Goal: Information Seeking & Learning: Learn about a topic

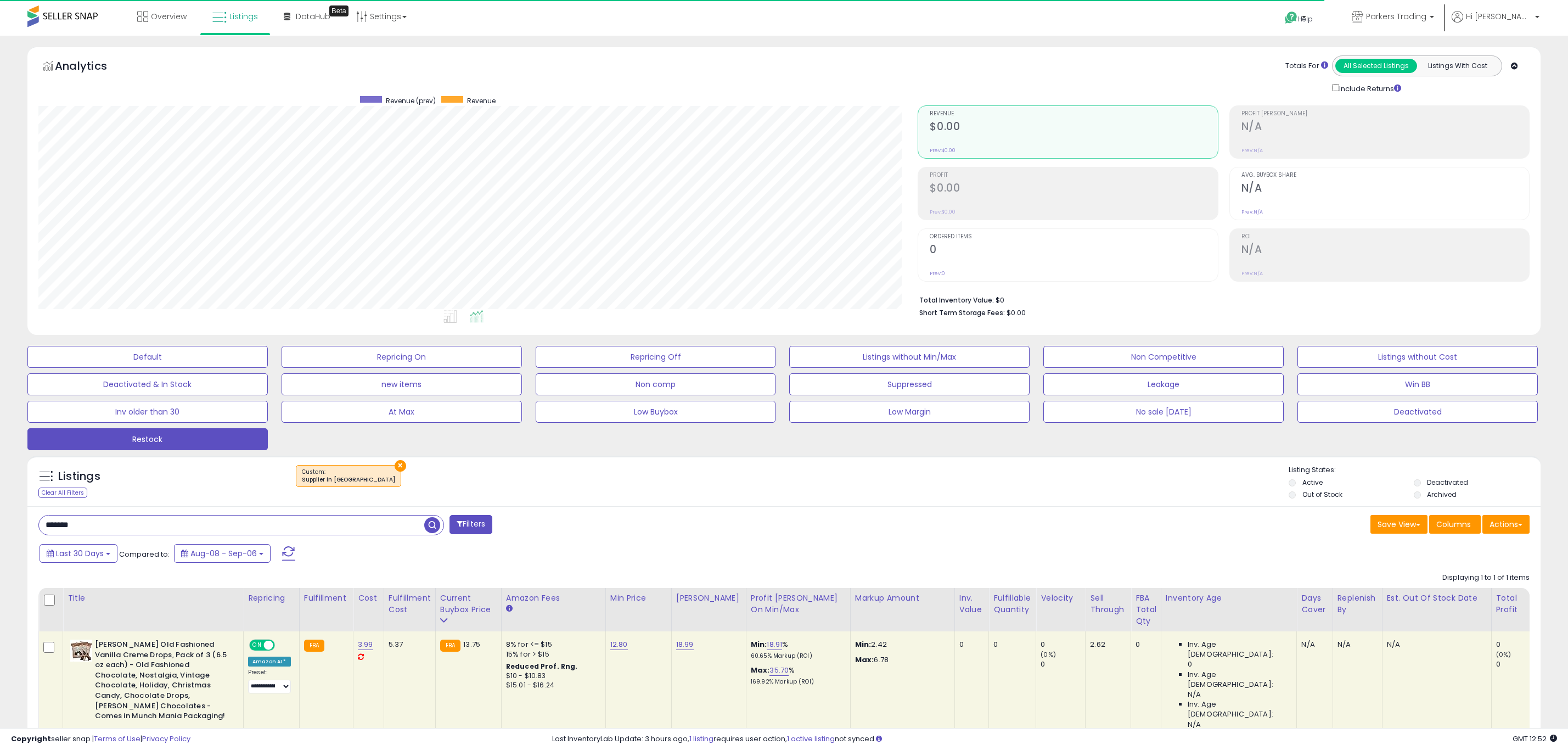
select select "**"
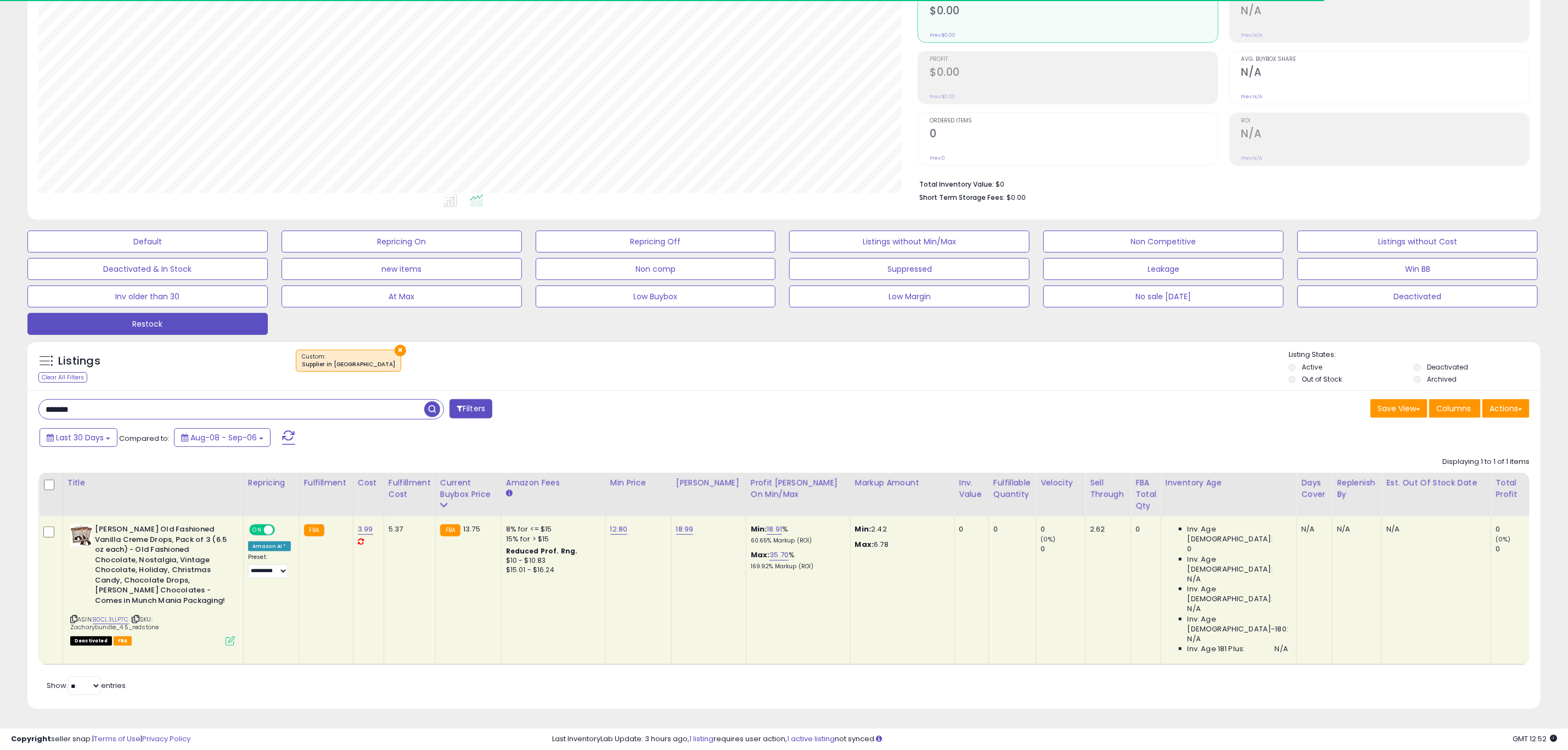
scroll to position [226, 879]
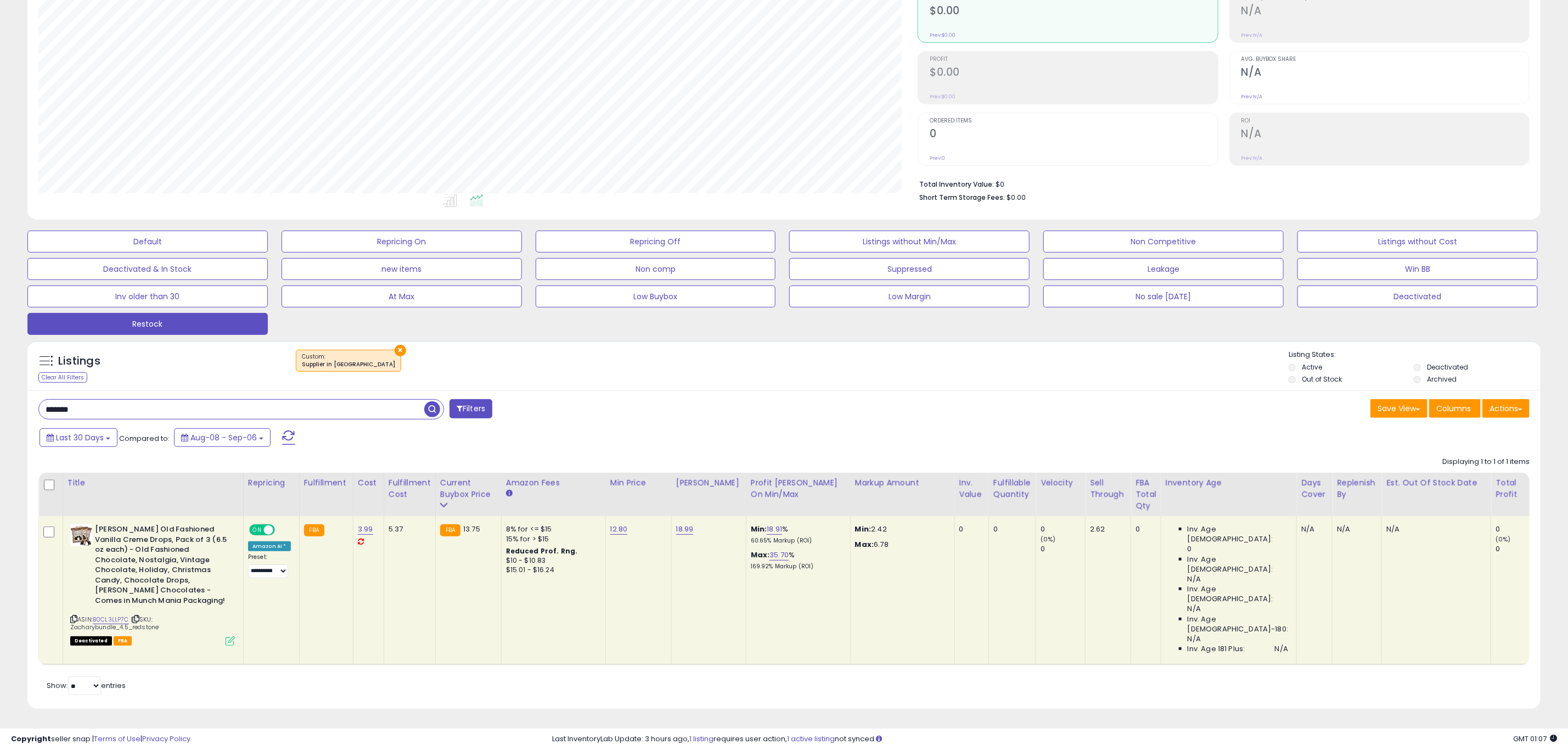
click at [381, 404] on input "*******" at bounding box center [232, 409] width 385 height 19
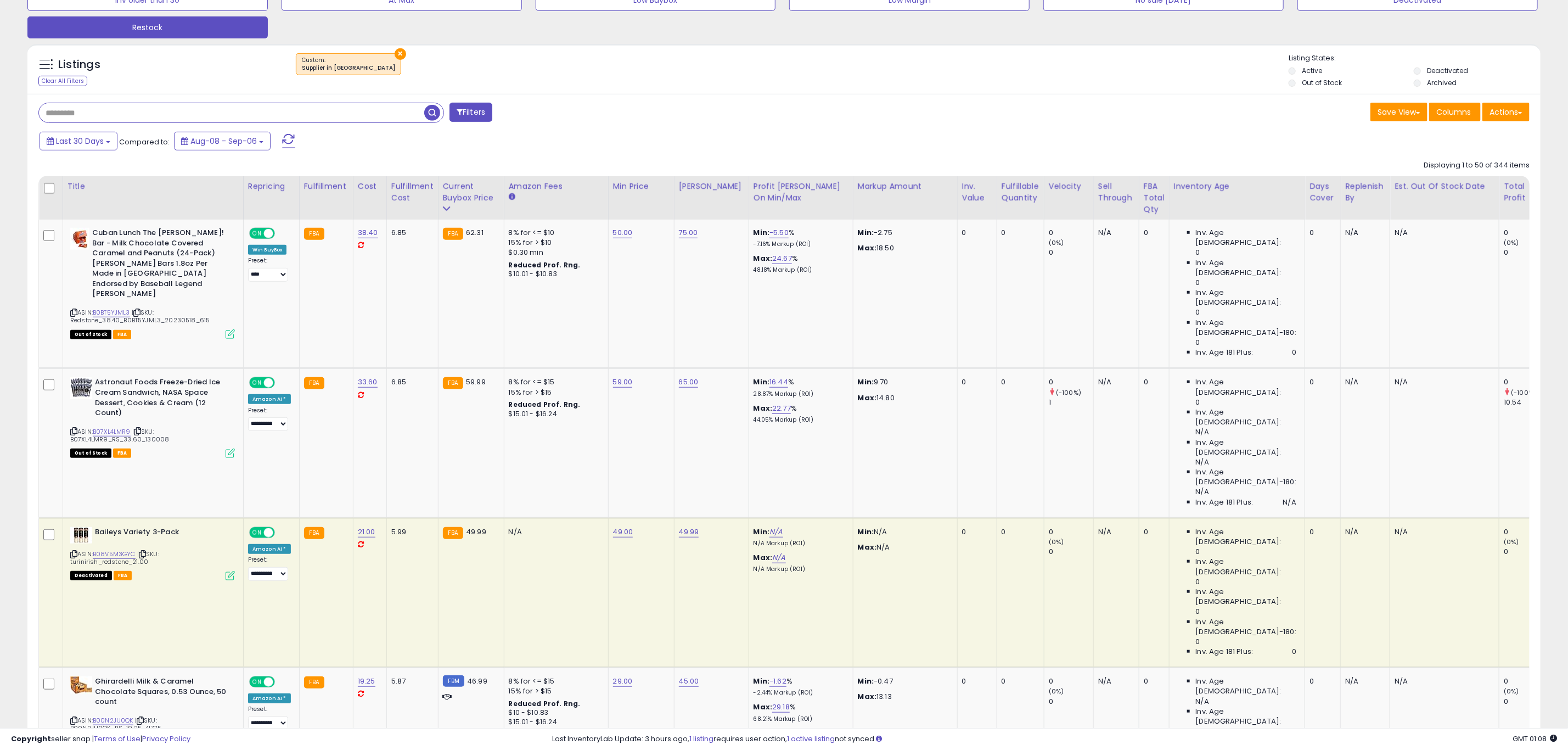
scroll to position [330, 0]
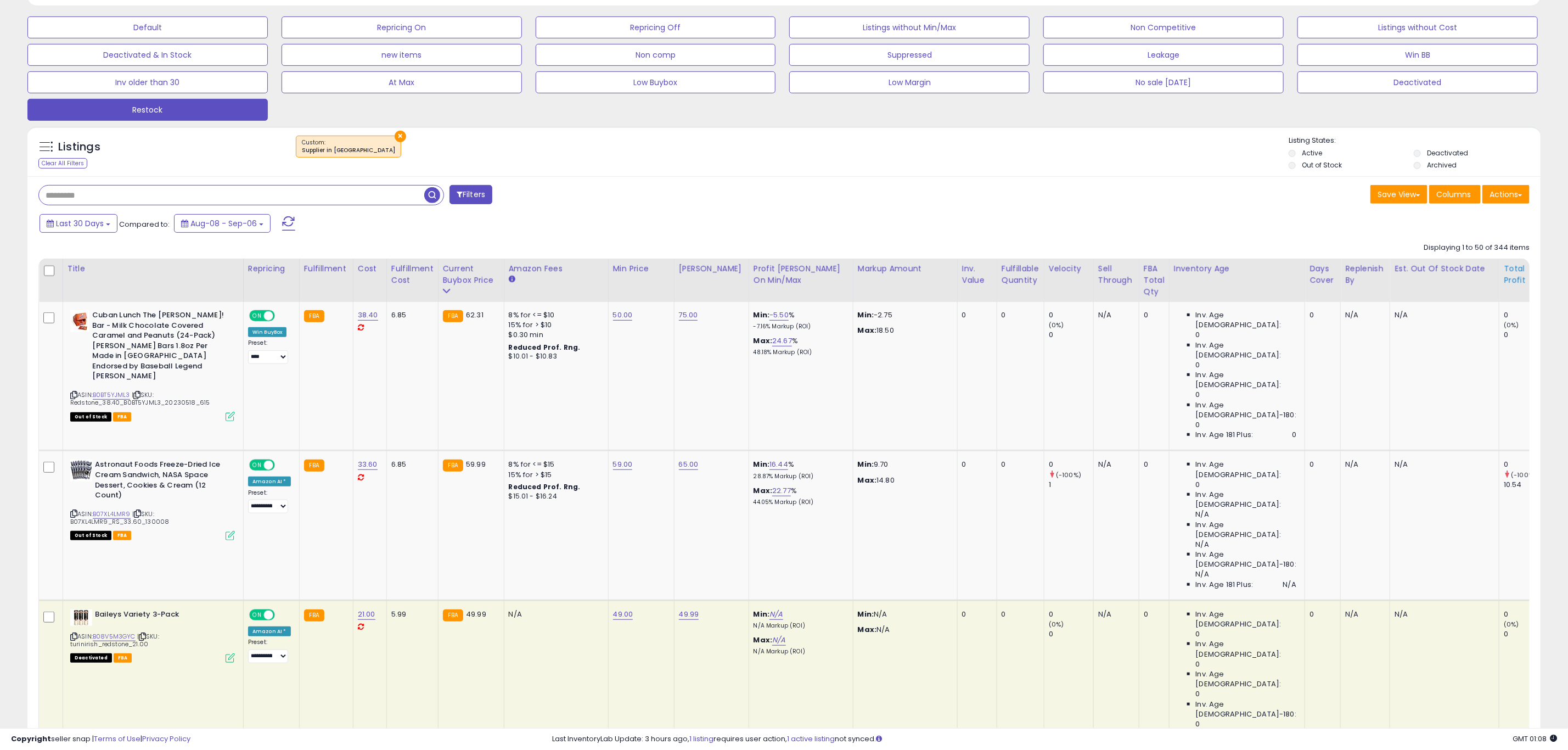
click at [1504, 269] on div "Total Profit" at bounding box center [1524, 274] width 40 height 23
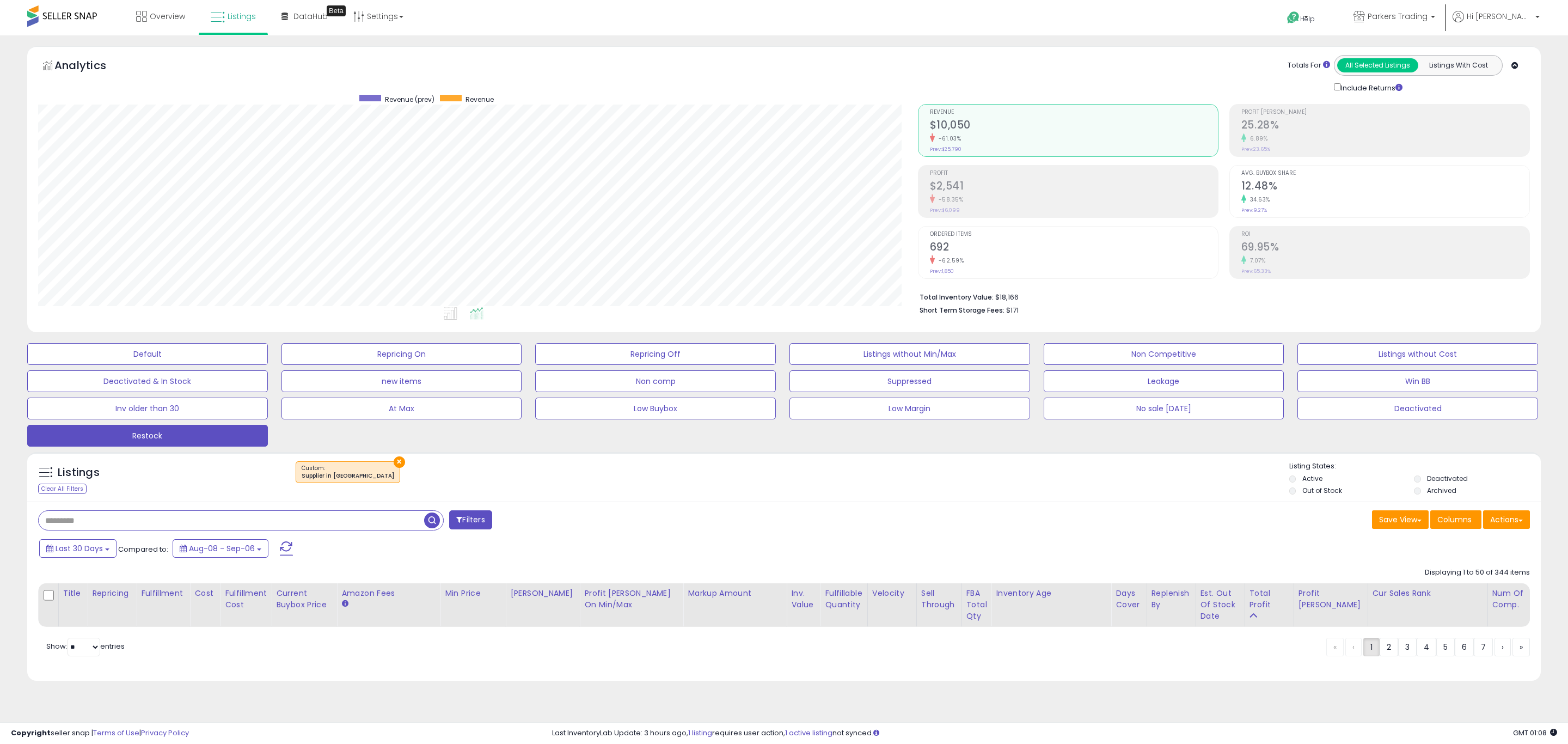
scroll to position [224, 880]
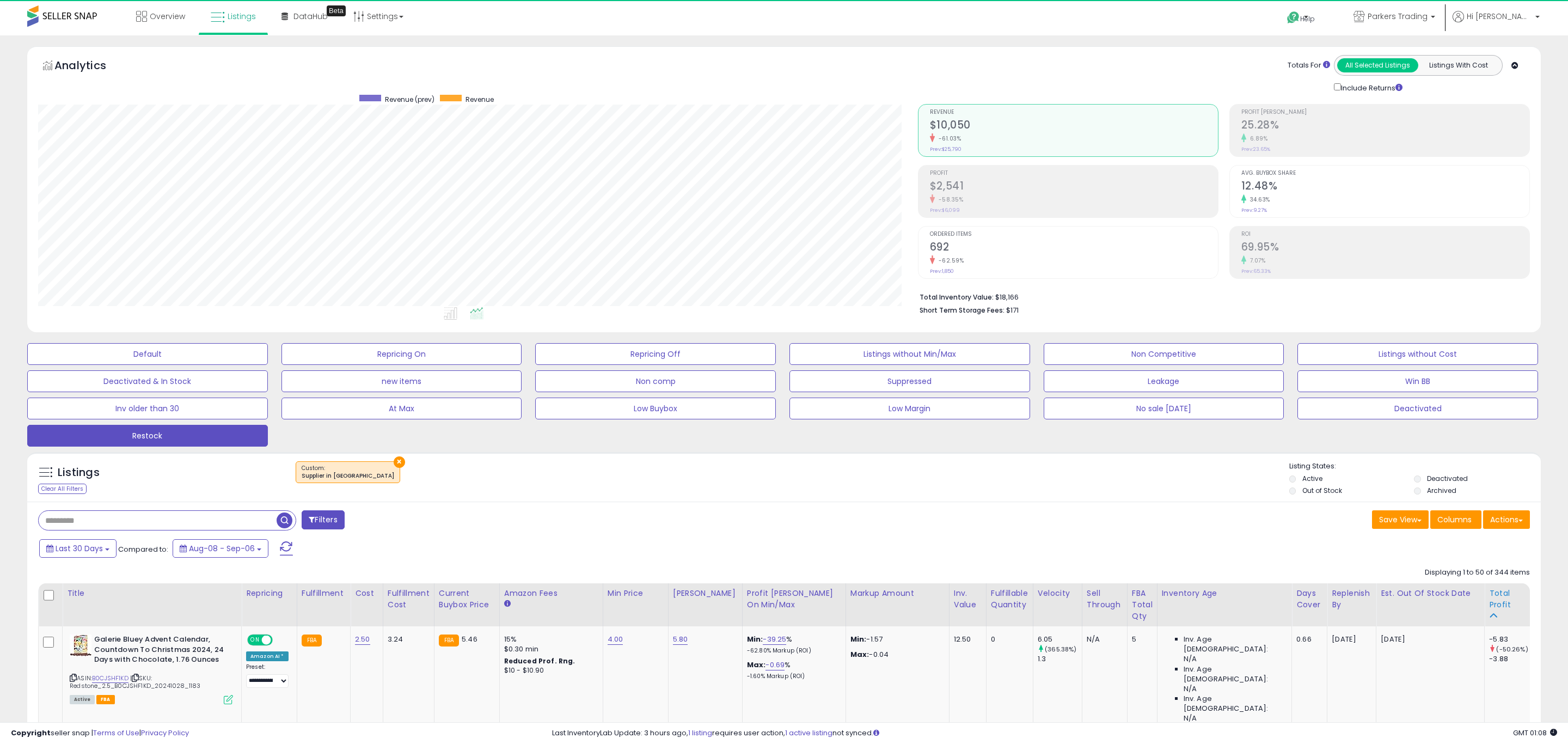
click at [1489, 588] on div "Total Profit" at bounding box center [1508, 599] width 40 height 23
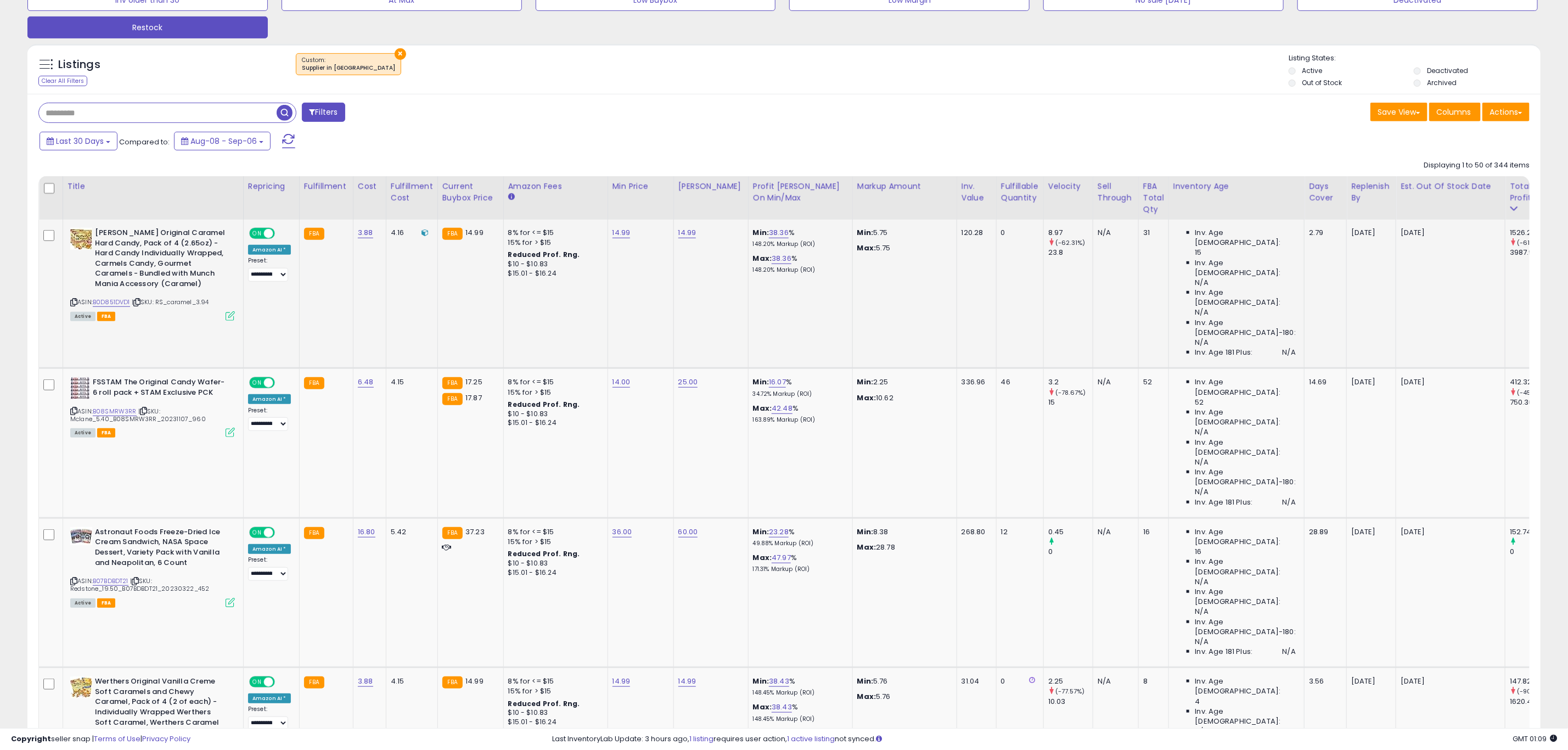
scroll to position [548739, 548040]
click at [74, 303] on icon at bounding box center [74, 302] width 7 height 6
click at [72, 408] on icon at bounding box center [74, 411] width 7 height 6
click at [101, 407] on link "B08SMRW3RR" at bounding box center [115, 411] width 44 height 9
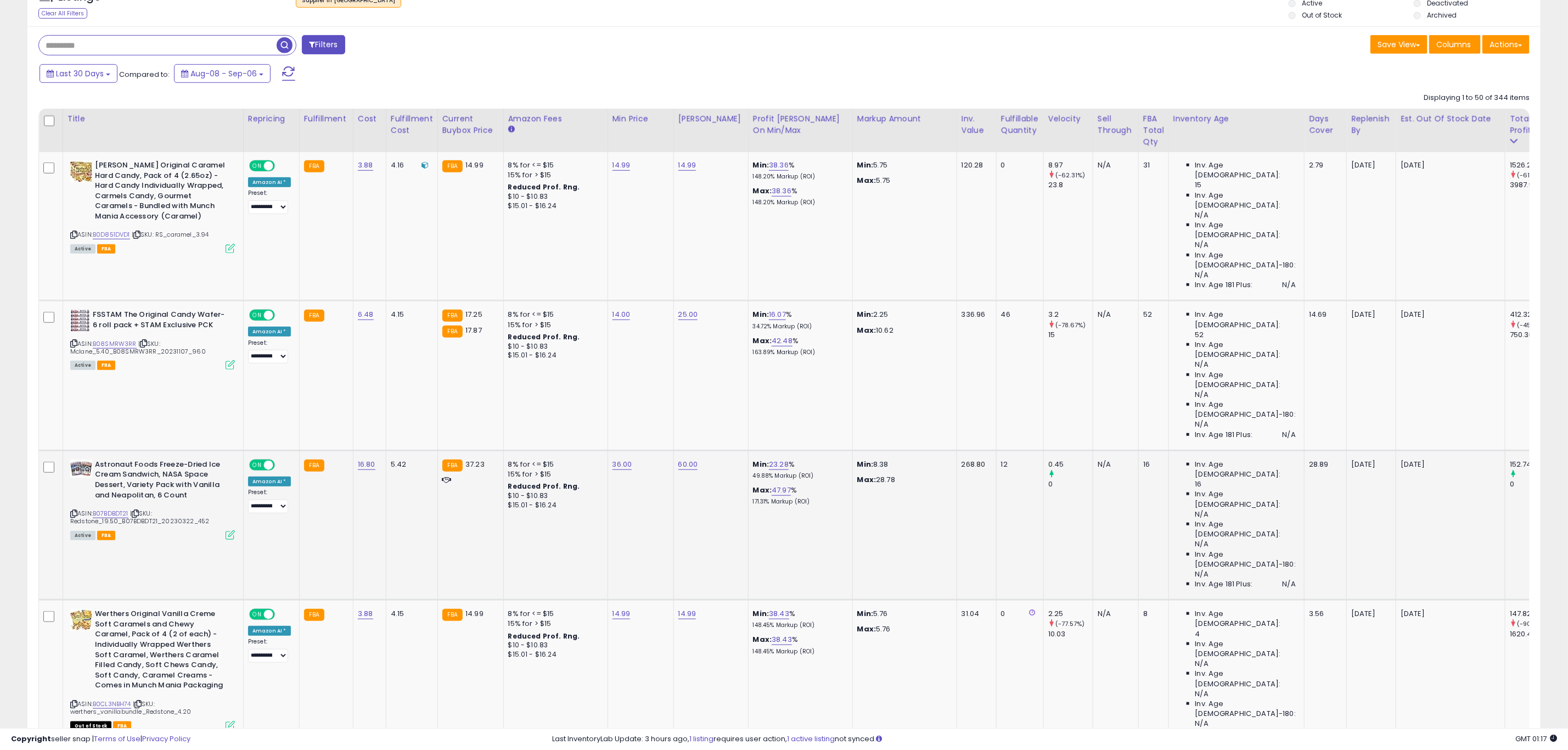
scroll to position [494, 0]
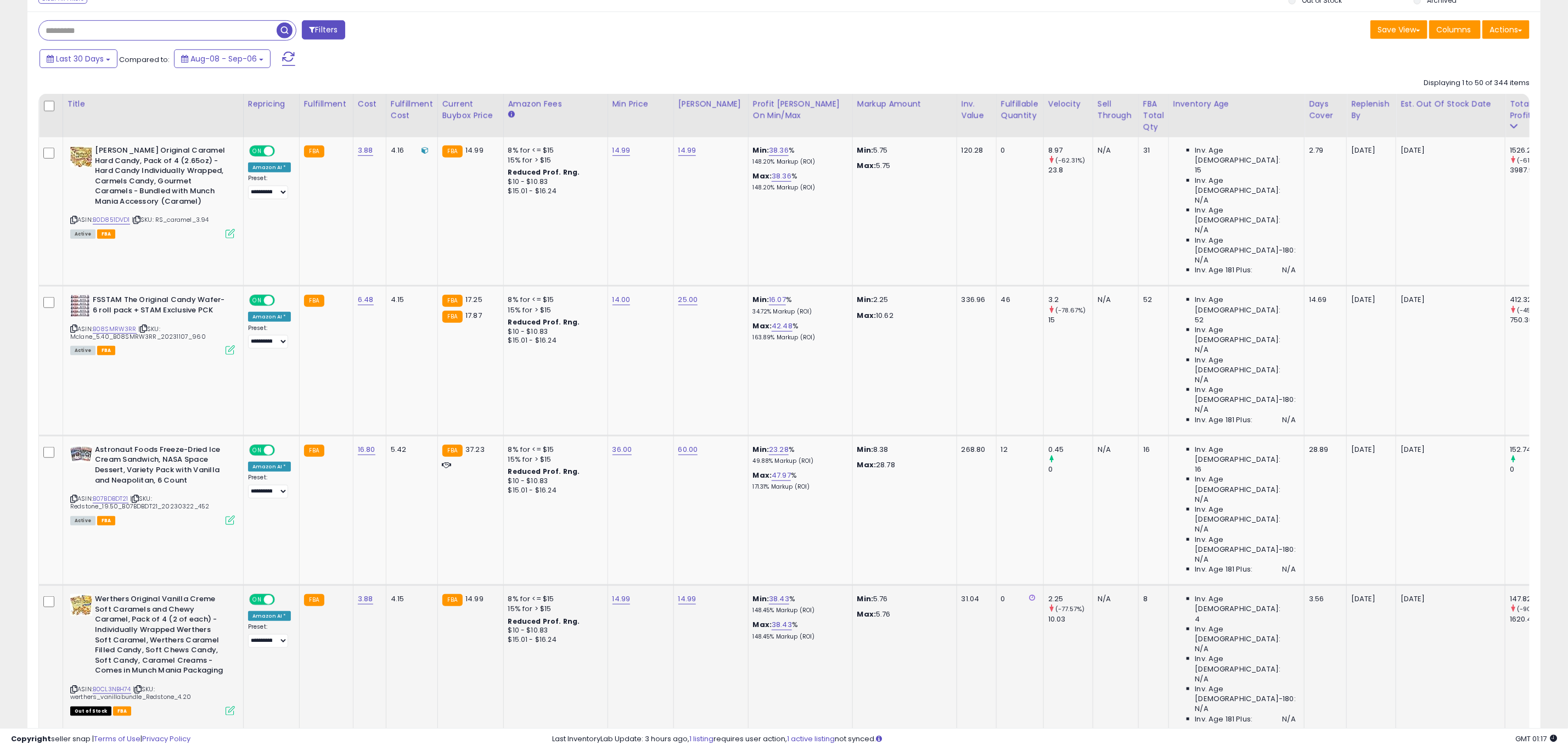
click at [1400, 585] on td "[DATE]" at bounding box center [1451, 659] width 109 height 149
click at [1510, 594] on div "147.82" at bounding box center [1532, 599] width 44 height 10
click at [1510, 614] on div "1620.48" at bounding box center [1532, 619] width 44 height 10
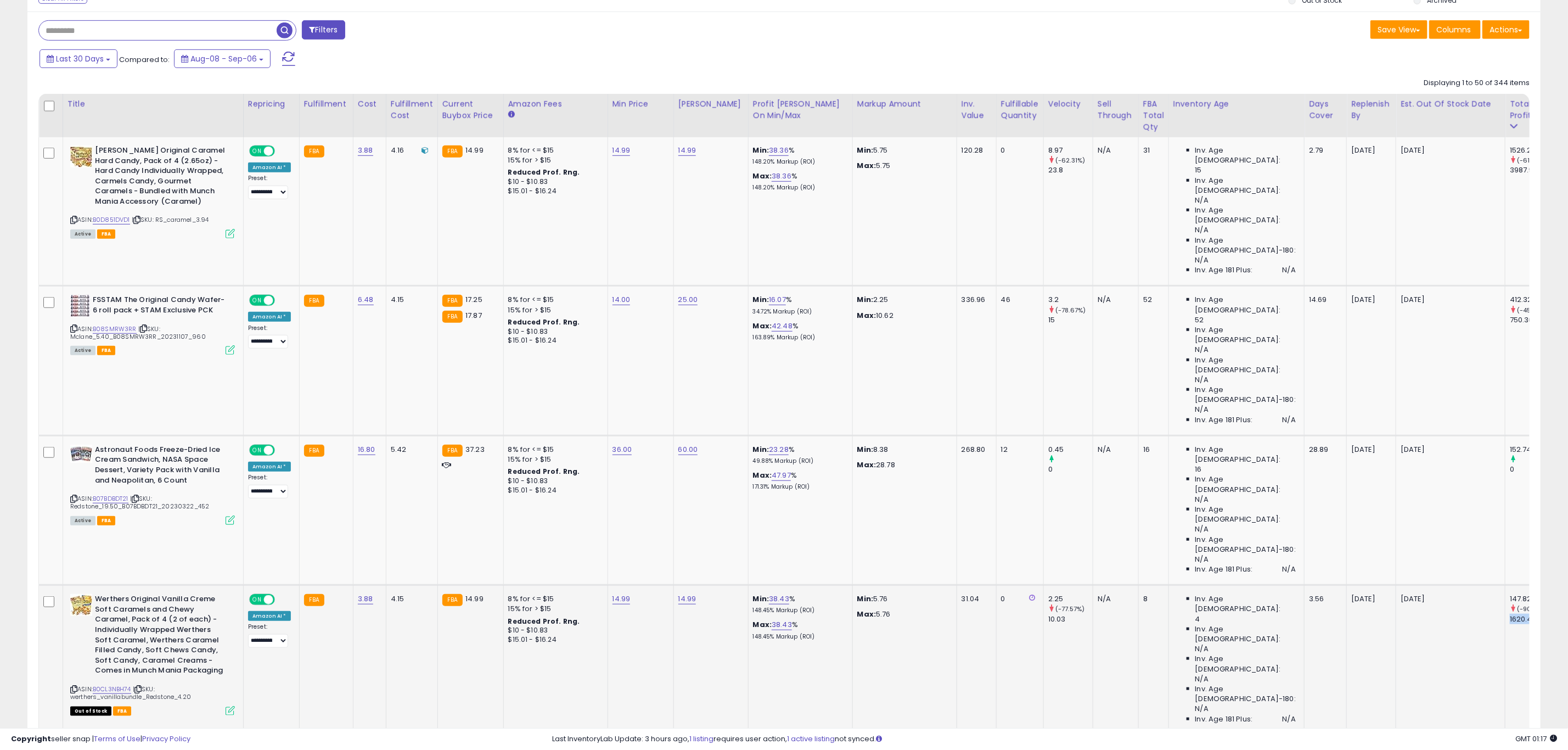
click at [1510, 614] on div "1620.48" at bounding box center [1532, 619] width 44 height 10
click at [1199, 594] on span "Inv. Age [DEMOGRAPHIC_DATA]:" at bounding box center [1246, 604] width 101 height 20
click at [124, 684] on link "B0CL3NBH74" at bounding box center [112, 689] width 39 height 9
drag, startPoint x: 71, startPoint y: 521, endPoint x: 88, endPoint y: 519, distance: 17.1
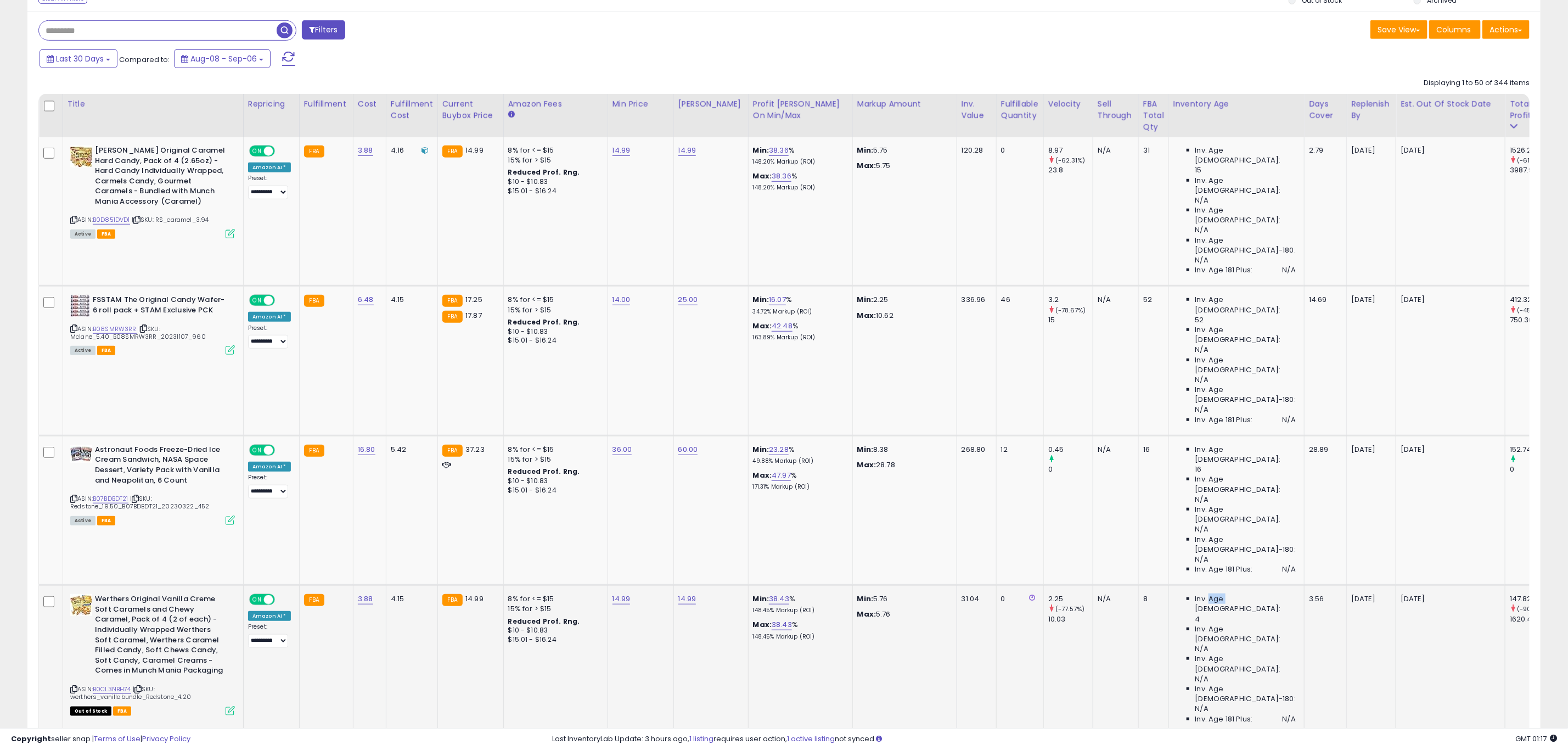
click at [71, 686] on icon at bounding box center [74, 689] width 7 height 6
drag, startPoint x: 73, startPoint y: 386, endPoint x: 107, endPoint y: 382, distance: 34.2
click at [73, 496] on icon at bounding box center [74, 499] width 7 height 6
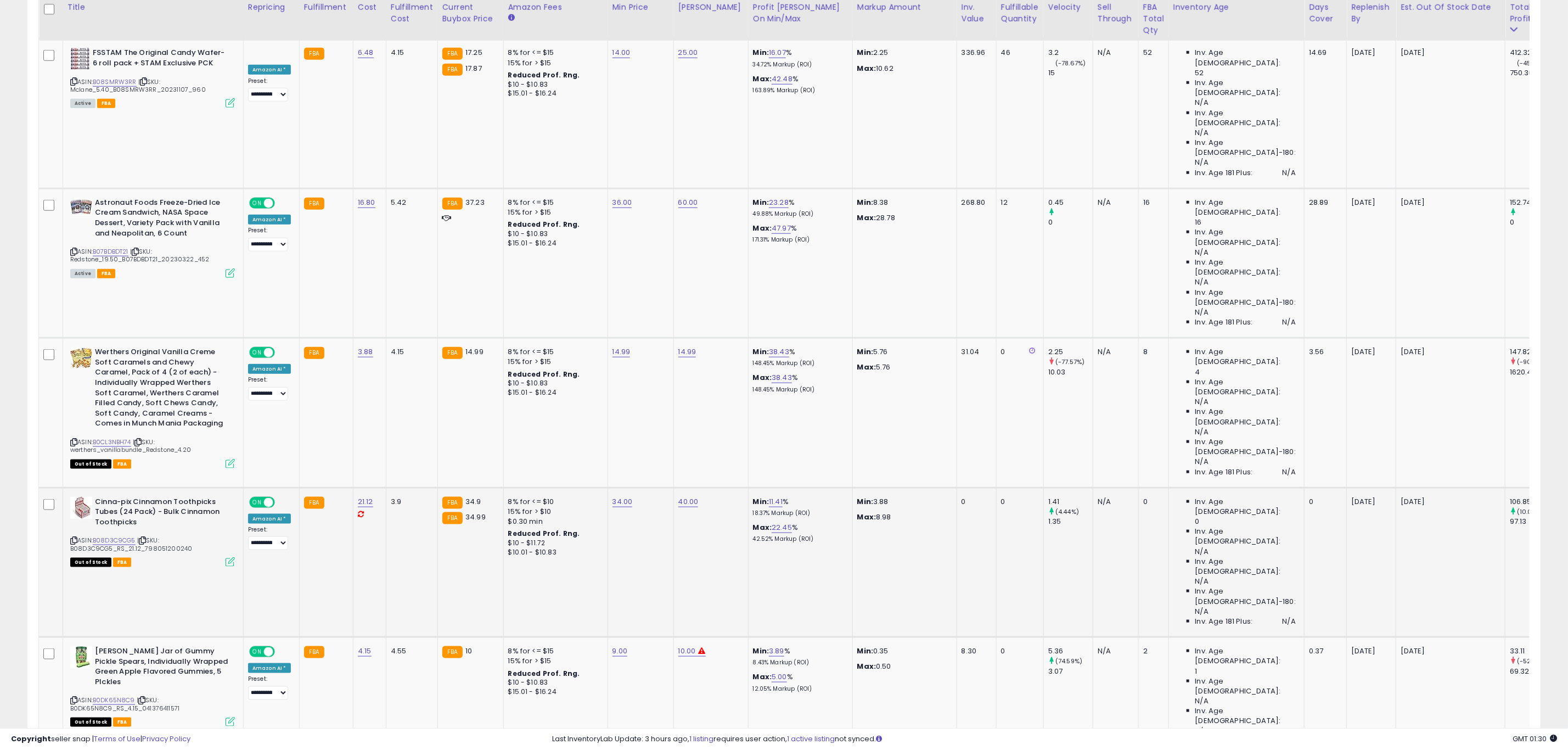
click at [1405, 497] on p "[DATE]" at bounding box center [1449, 501] width 96 height 10
click at [72, 538] on icon at bounding box center [74, 541] width 7 height 6
click at [1410, 497] on p "[DATE]" at bounding box center [1449, 501] width 96 height 10
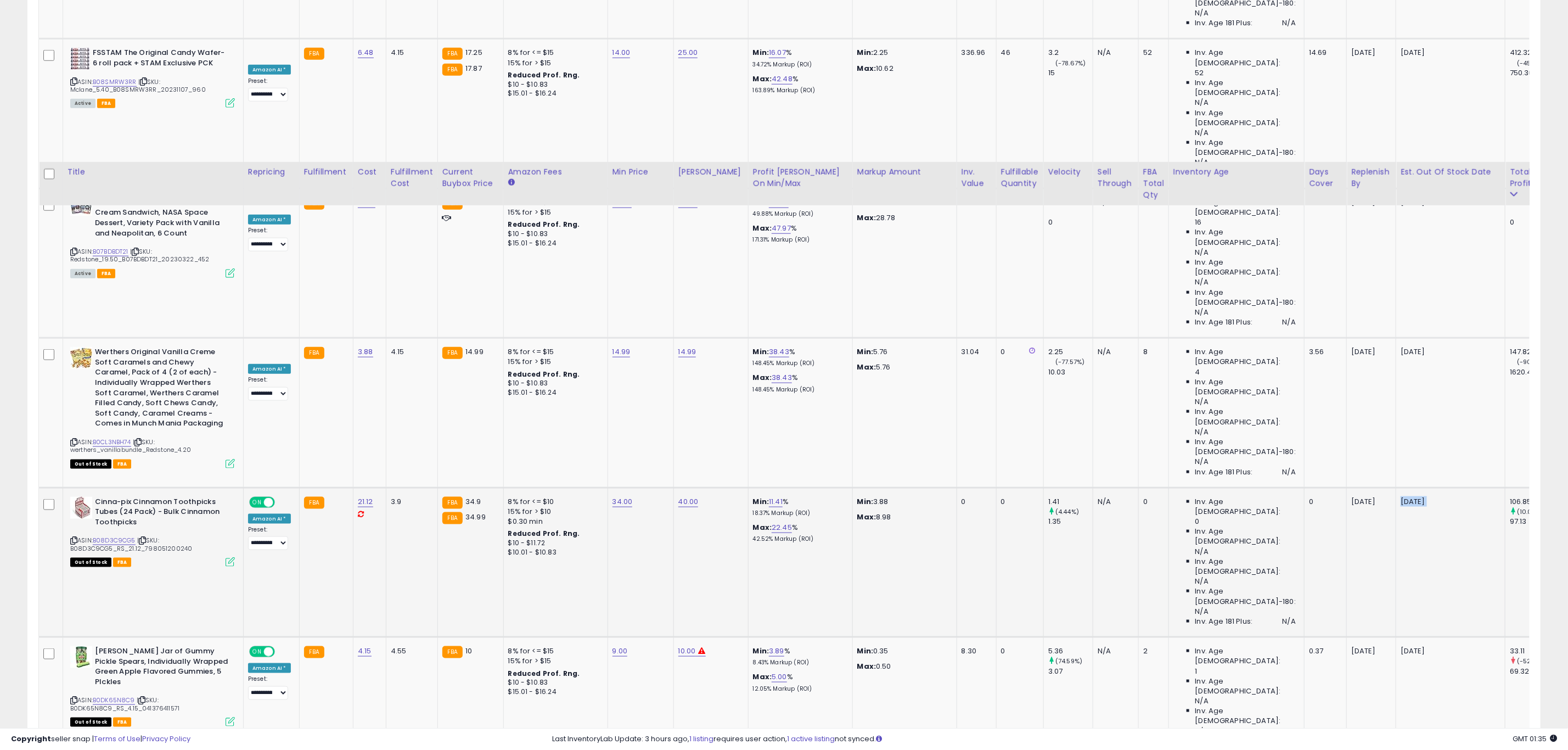
scroll to position [906, 0]
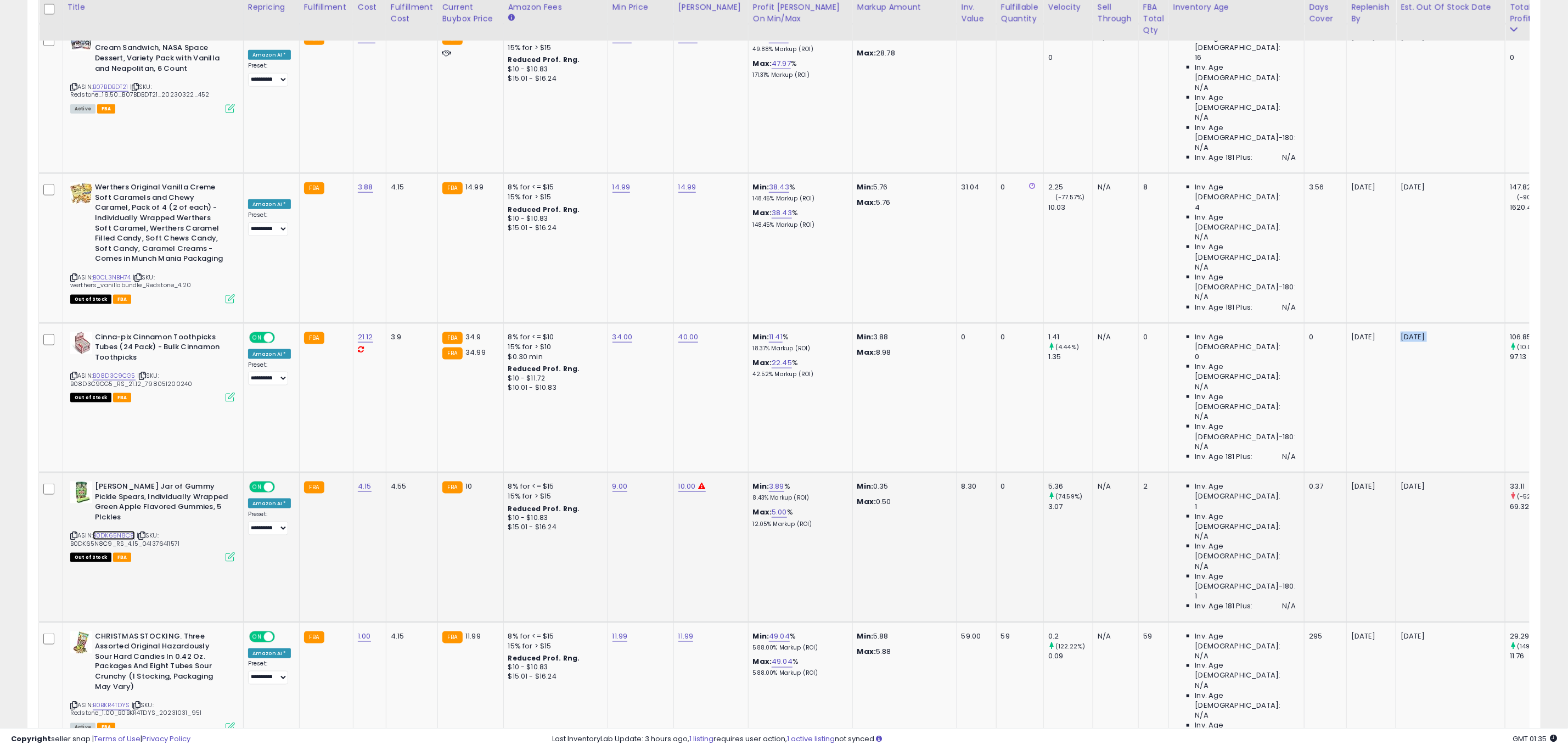
click at [126, 531] on link "B0DK65N8C9" at bounding box center [114, 535] width 42 height 9
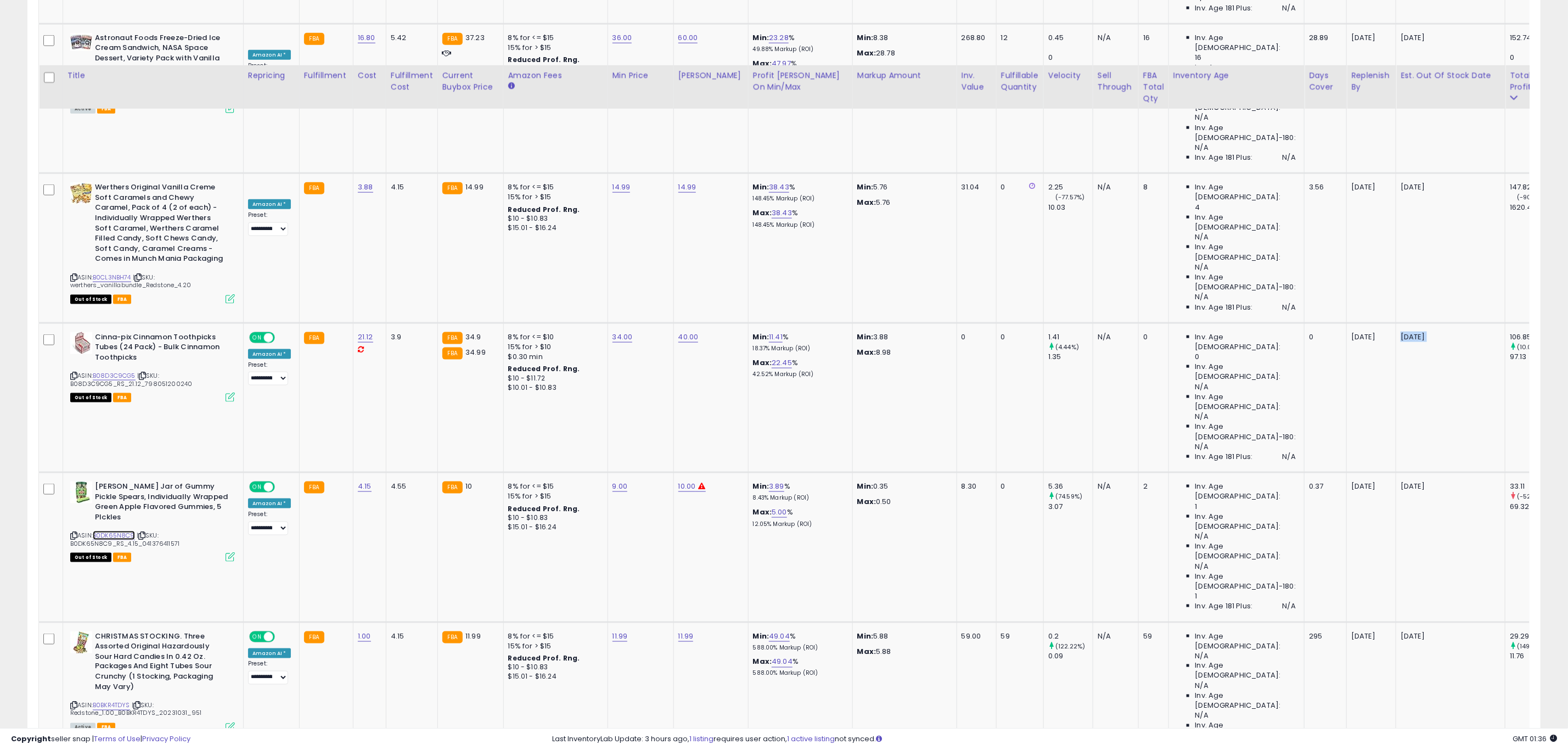
scroll to position [1070, 0]
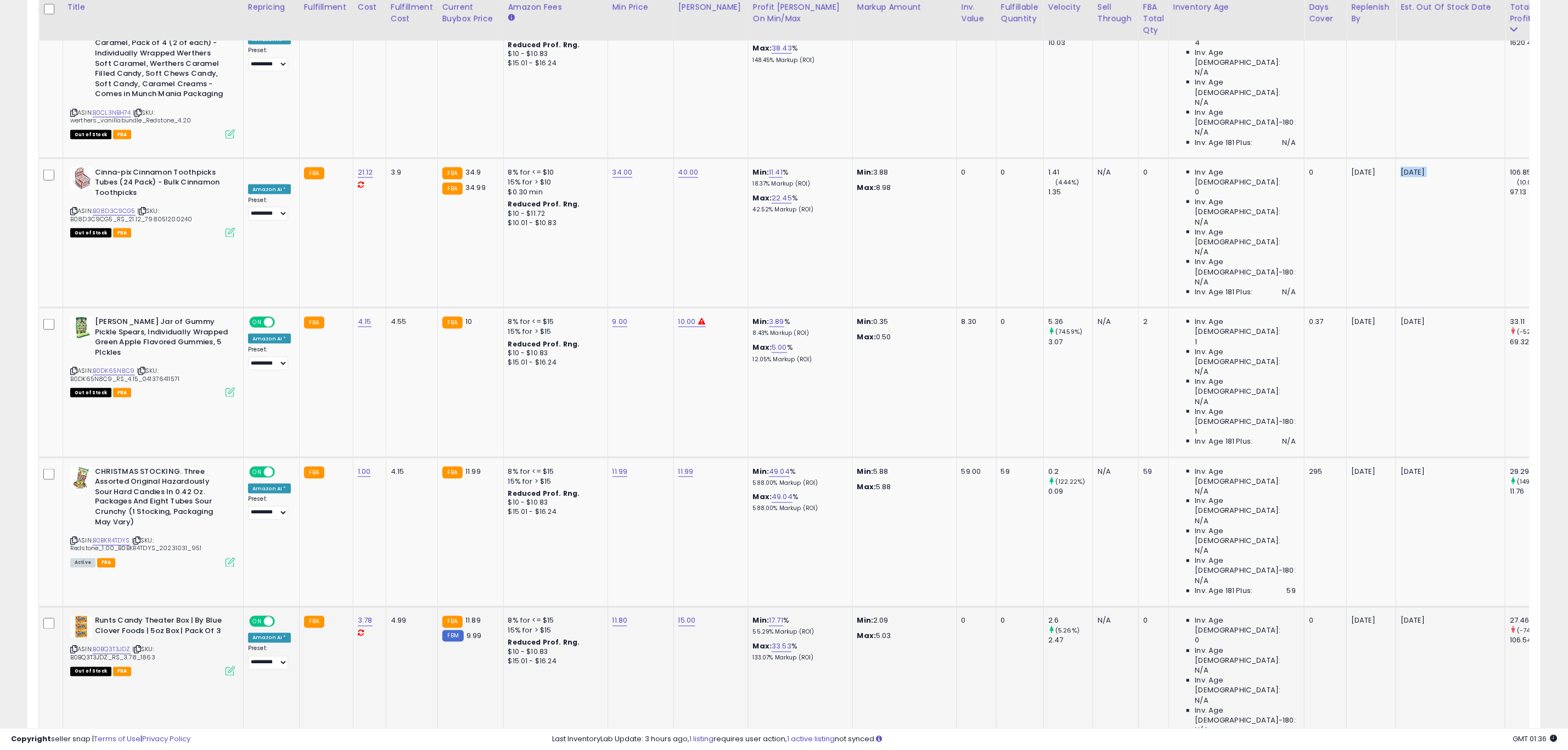
click at [1401, 616] on p "[DATE]" at bounding box center [1449, 621] width 96 height 10
click at [75, 647] on icon at bounding box center [74, 650] width 7 height 6
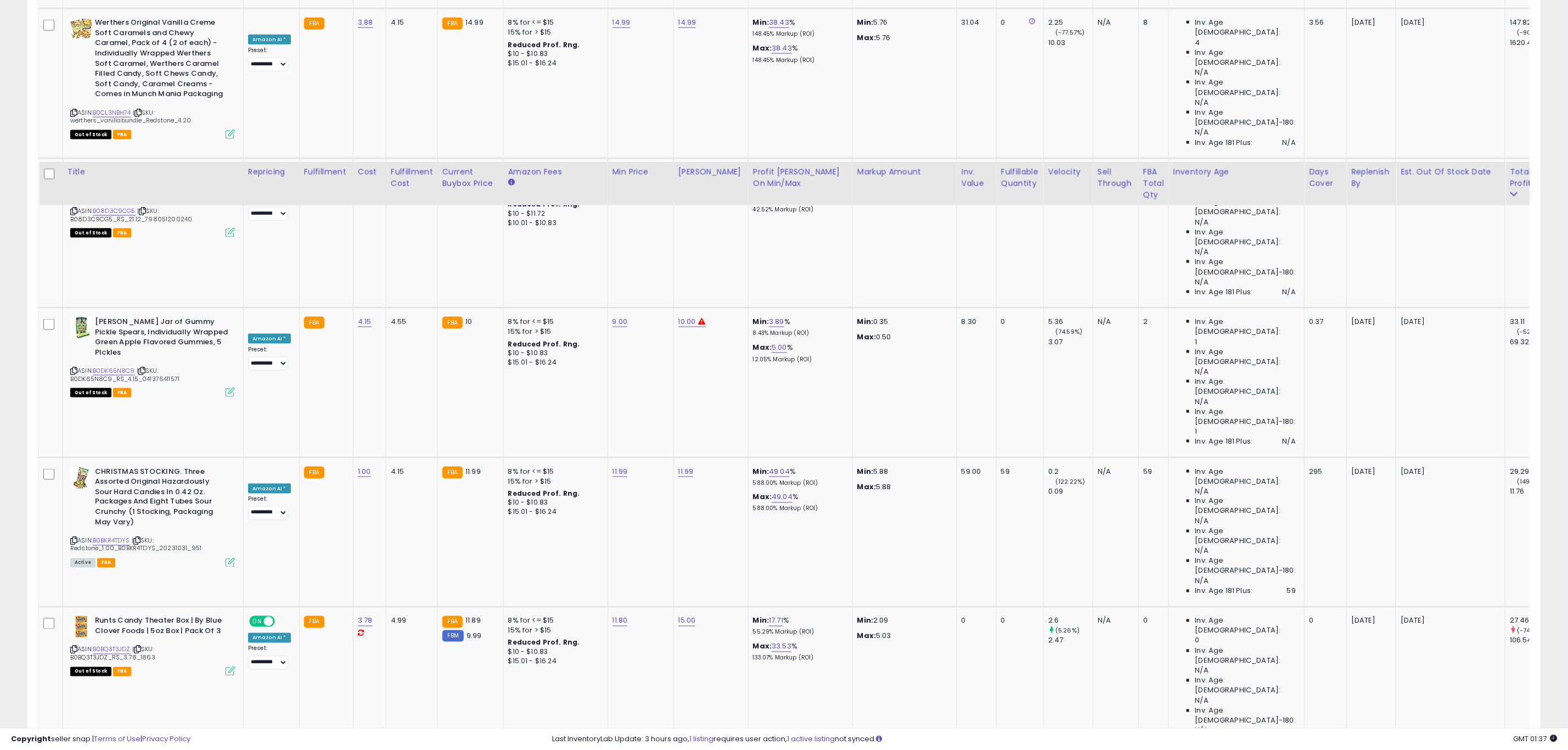
scroll to position [1235, 0]
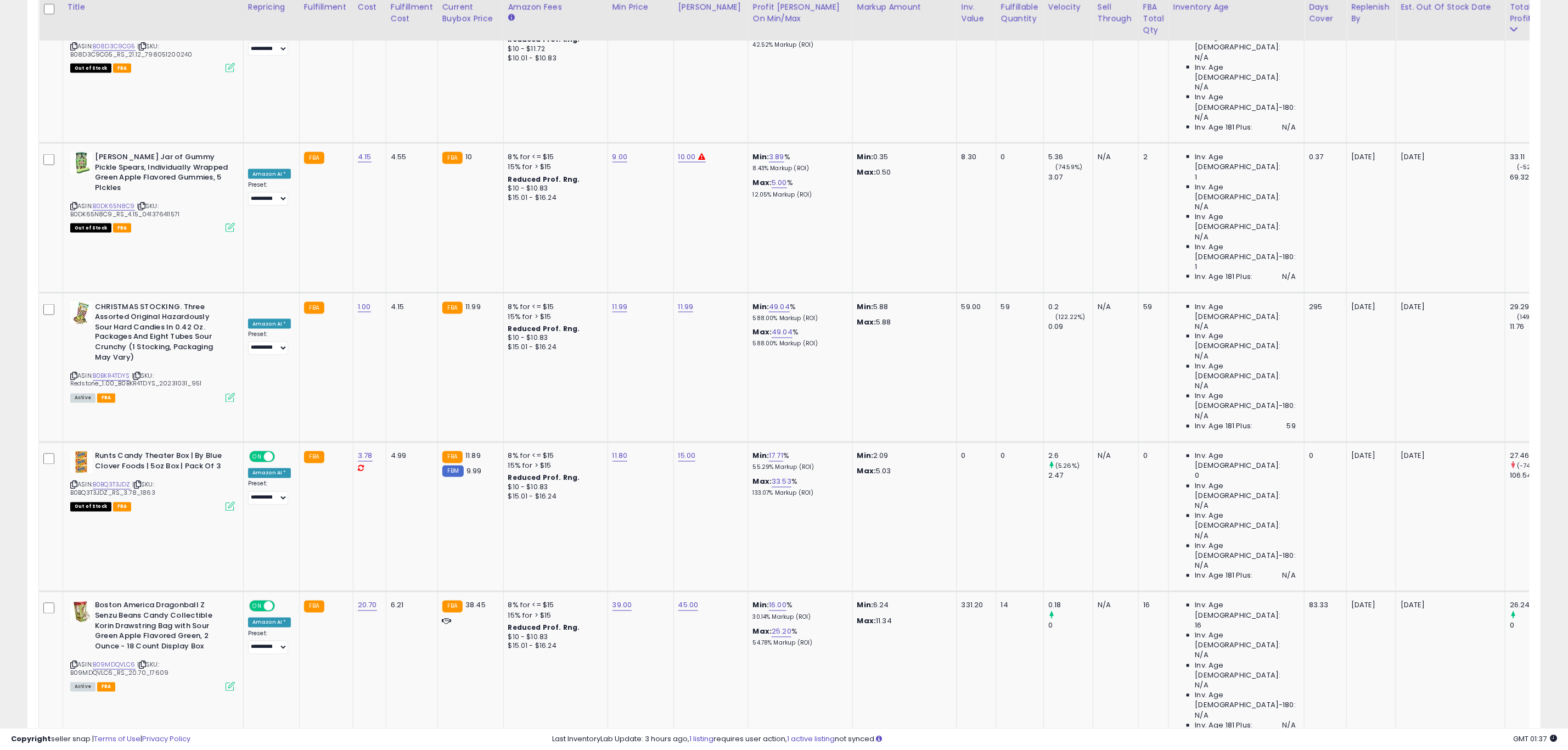
click at [626, 749] on link "20.00" at bounding box center [622, 756] width 20 height 11
drag, startPoint x: 606, startPoint y: 263, endPoint x: 481, endPoint y: 262, distance: 125.0
type input "**"
click button "submit" at bounding box center [647, 253] width 18 height 17
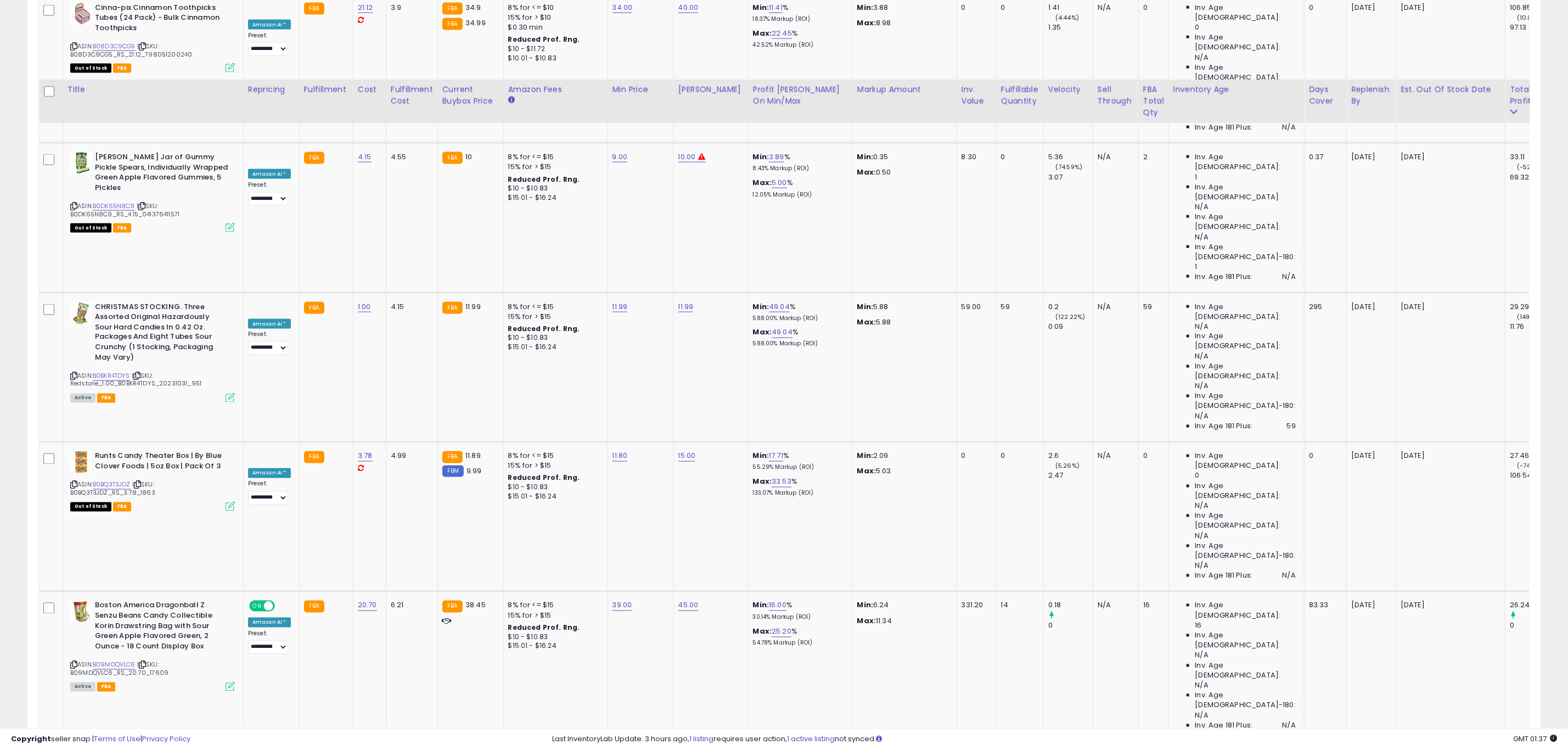
scroll to position [1318, 0]
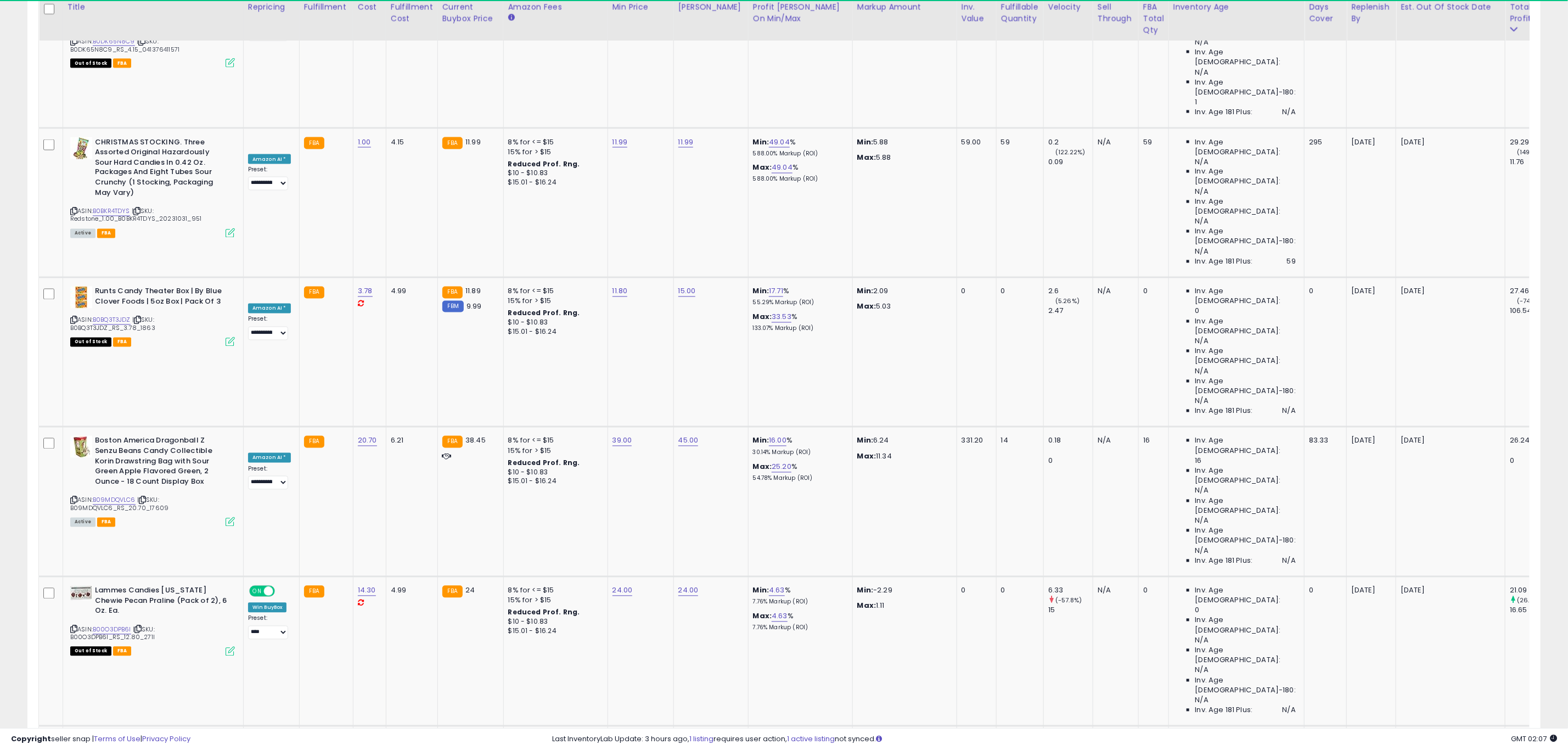
scroll to position [1564, 0]
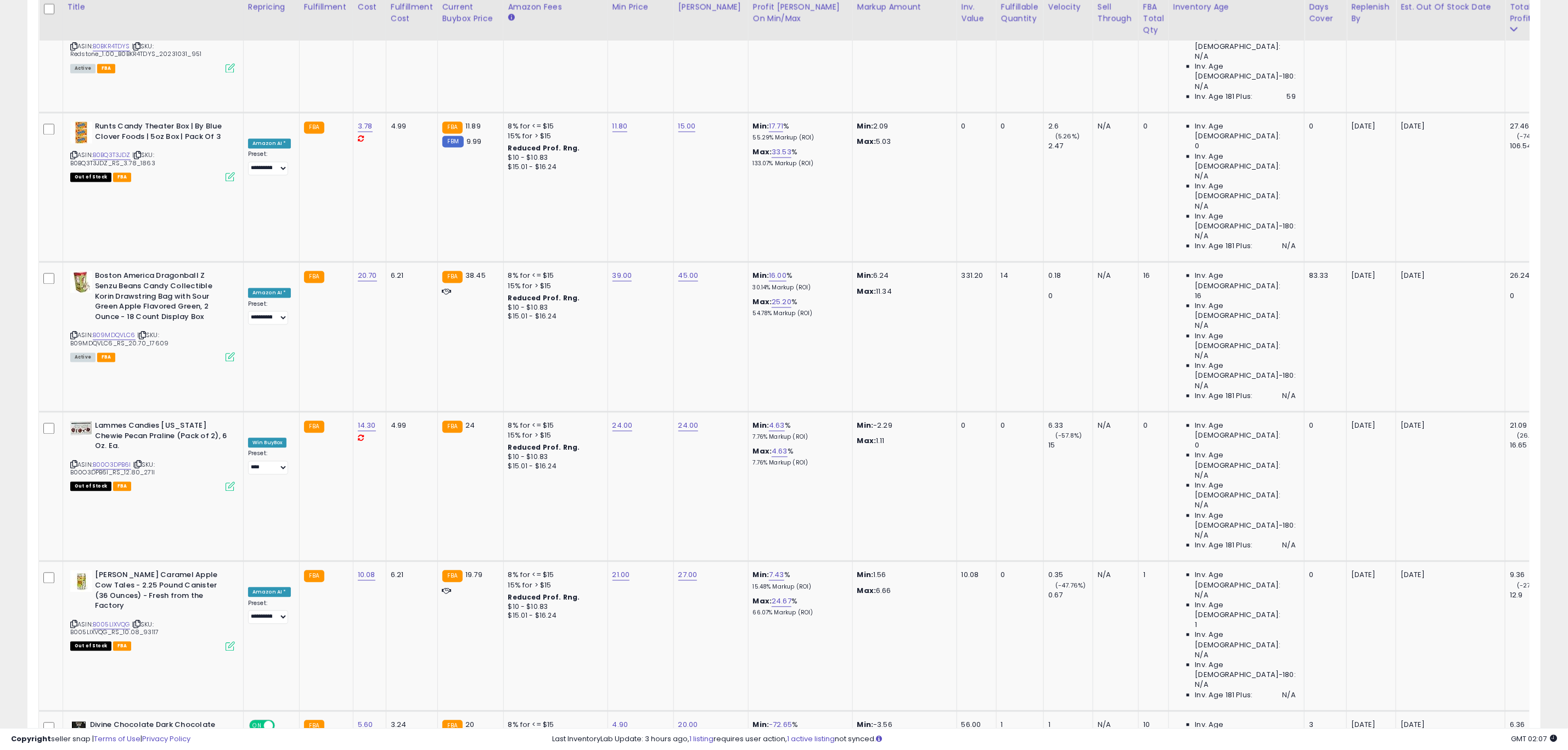
drag, startPoint x: 75, startPoint y: 379, endPoint x: 68, endPoint y: 386, distance: 9.9
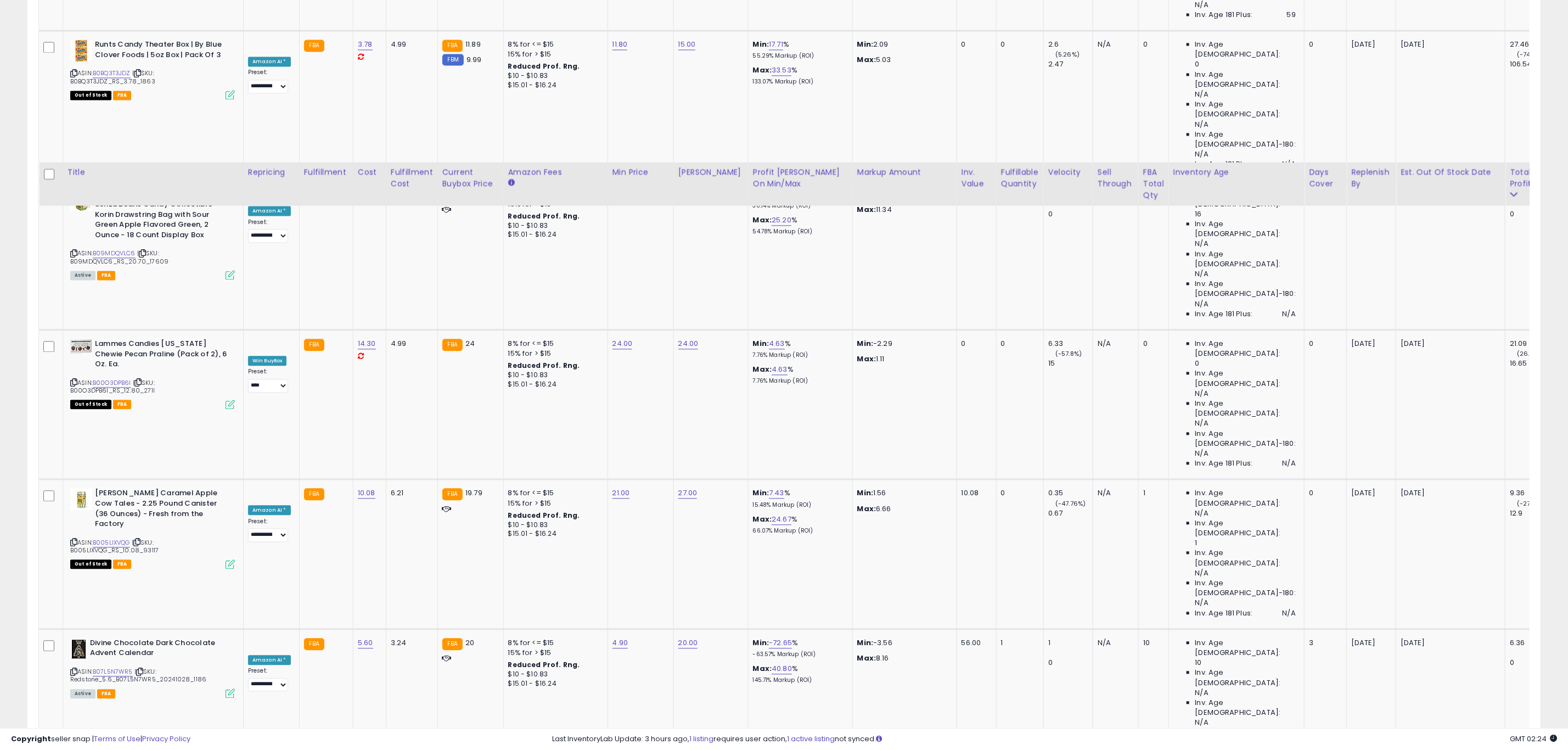
scroll to position [1812, 0]
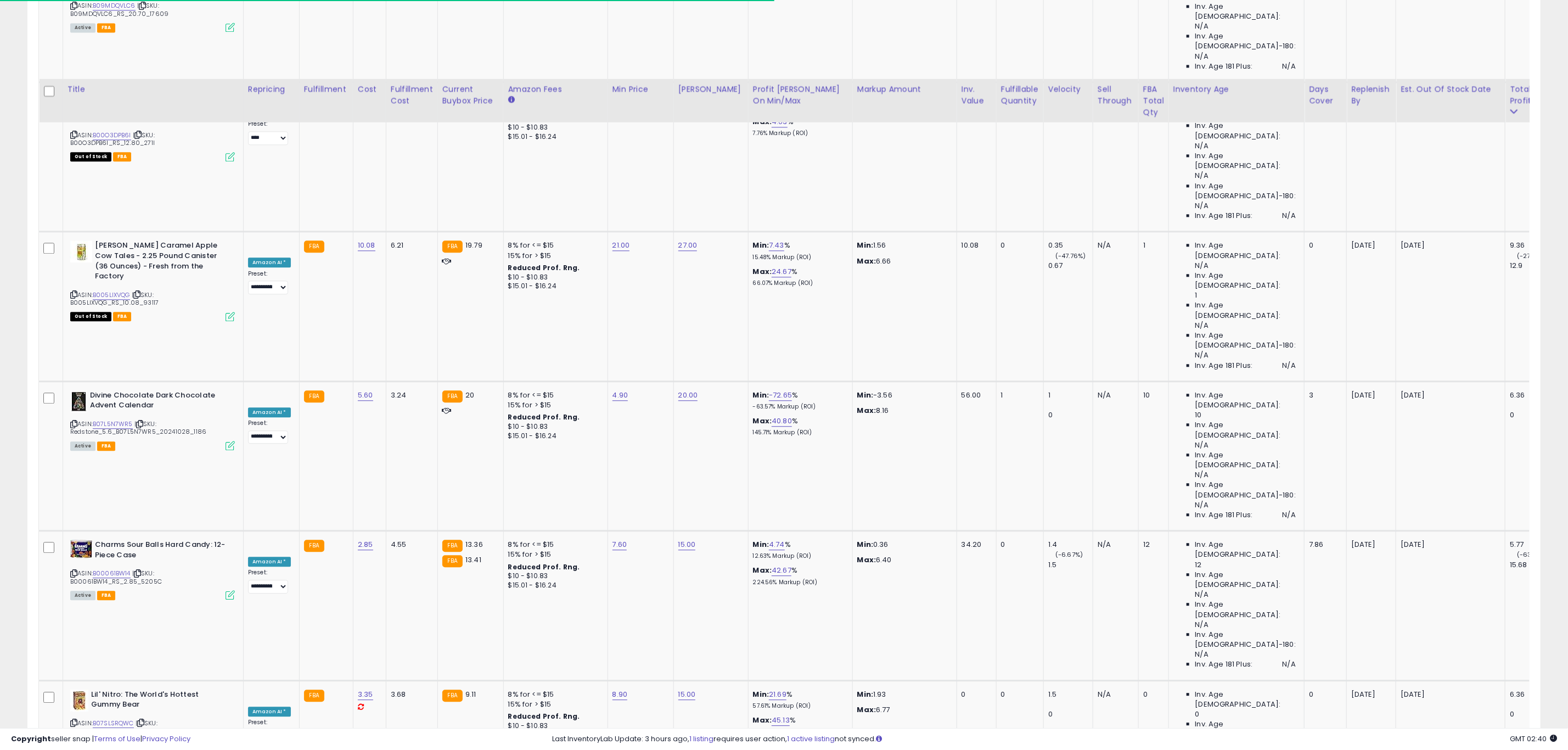
scroll to position [1976, 0]
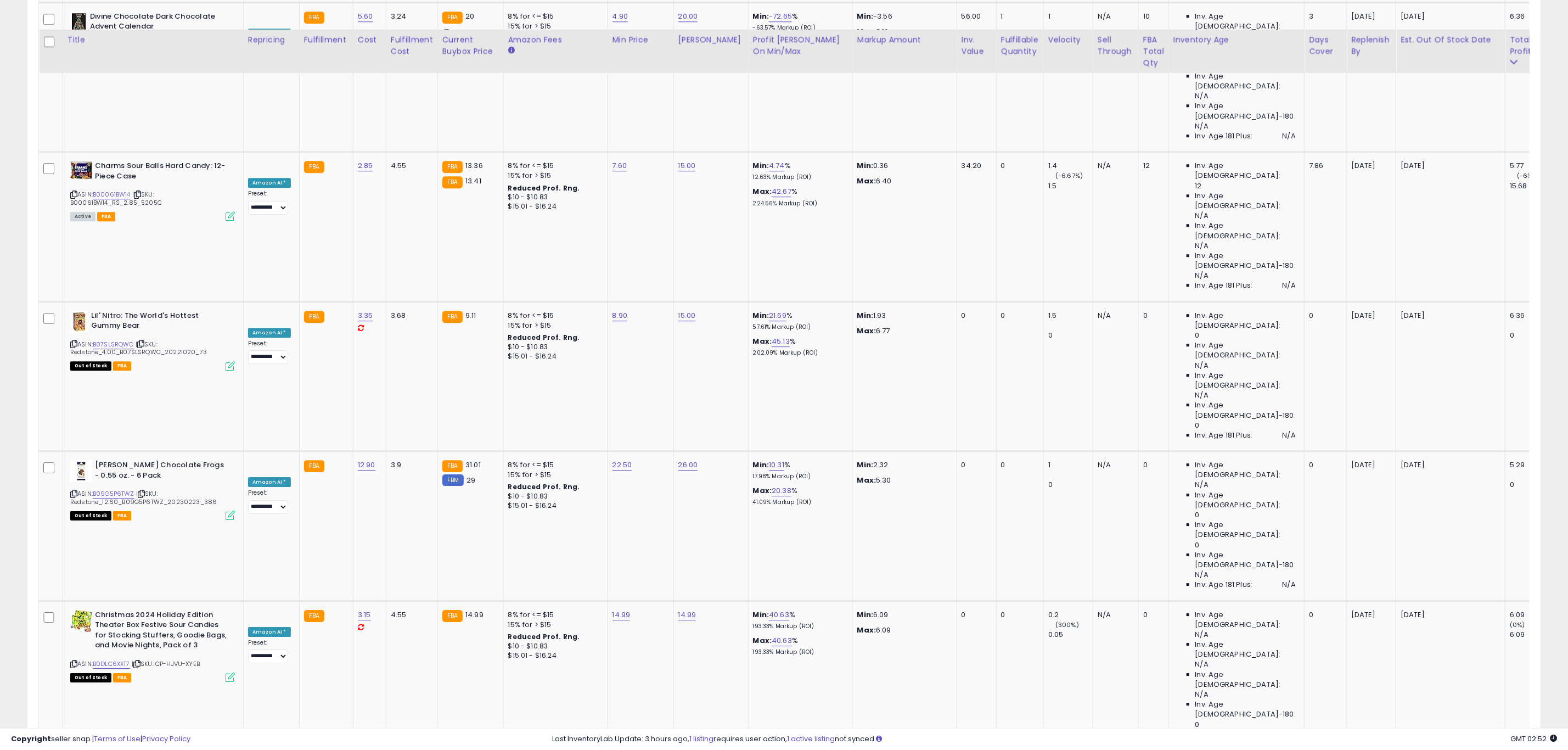
scroll to position [2306, 0]
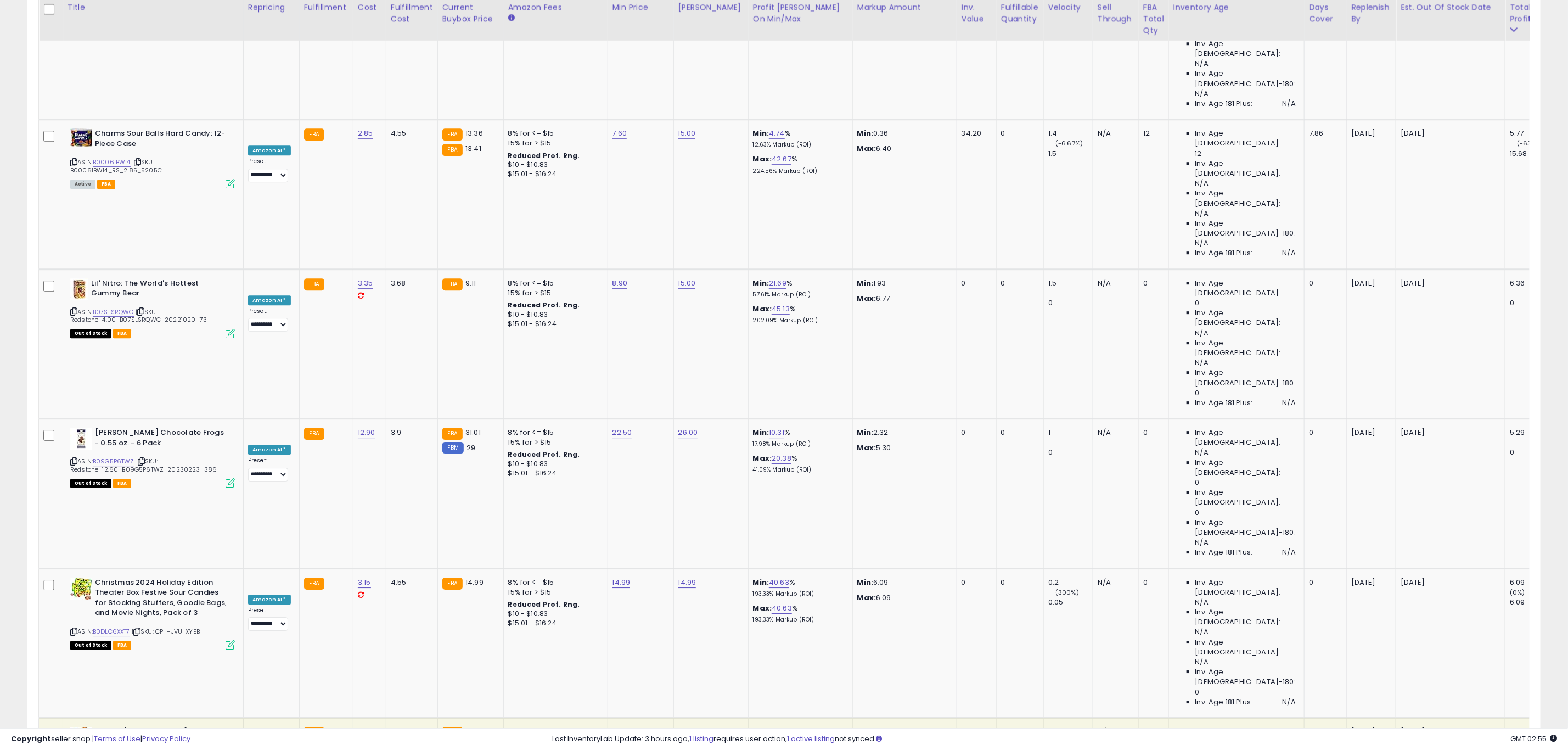
drag, startPoint x: 95, startPoint y: 430, endPoint x: 145, endPoint y: 430, distance: 50.0
drag, startPoint x: 137, startPoint y: 431, endPoint x: 174, endPoint y: 448, distance: 40.7
copy b "TOXIC WASTE"
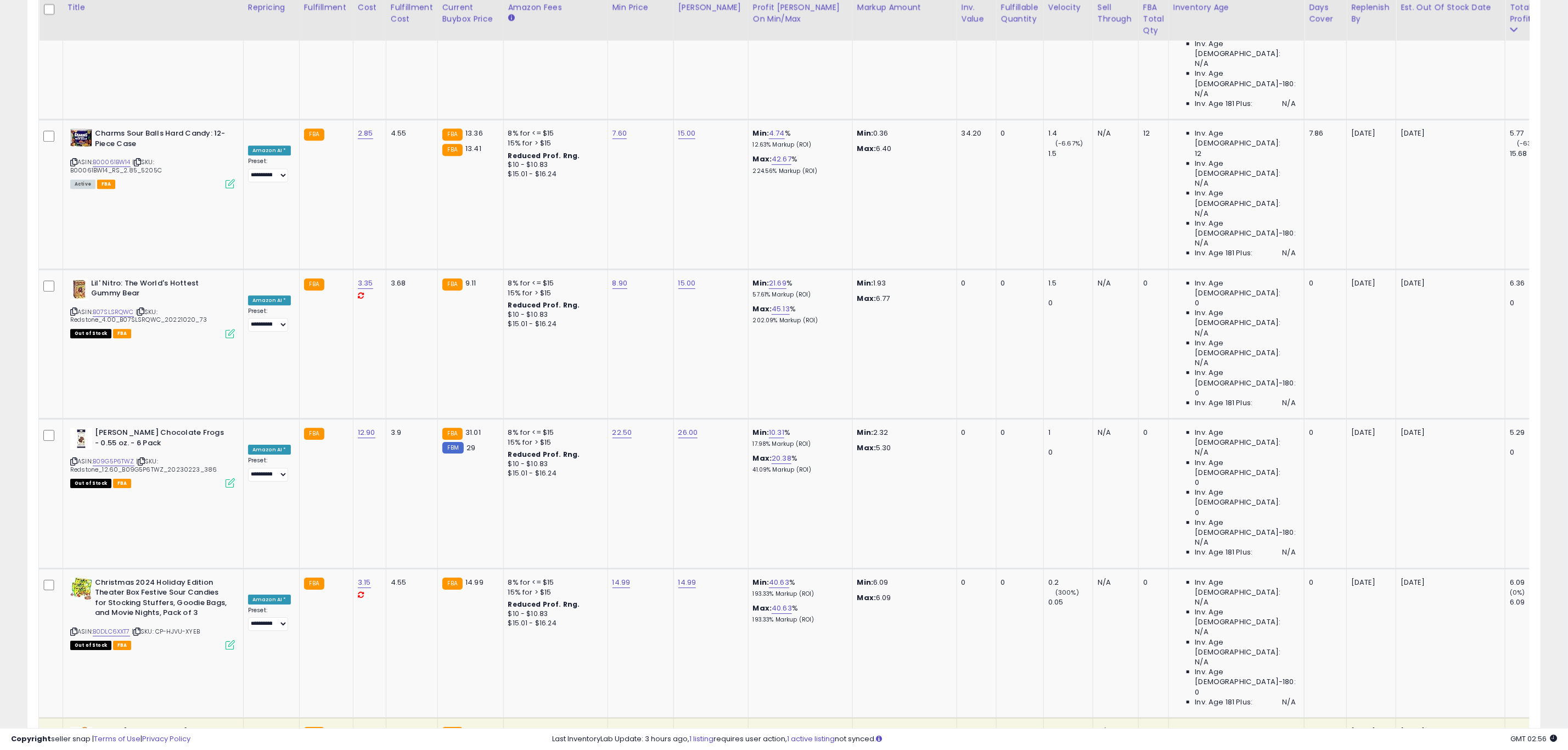
drag, startPoint x: 658, startPoint y: 486, endPoint x: 582, endPoint y: 490, distance: 76.1
click button "submit" at bounding box center [713, 489] width 18 height 17
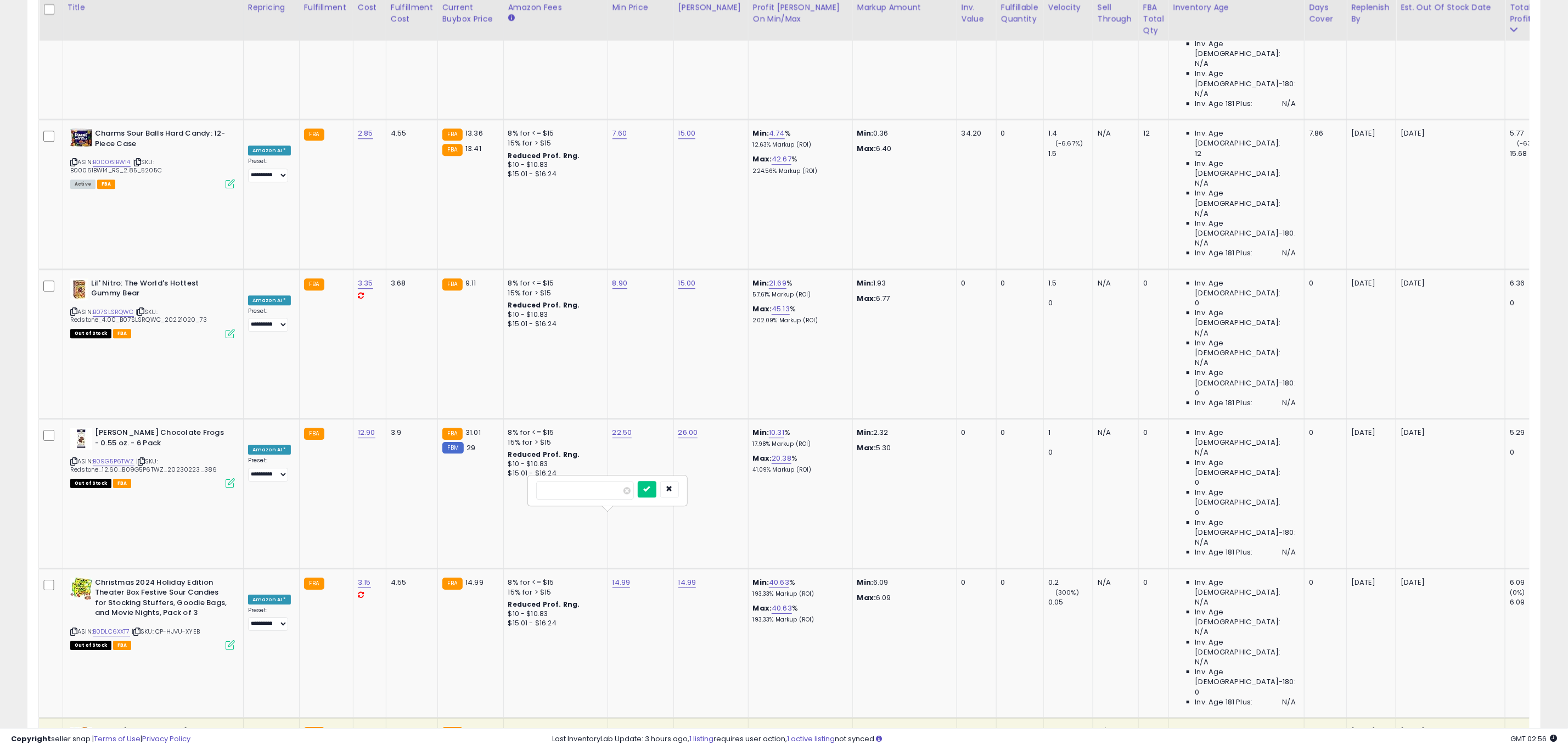
drag, startPoint x: 597, startPoint y: 491, endPoint x: 527, endPoint y: 492, distance: 70.0
click at [528, 492] on div "*****" at bounding box center [608, 490] width 160 height 31
type input "**"
click button "submit" at bounding box center [647, 489] width 18 height 17
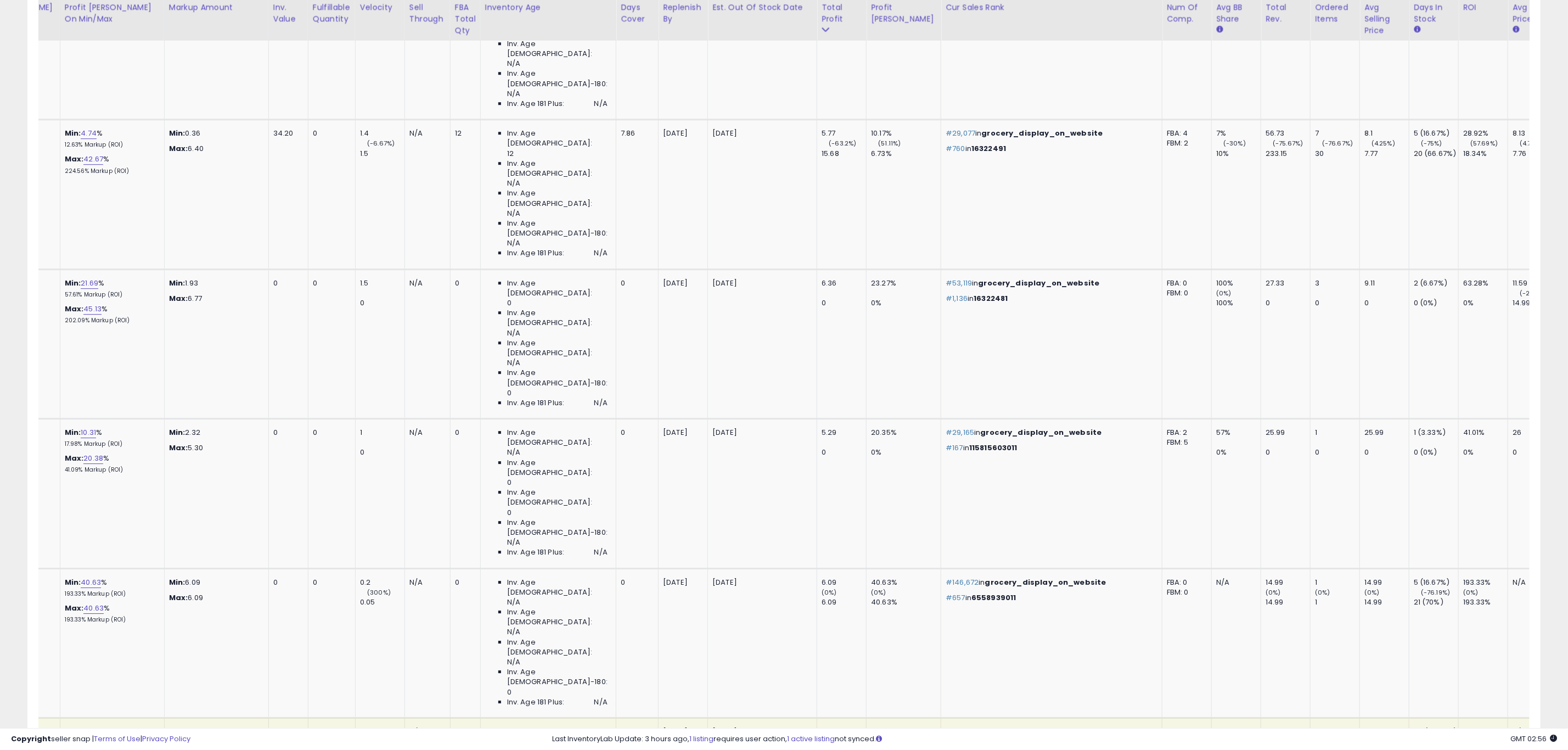
scroll to position [0, 693]
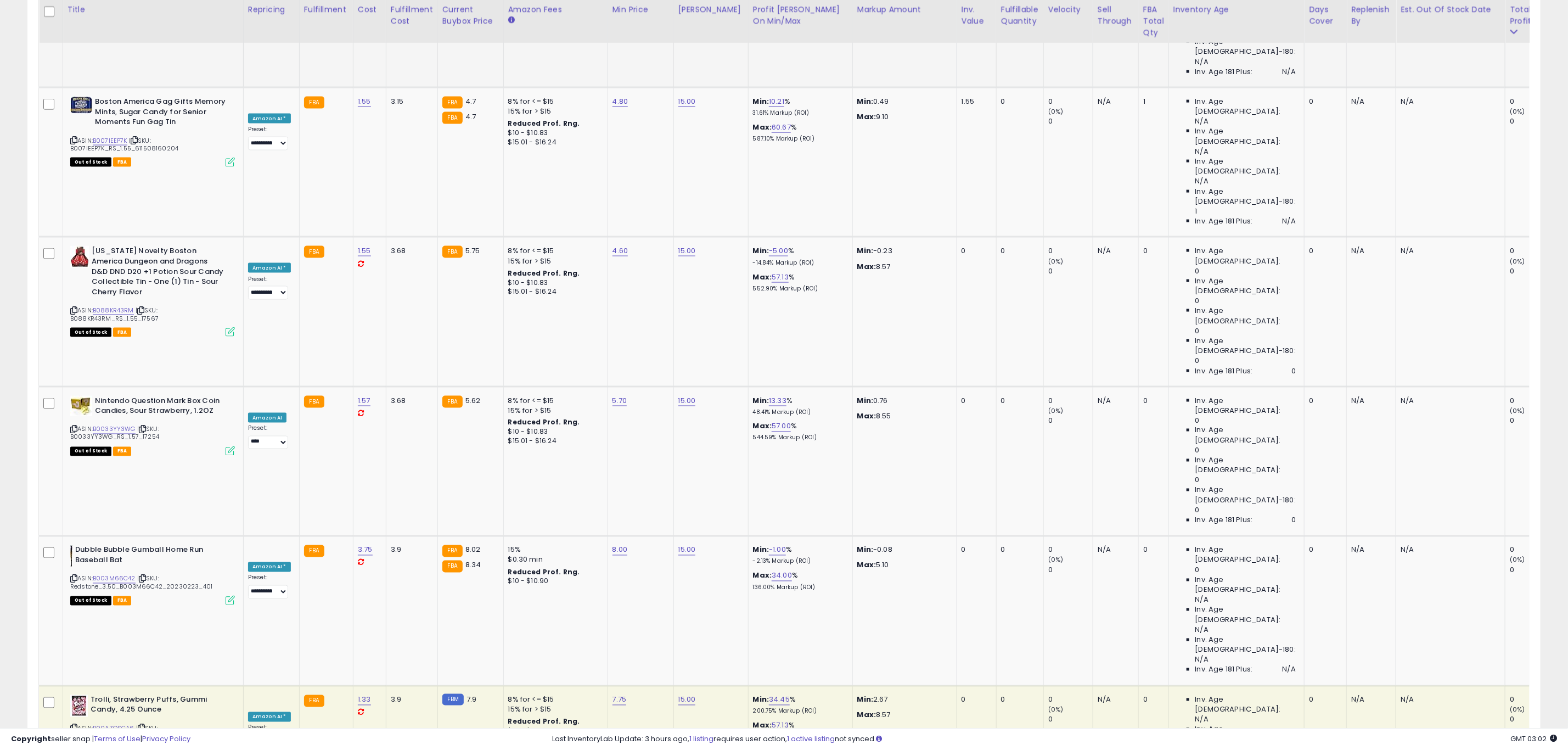
scroll to position [4326, 0]
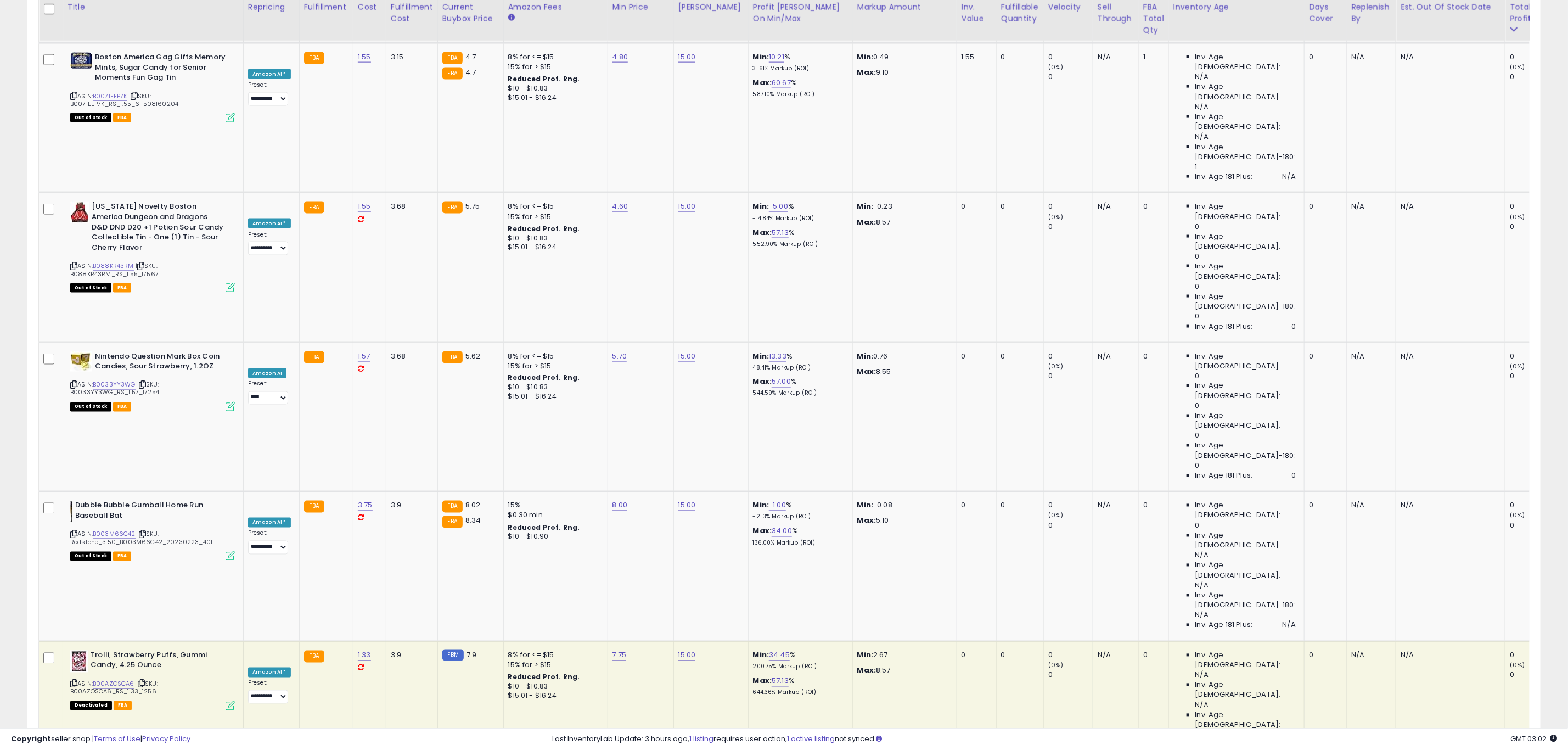
drag, startPoint x: 1385, startPoint y: 681, endPoint x: 1381, endPoint y: 677, distance: 5.7
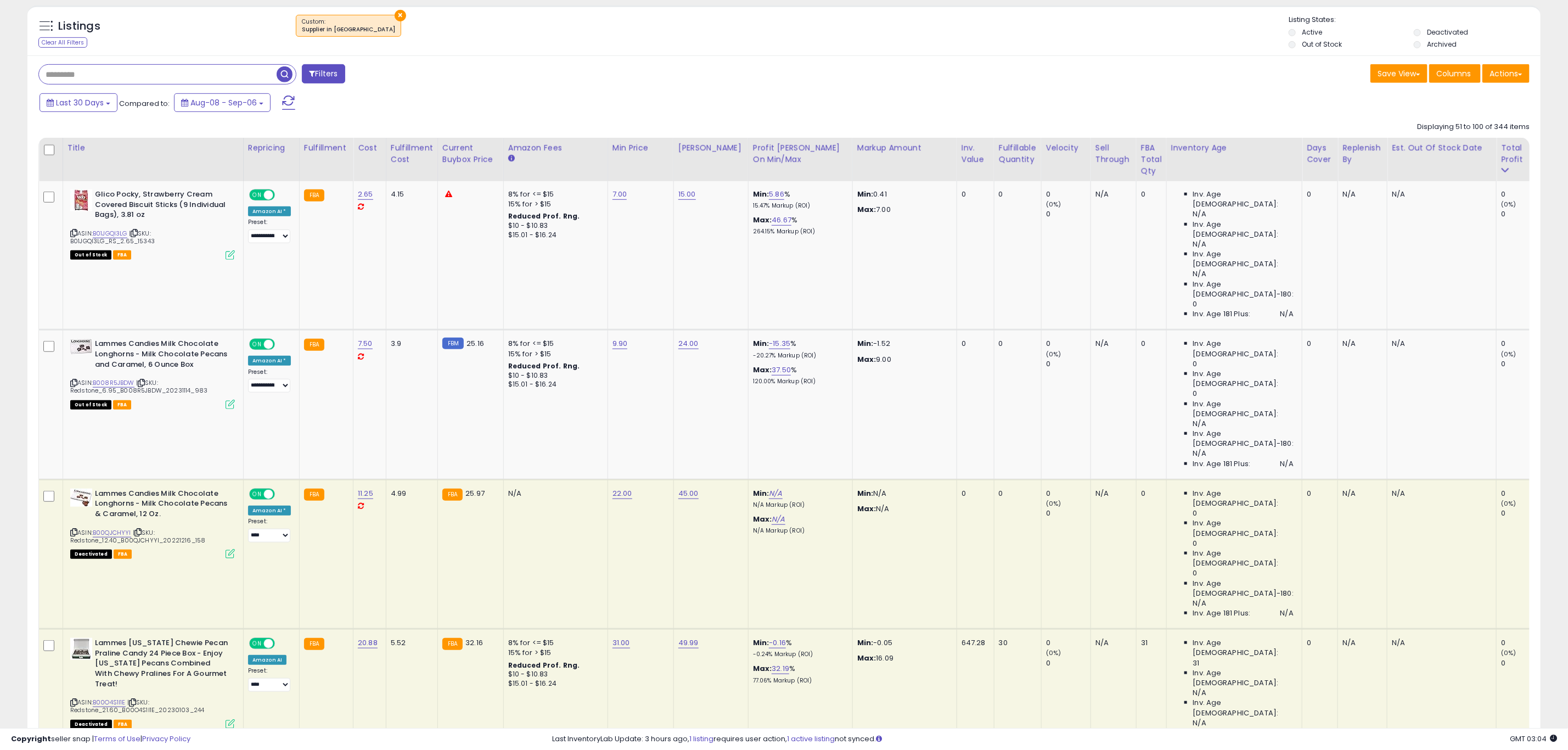
scroll to position [494, 0]
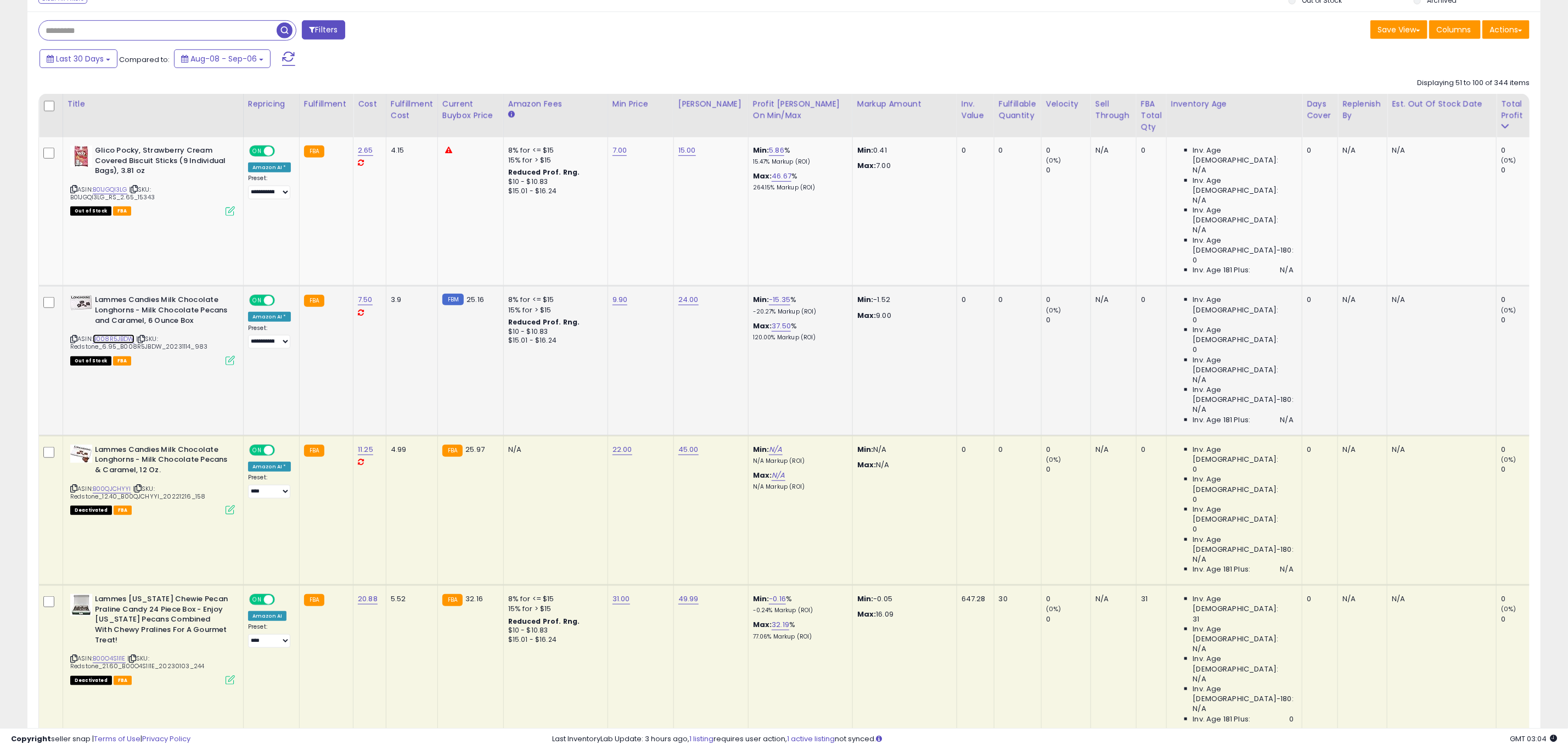
click at [111, 334] on link "B008R5JBDW" at bounding box center [114, 339] width 42 height 9
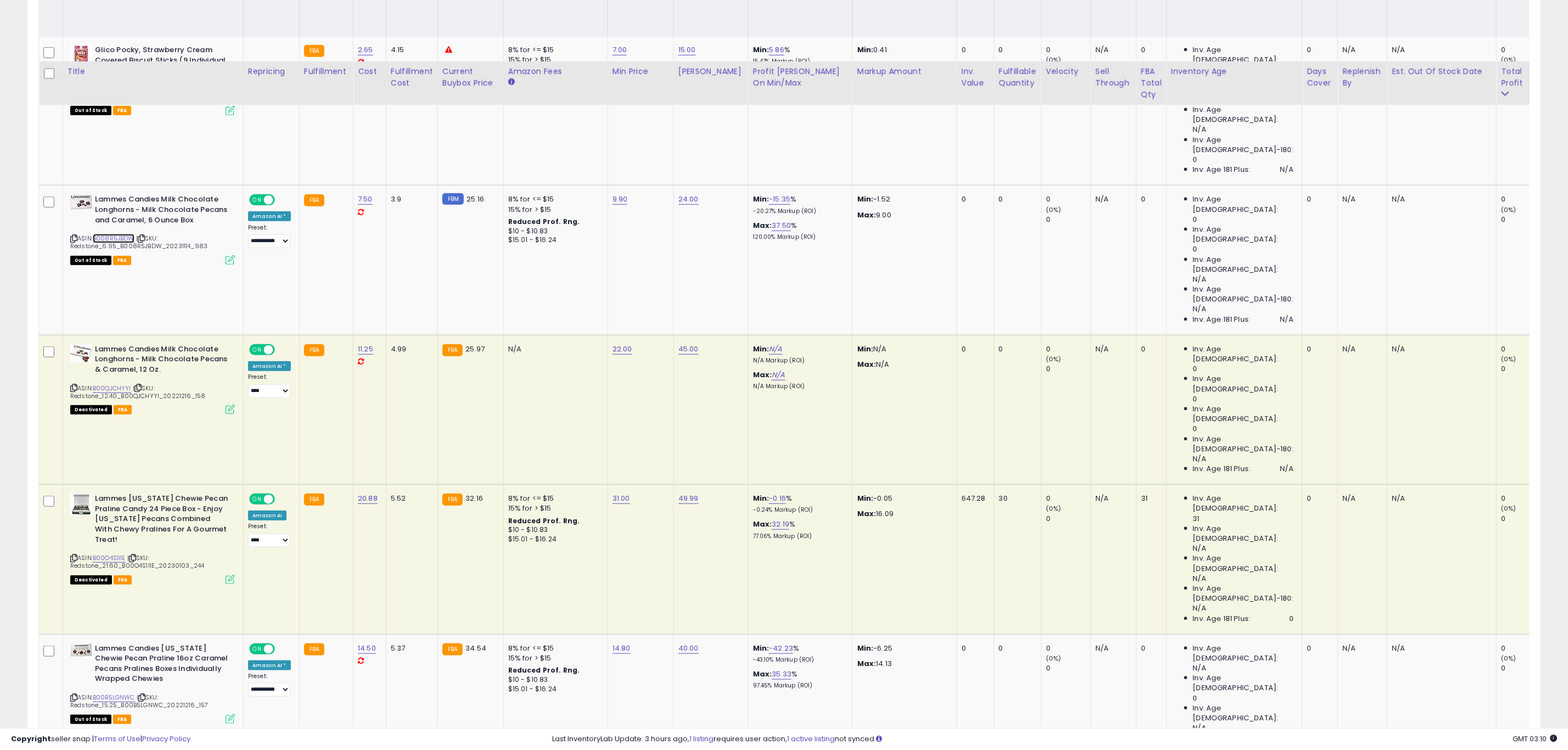
scroll to position [659, 0]
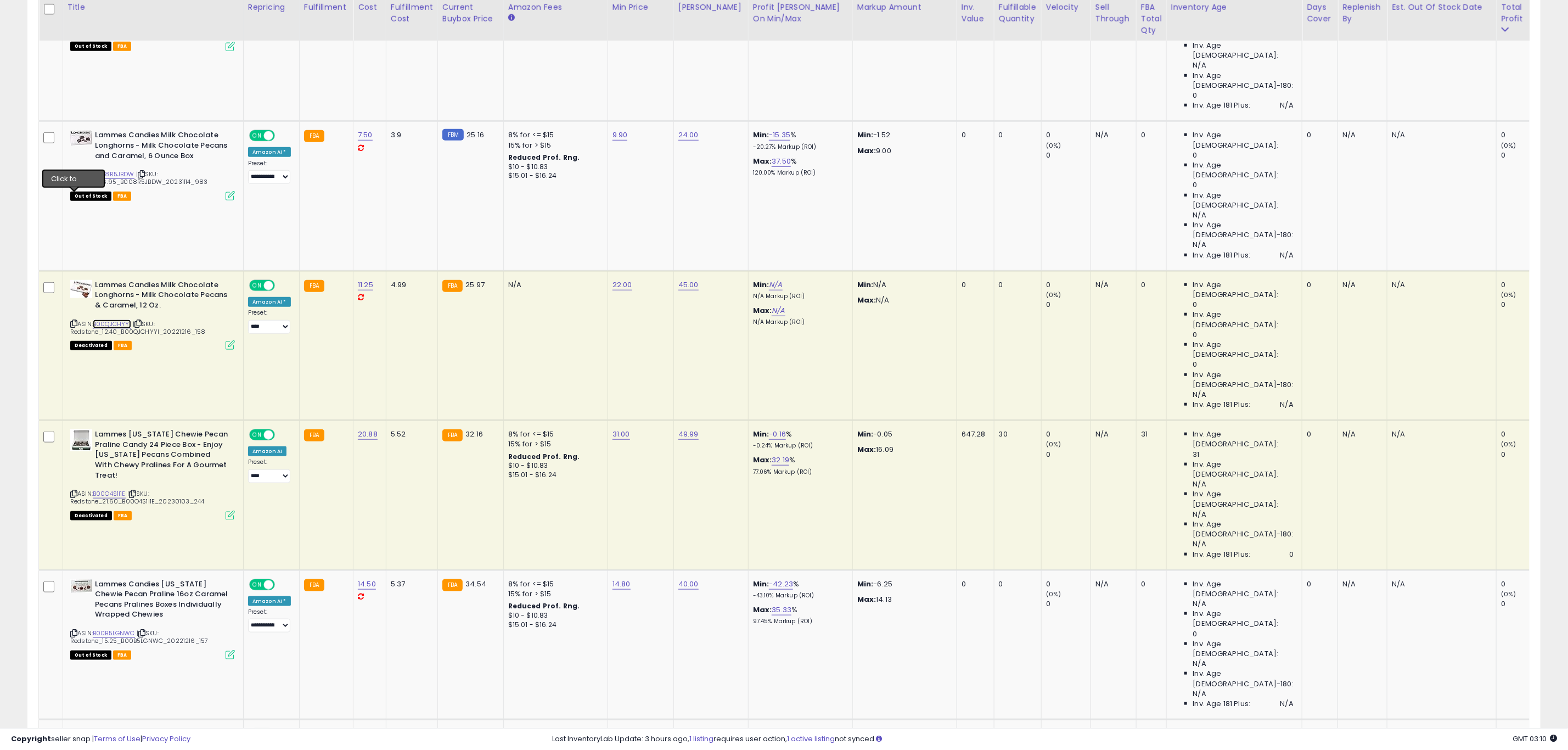
click at [104, 320] on link "B00QJCHYYI" at bounding box center [112, 324] width 39 height 9
click at [118, 489] on link "B00O4S1I1E" at bounding box center [109, 493] width 33 height 9
click at [122, 628] on link "B00B5LGNWC" at bounding box center [114, 633] width 42 height 9
click at [75, 630] on icon at bounding box center [74, 633] width 7 height 6
click at [74, 630] on icon at bounding box center [74, 633] width 7 height 6
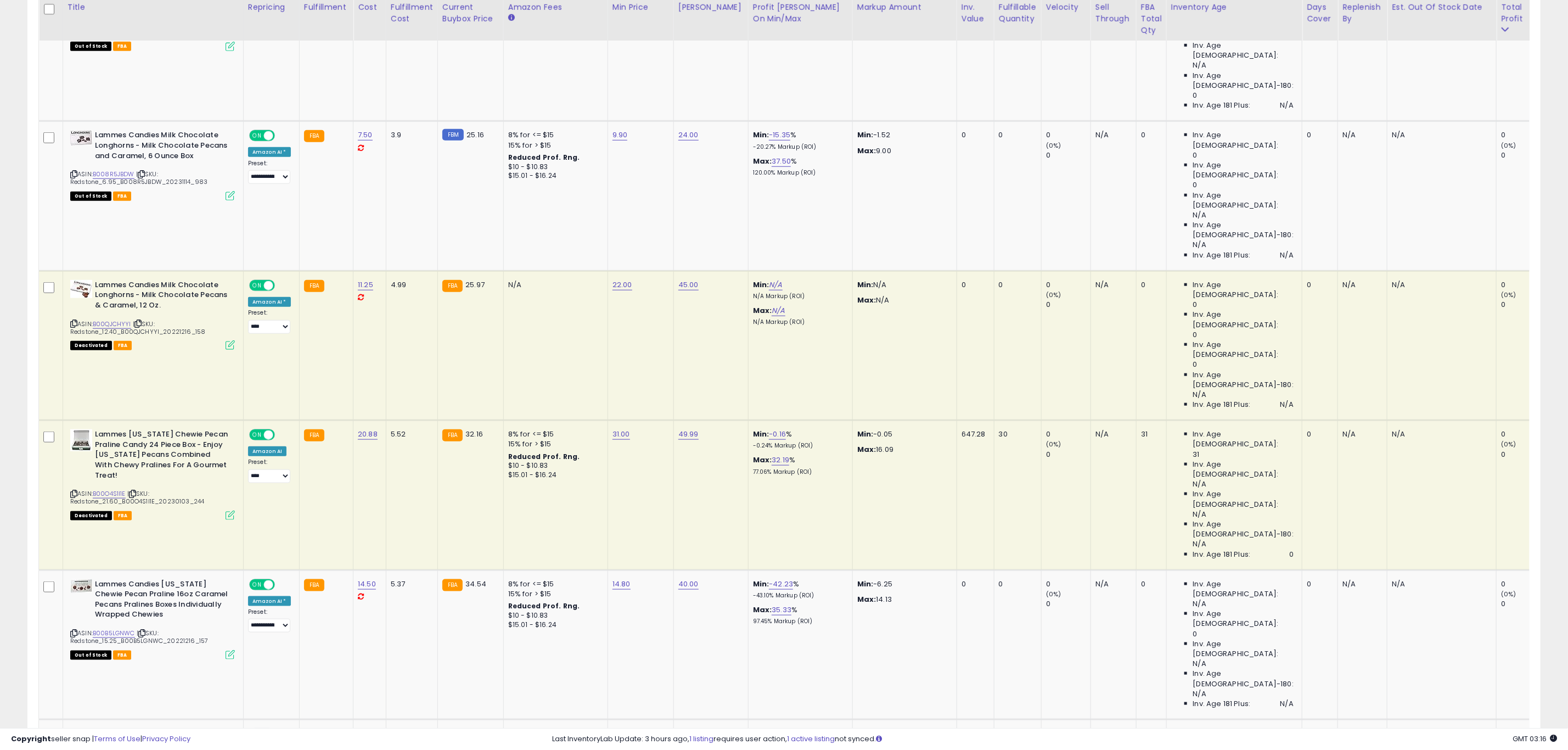
drag, startPoint x: 74, startPoint y: 395, endPoint x: 2, endPoint y: 391, distance: 72.1
click at [73, 630] on icon at bounding box center [74, 633] width 7 height 6
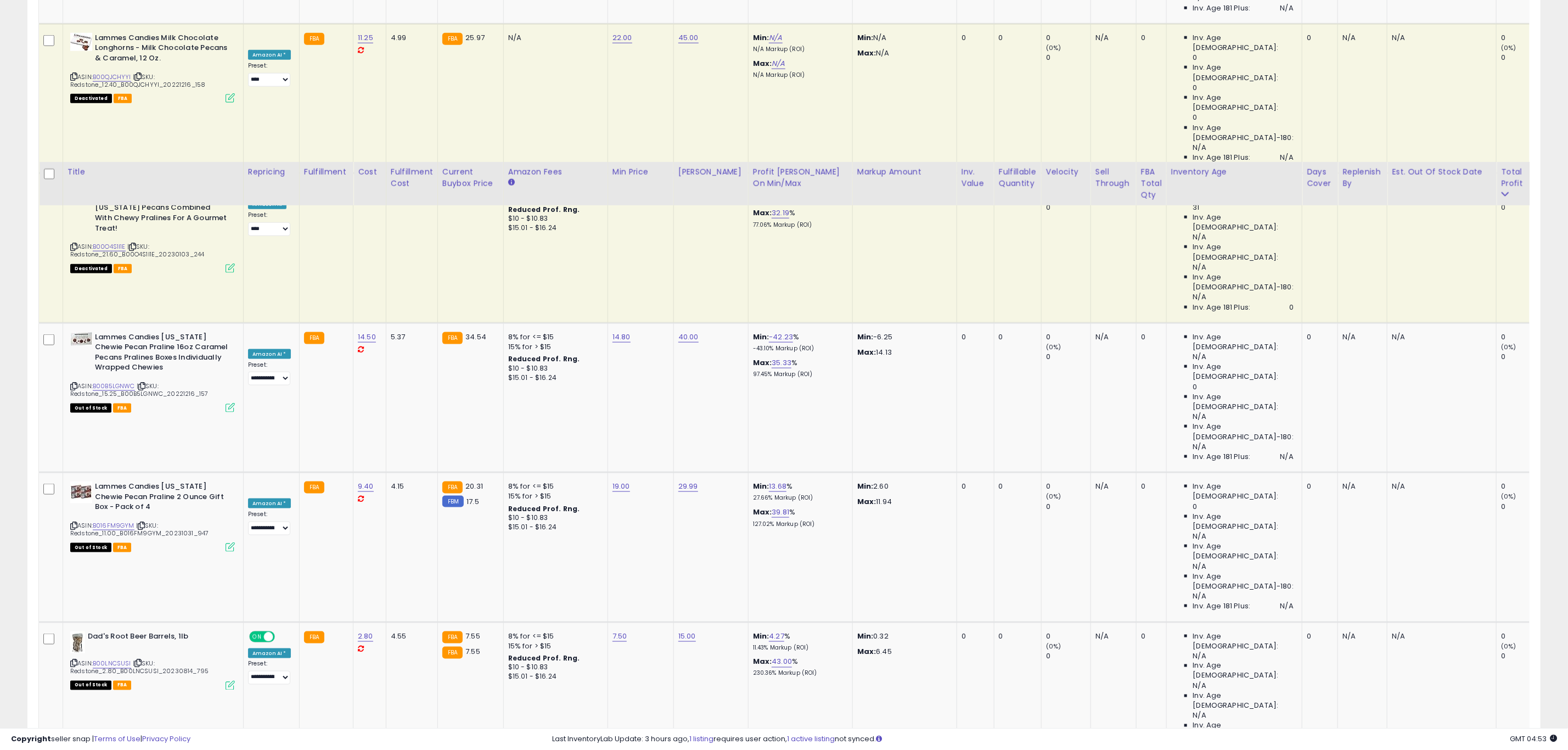
scroll to position [1070, 0]
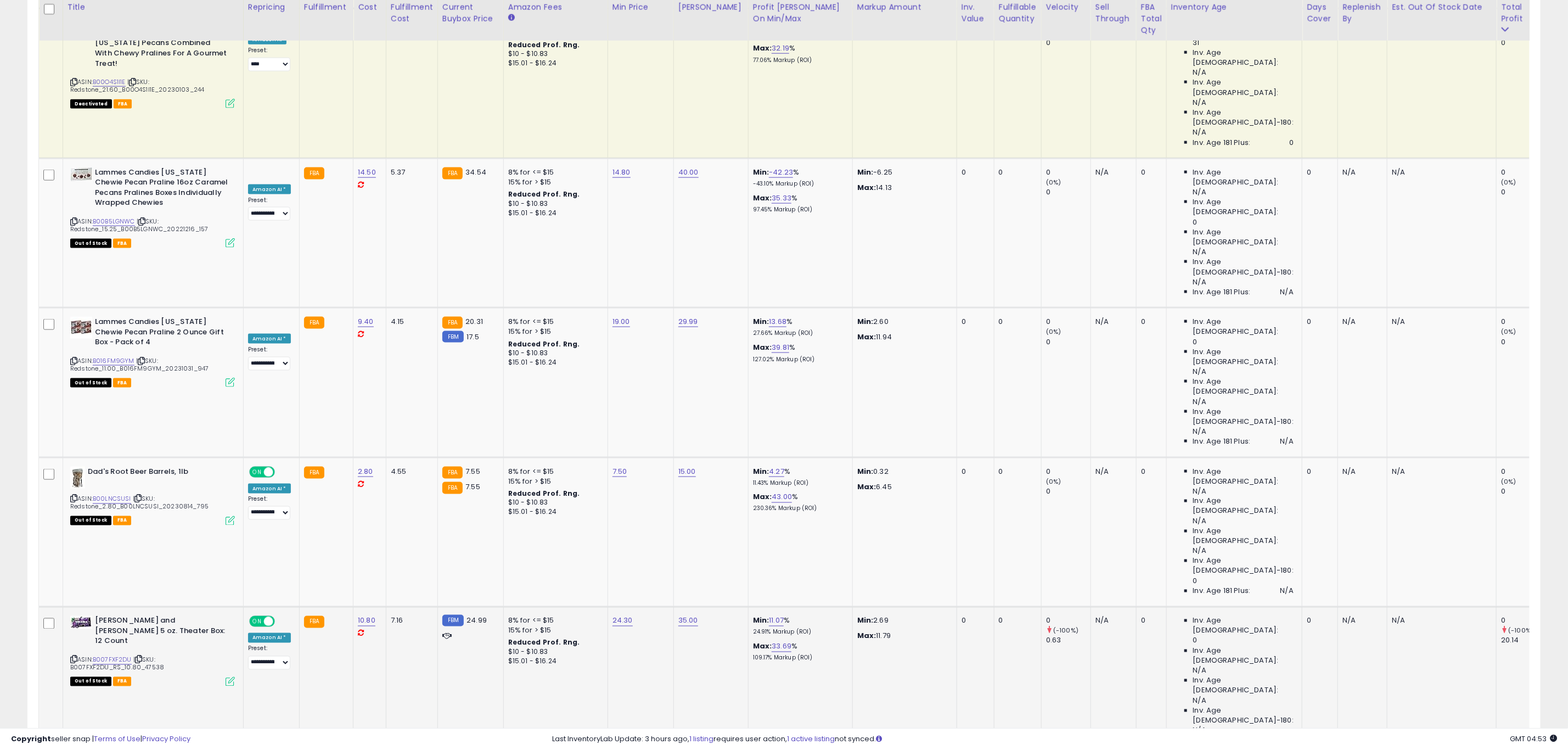
click at [75, 657] on icon at bounding box center [74, 660] width 7 height 6
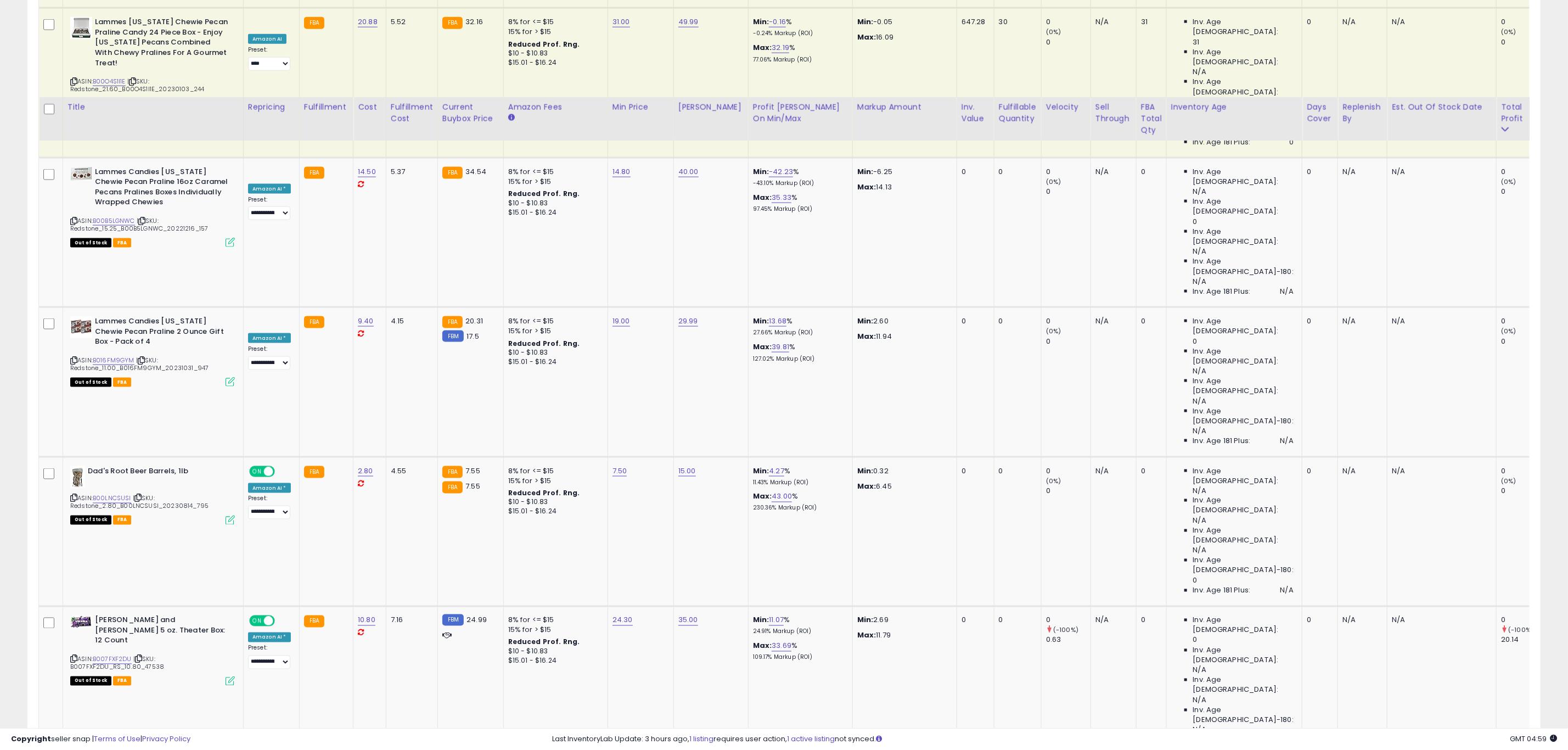
scroll to position [1235, 0]
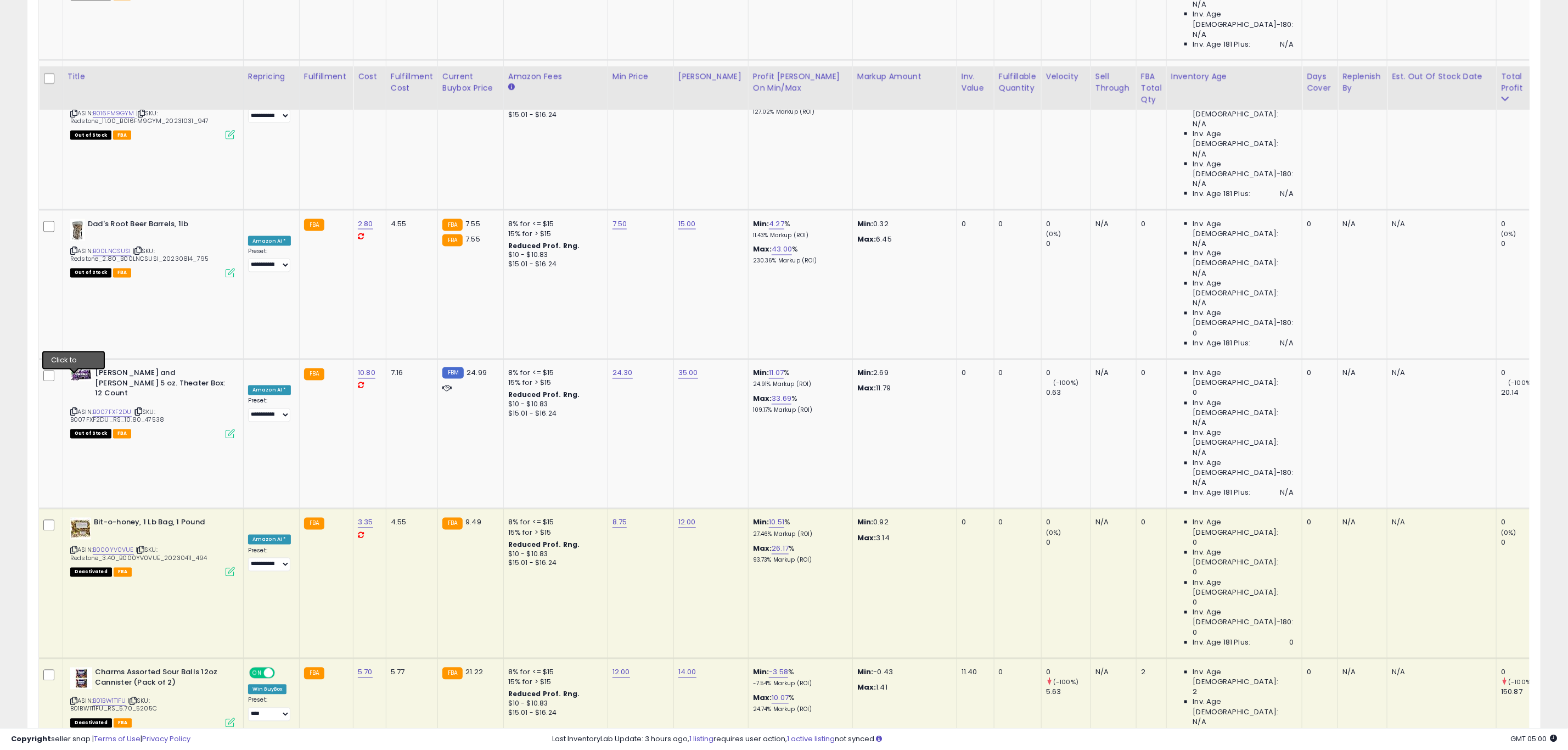
scroll to position [1482, 0]
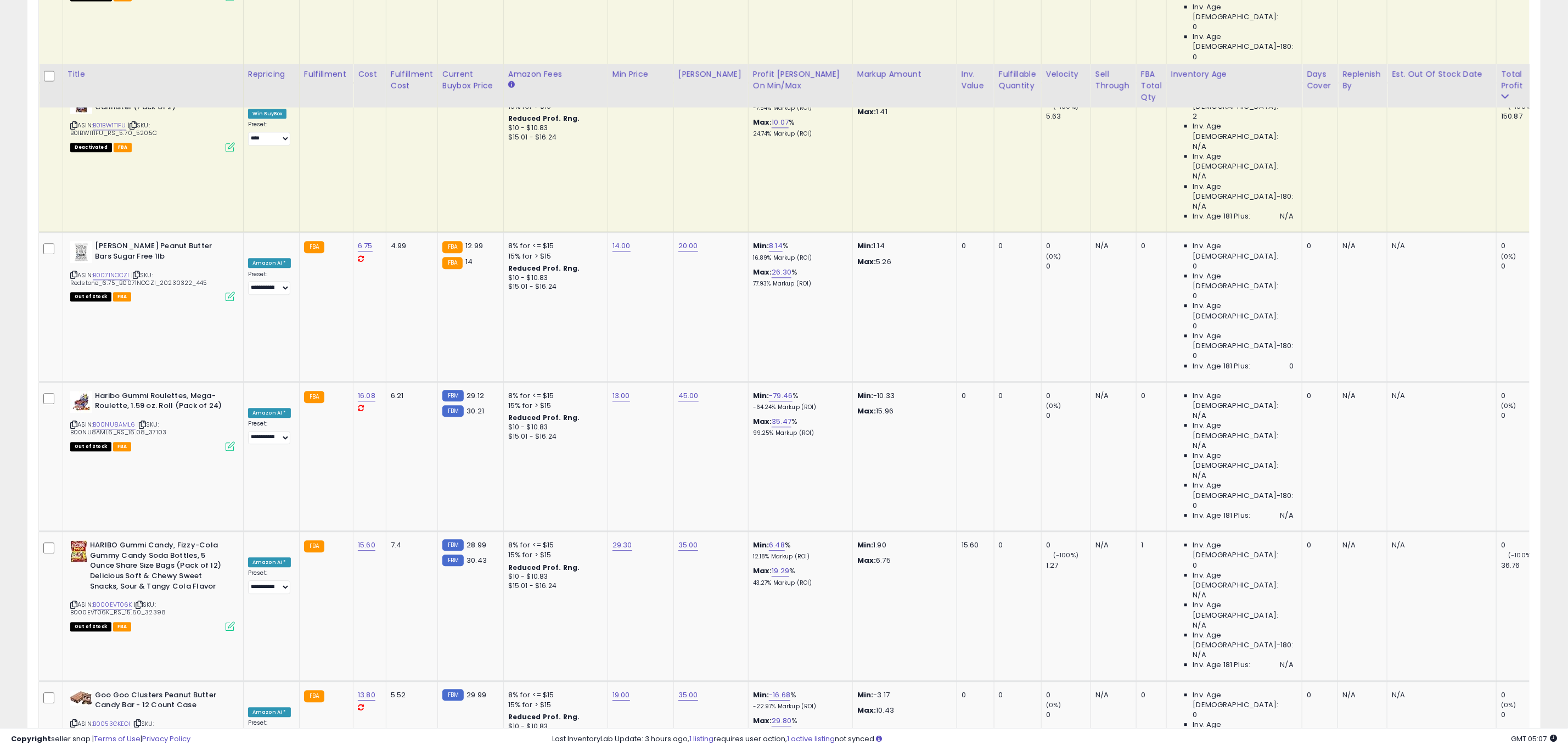
scroll to position [1976, 0]
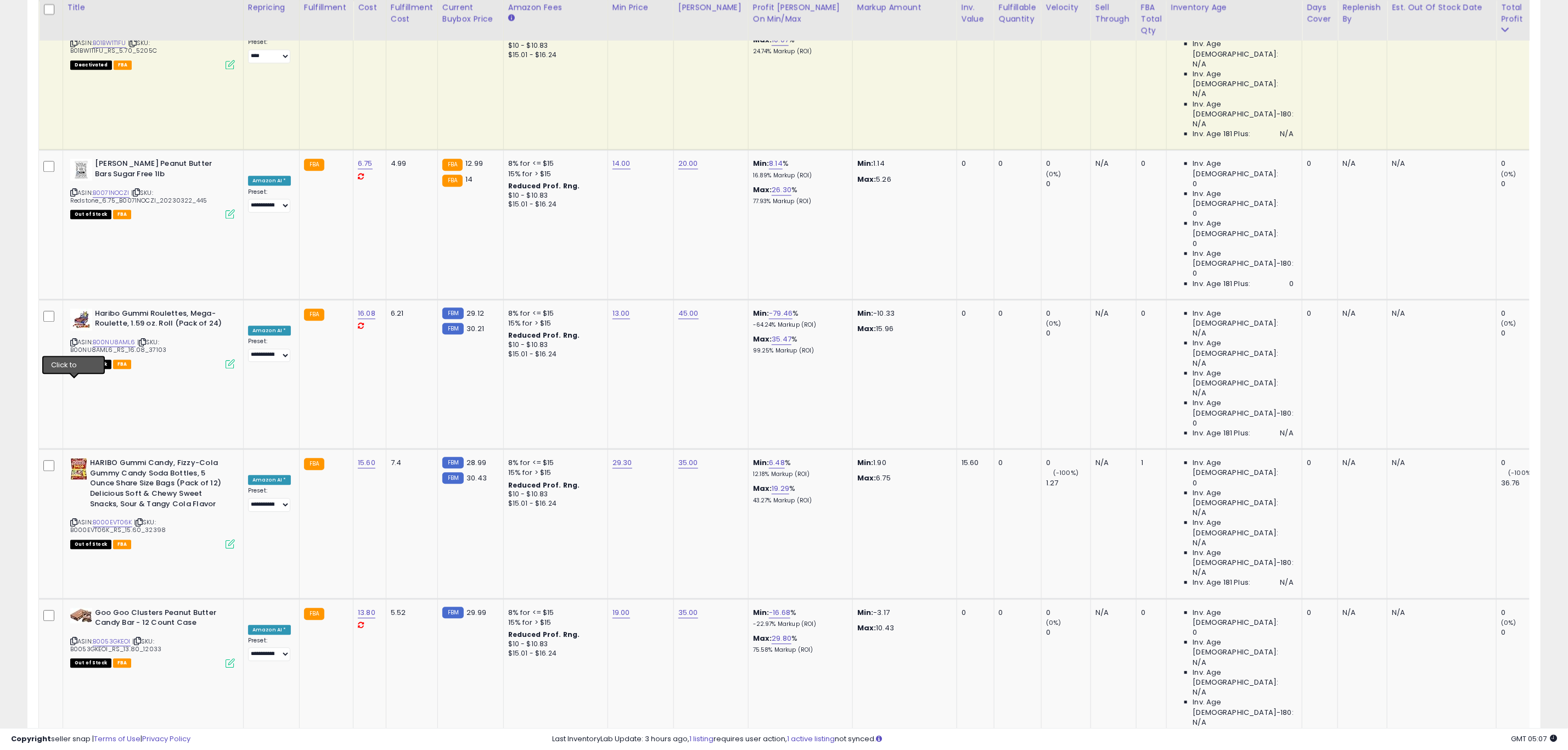
drag, startPoint x: 75, startPoint y: 381, endPoint x: 12, endPoint y: 374, distance: 63.4
drag, startPoint x: 73, startPoint y: 468, endPoint x: 0, endPoint y: 439, distance: 78.5
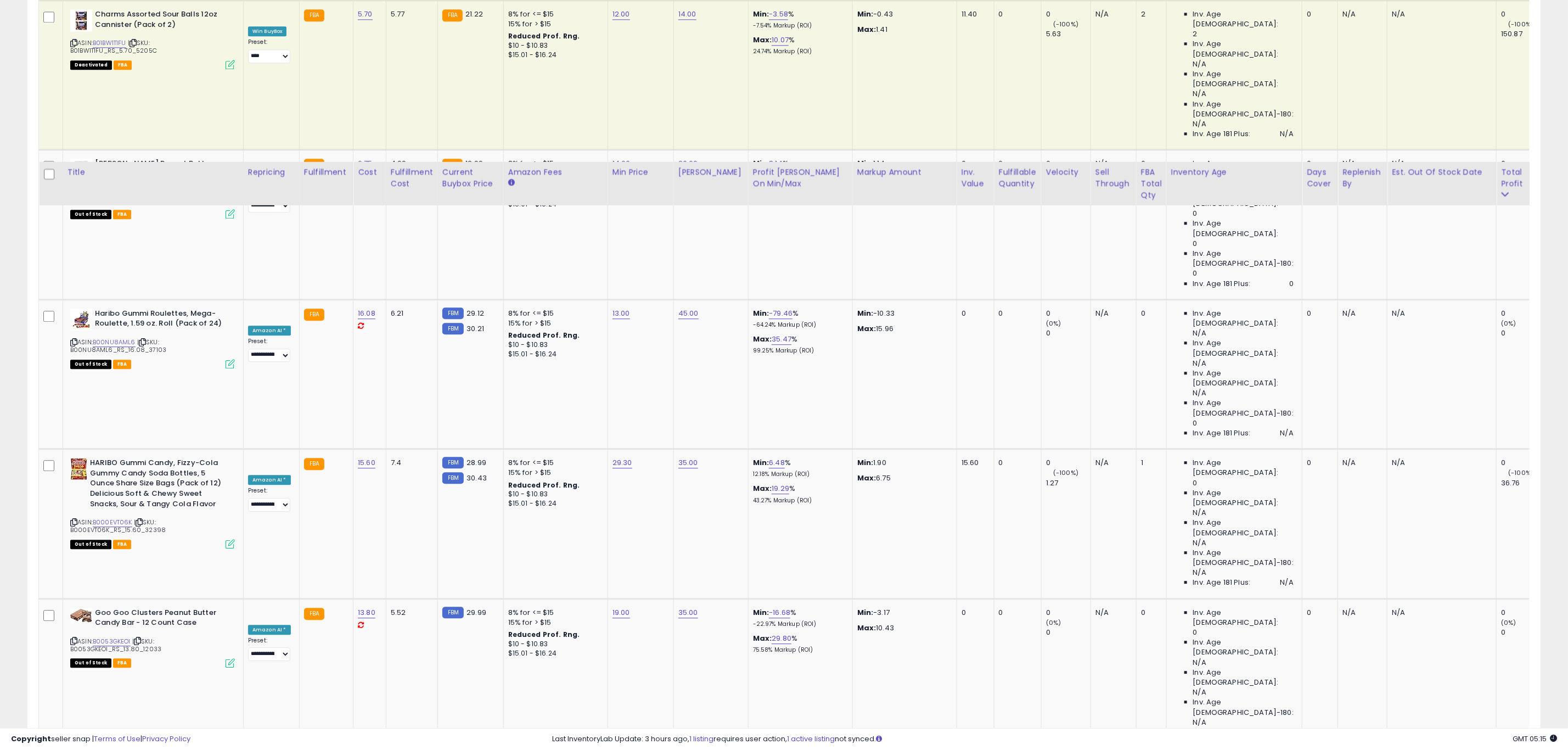
scroll to position [2141, 0]
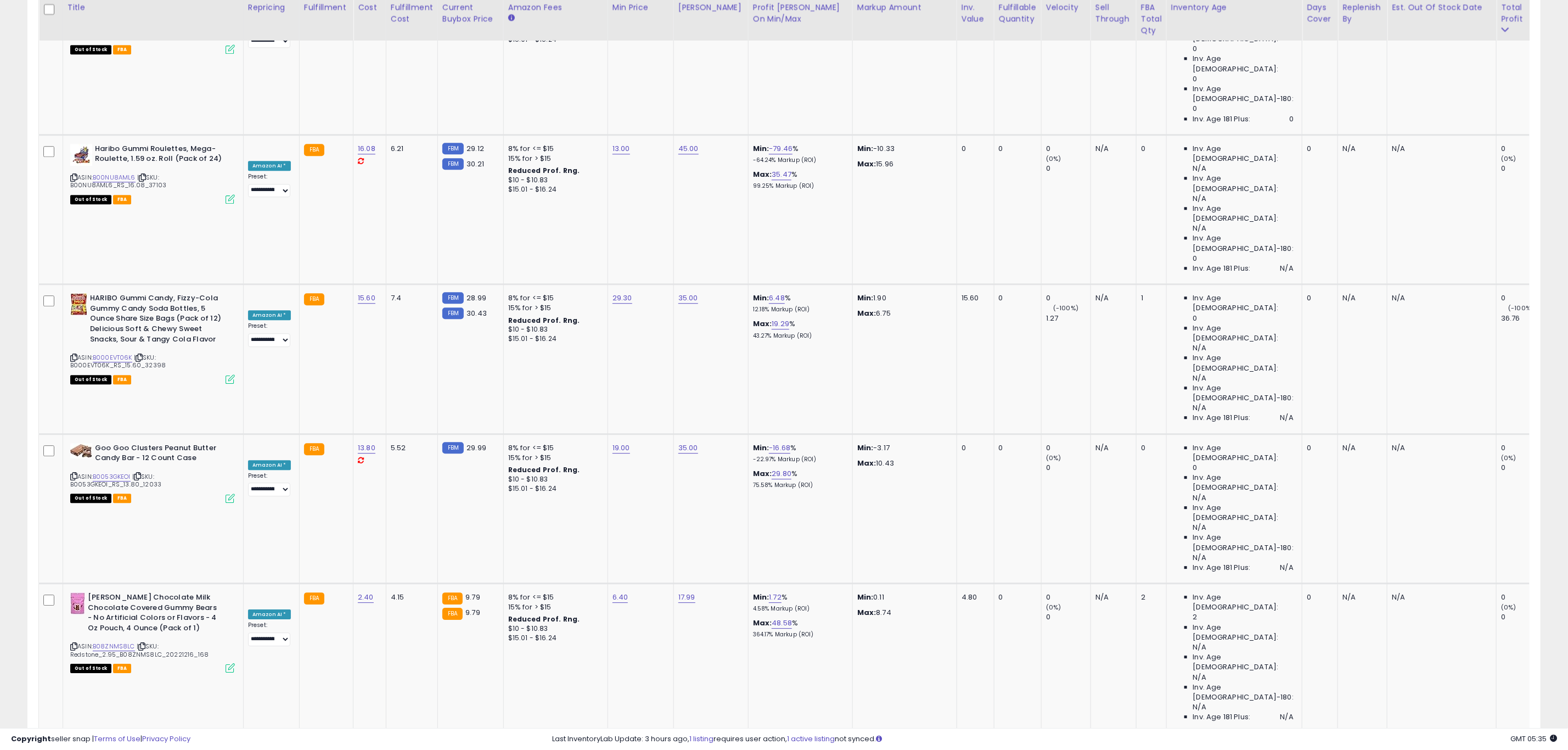
drag, startPoint x: 680, startPoint y: 328, endPoint x: 579, endPoint y: 320, distance: 101.3
type input "**"
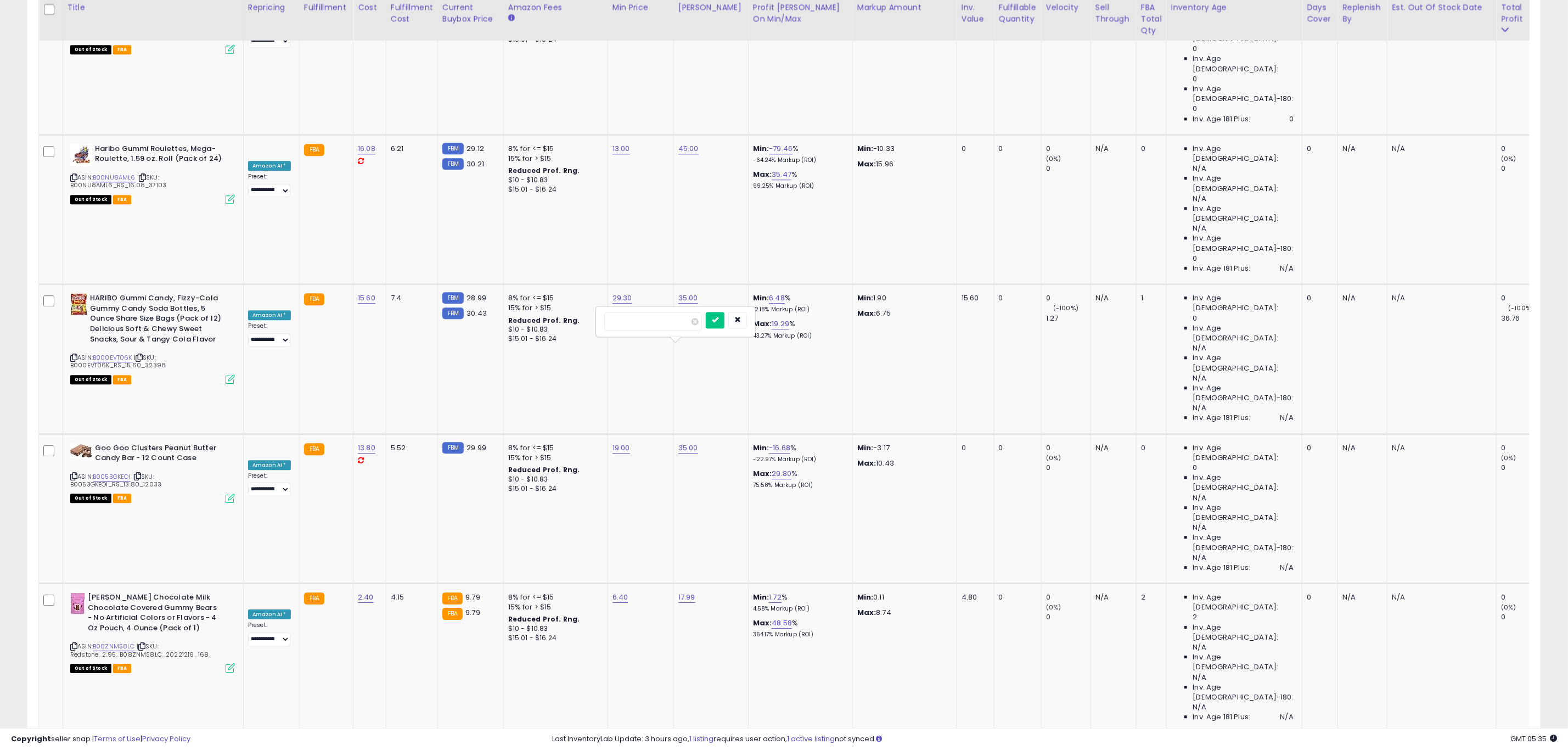
click button "submit" at bounding box center [715, 320] width 18 height 17
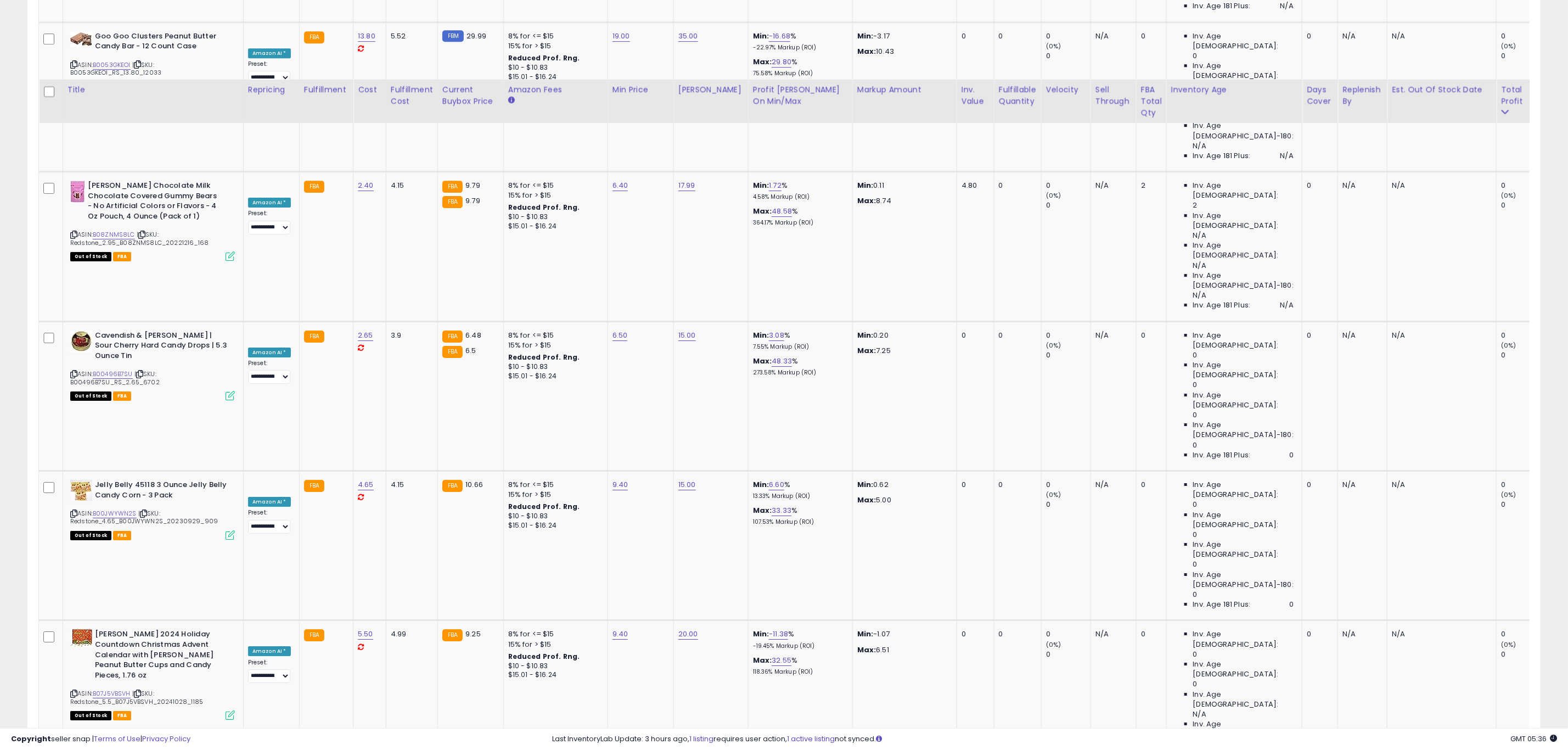
scroll to position [2635, 0]
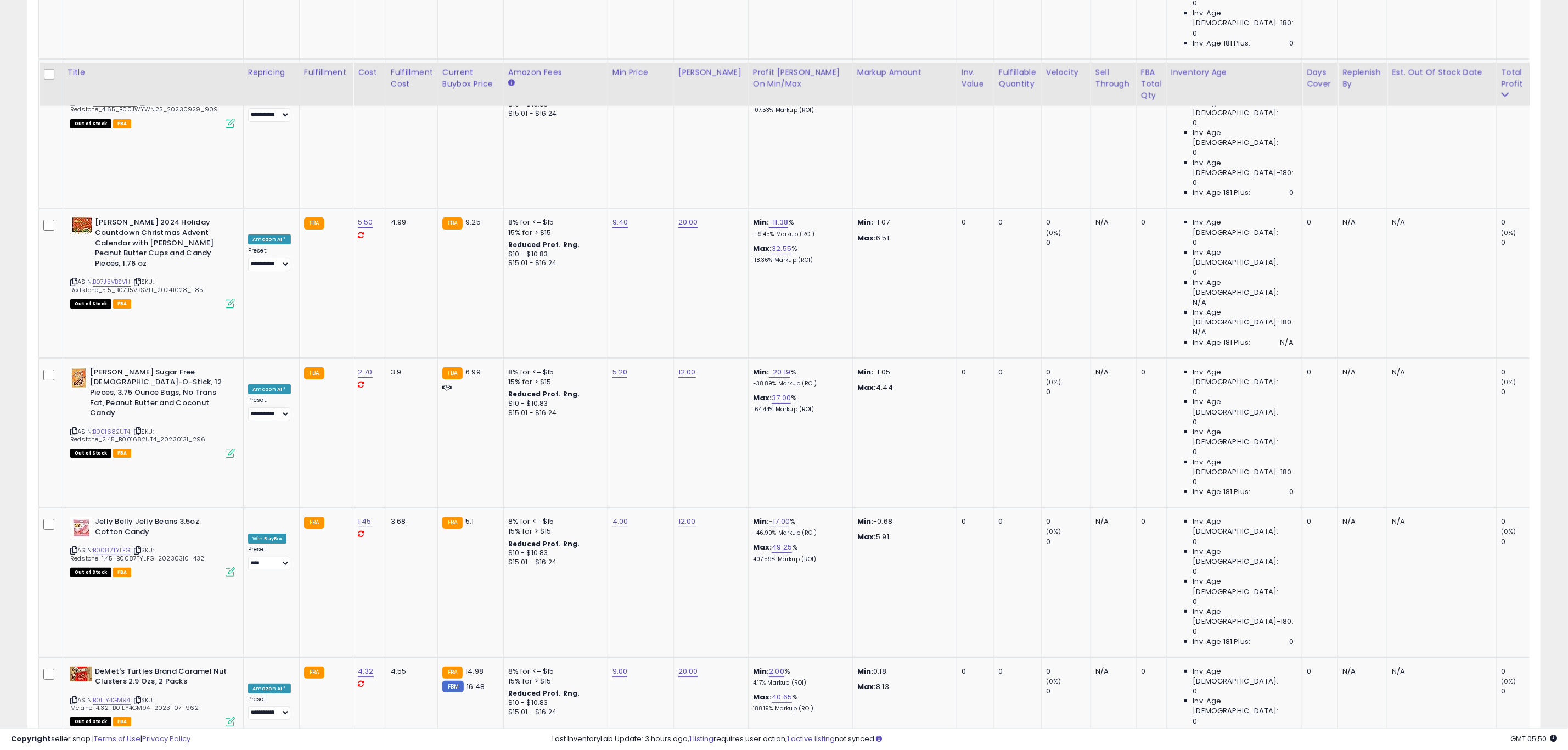
scroll to position [3047, 0]
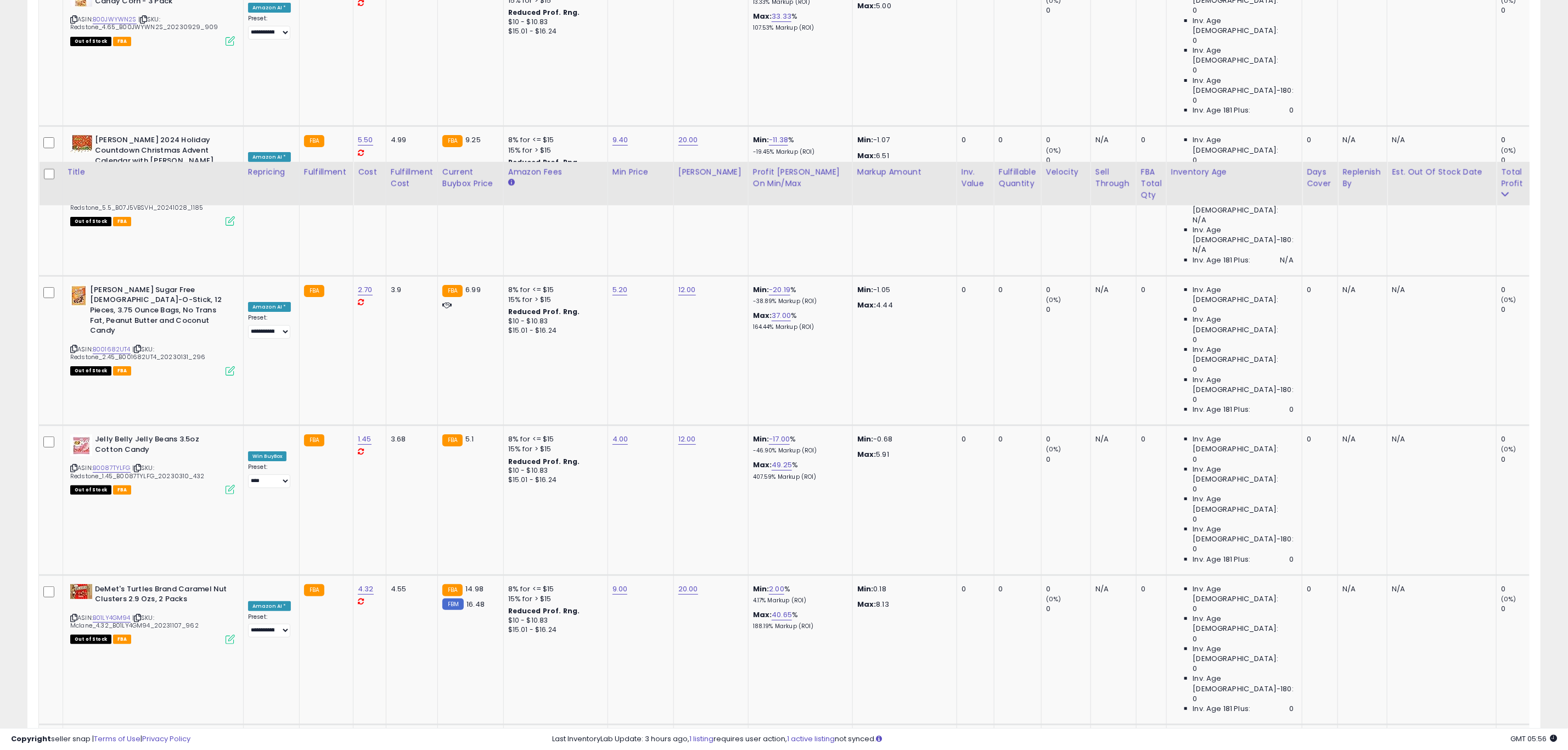
scroll to position [3211, 0]
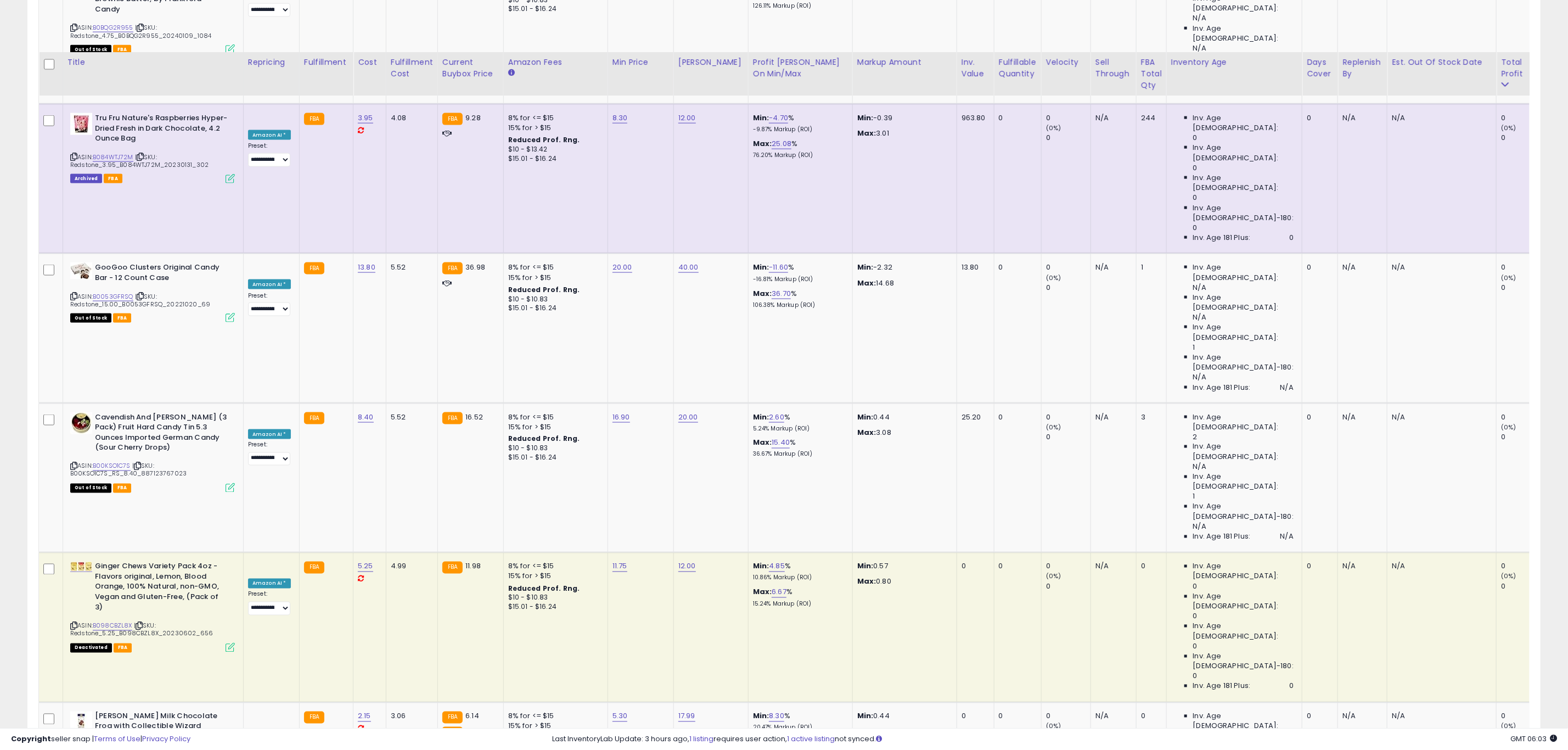
scroll to position [4322, 0]
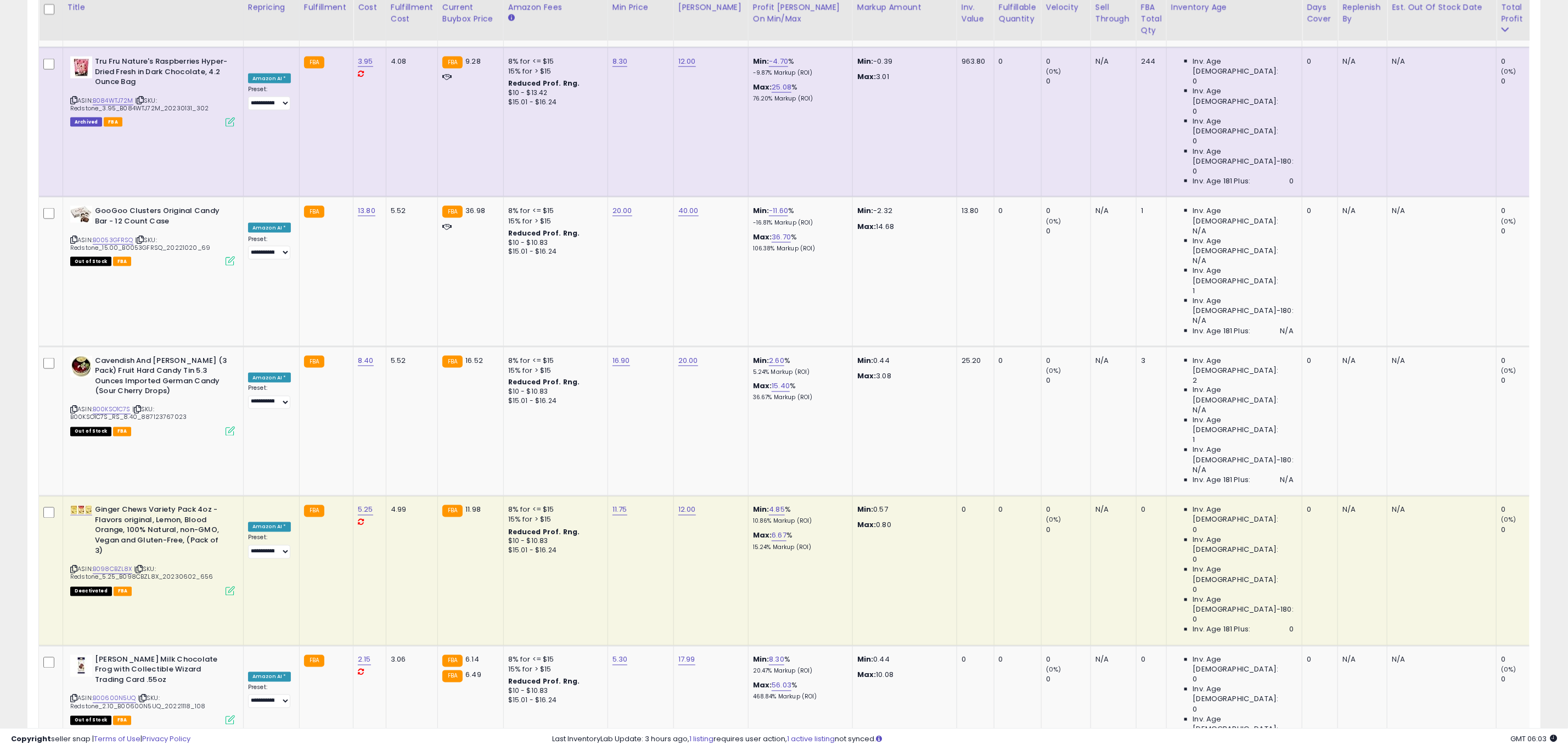
drag, startPoint x: 1398, startPoint y: 676, endPoint x: 1395, endPoint y: 660, distance: 16.3
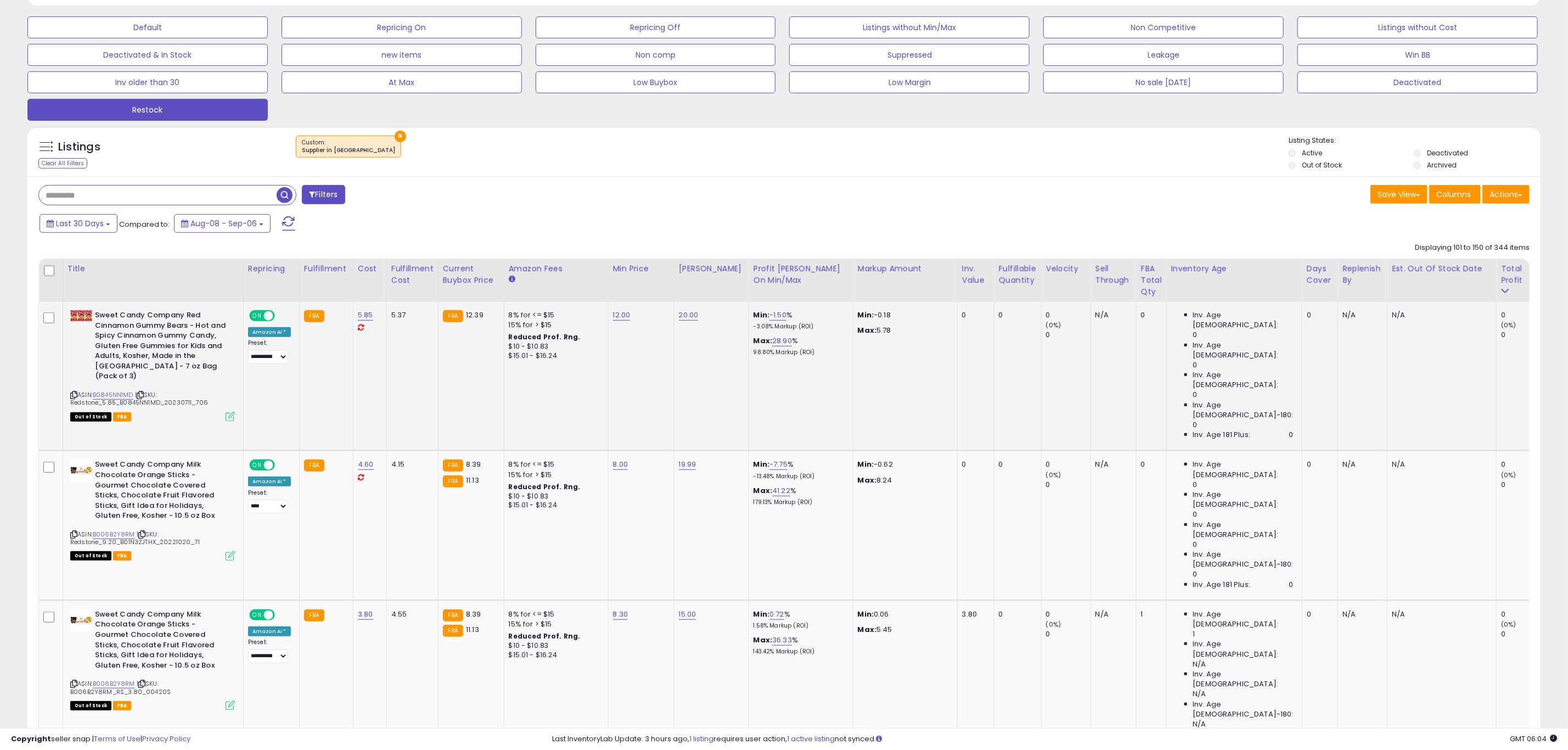
scroll to position [412, 0]
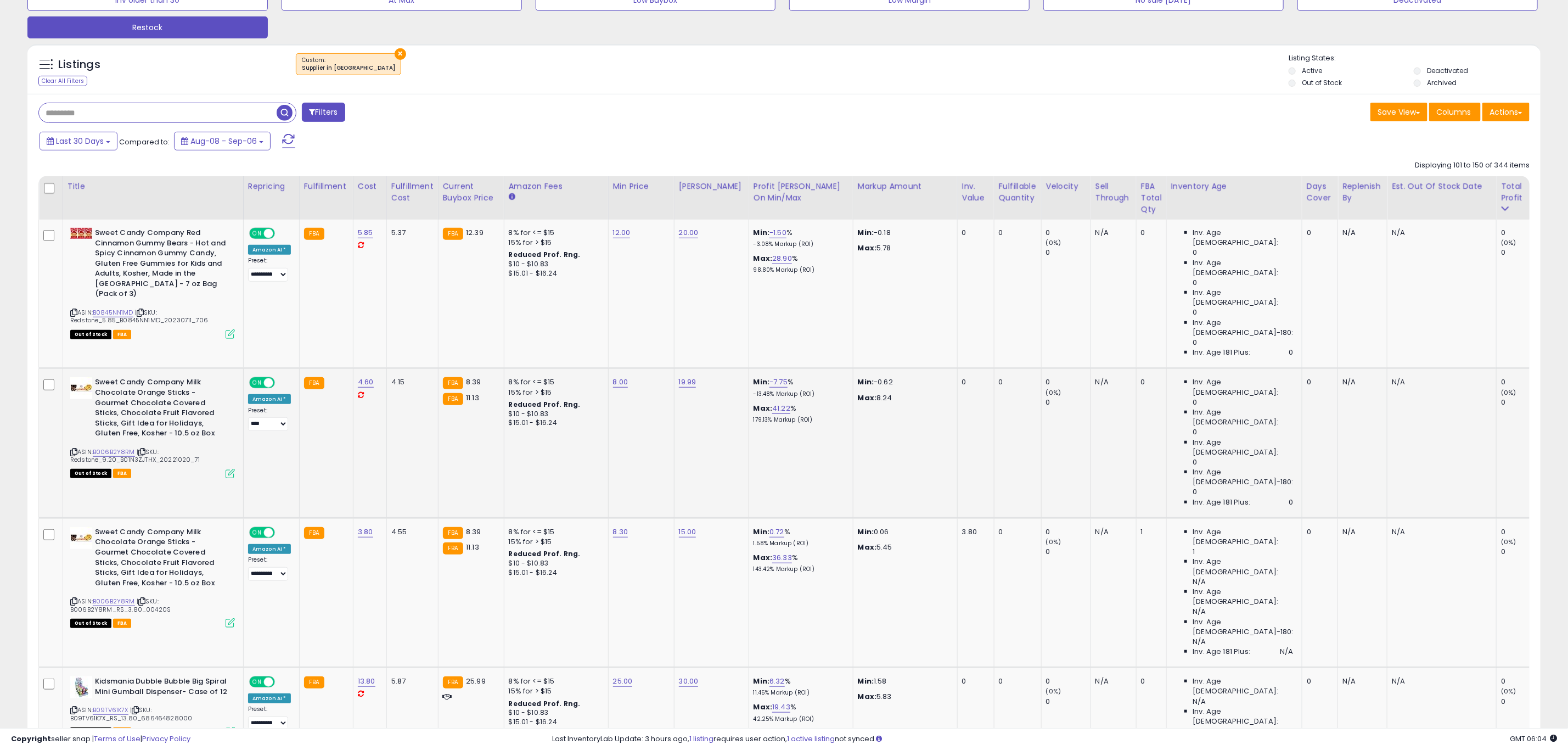
click at [121, 447] on span "| SKU: Redstone_9.20_B01N3ZJTHX_20221020_71" at bounding box center [134, 455] width 129 height 17
click at [111, 447] on link "B006B2Y8RM" at bounding box center [114, 452] width 42 height 9
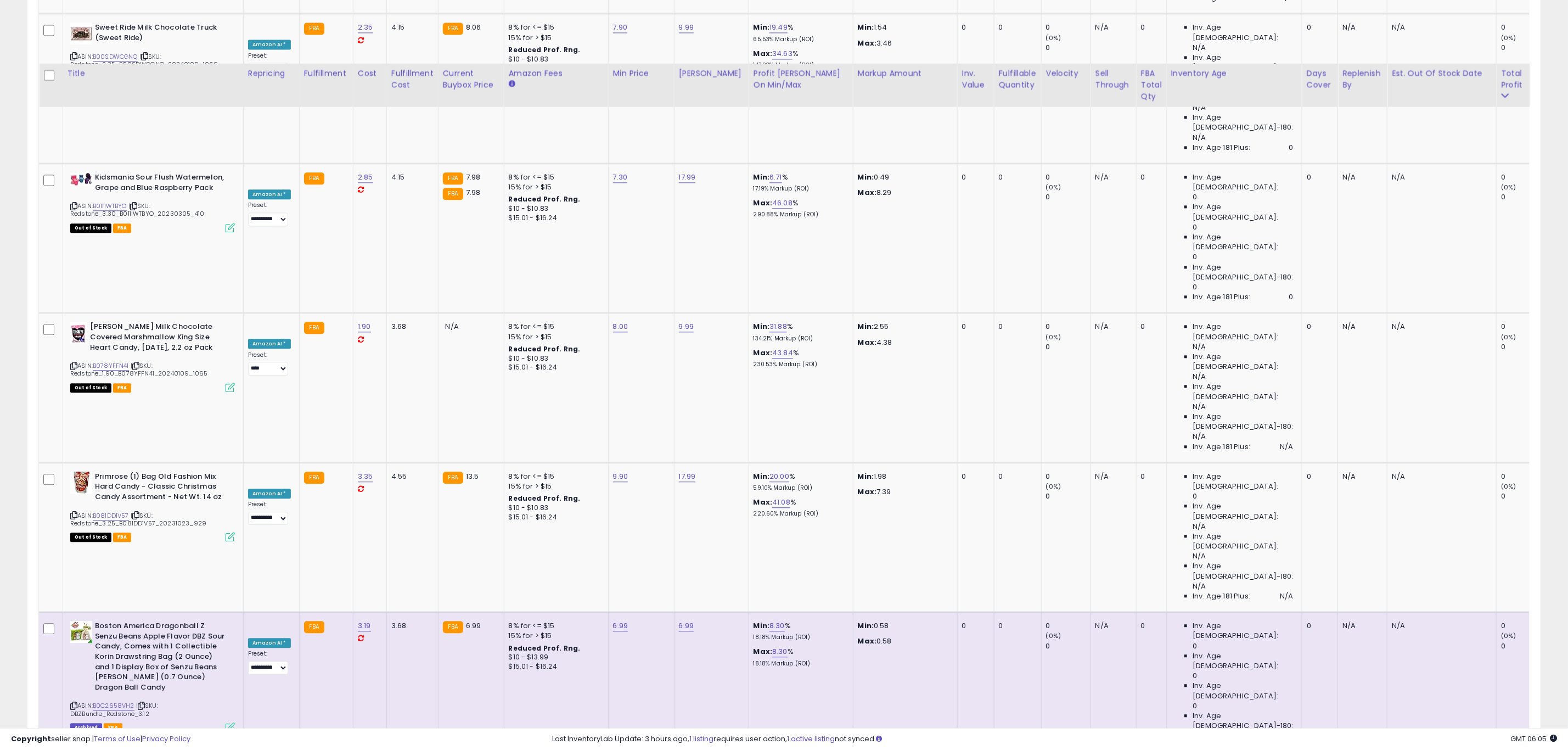
scroll to position [1894, 0]
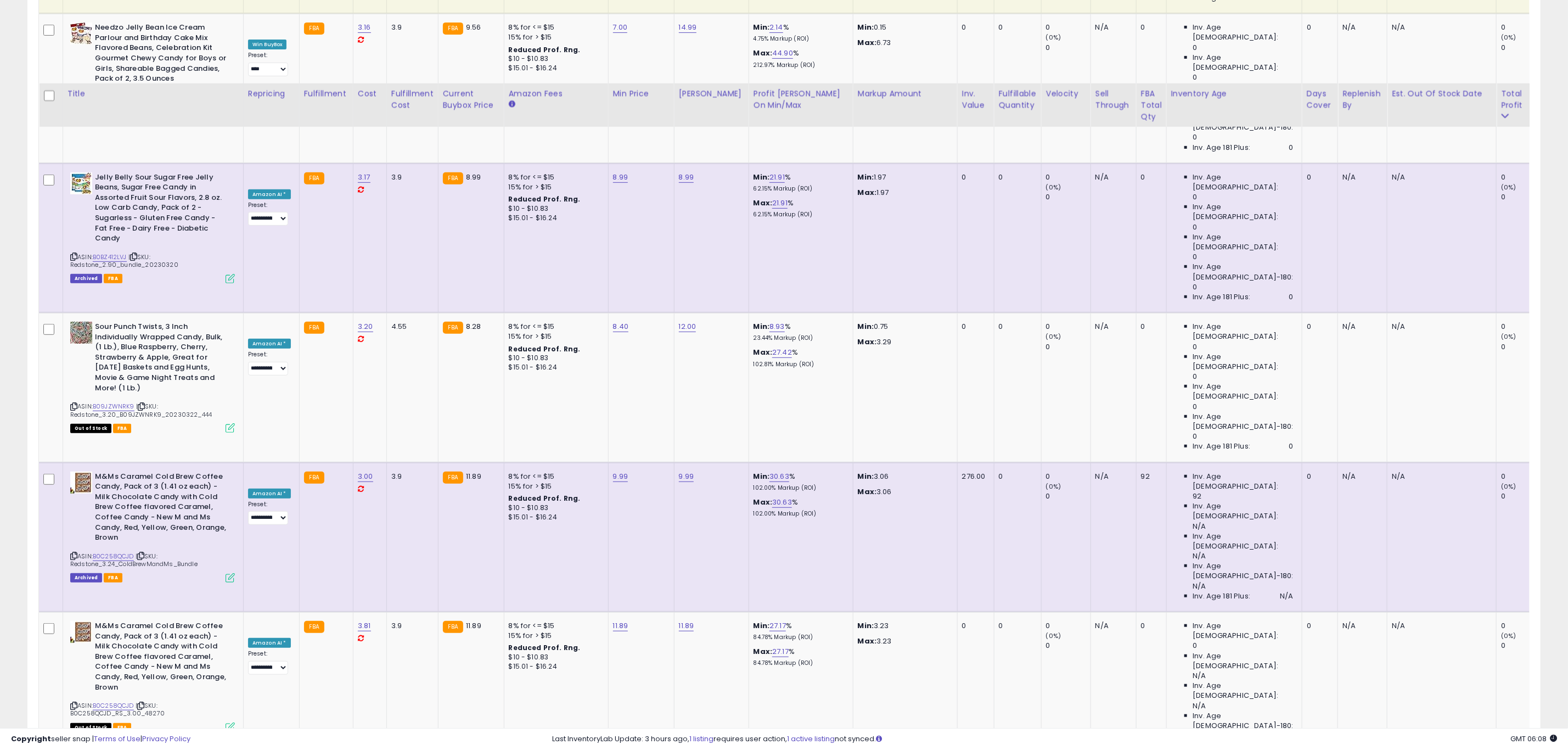
scroll to position [3623, 0]
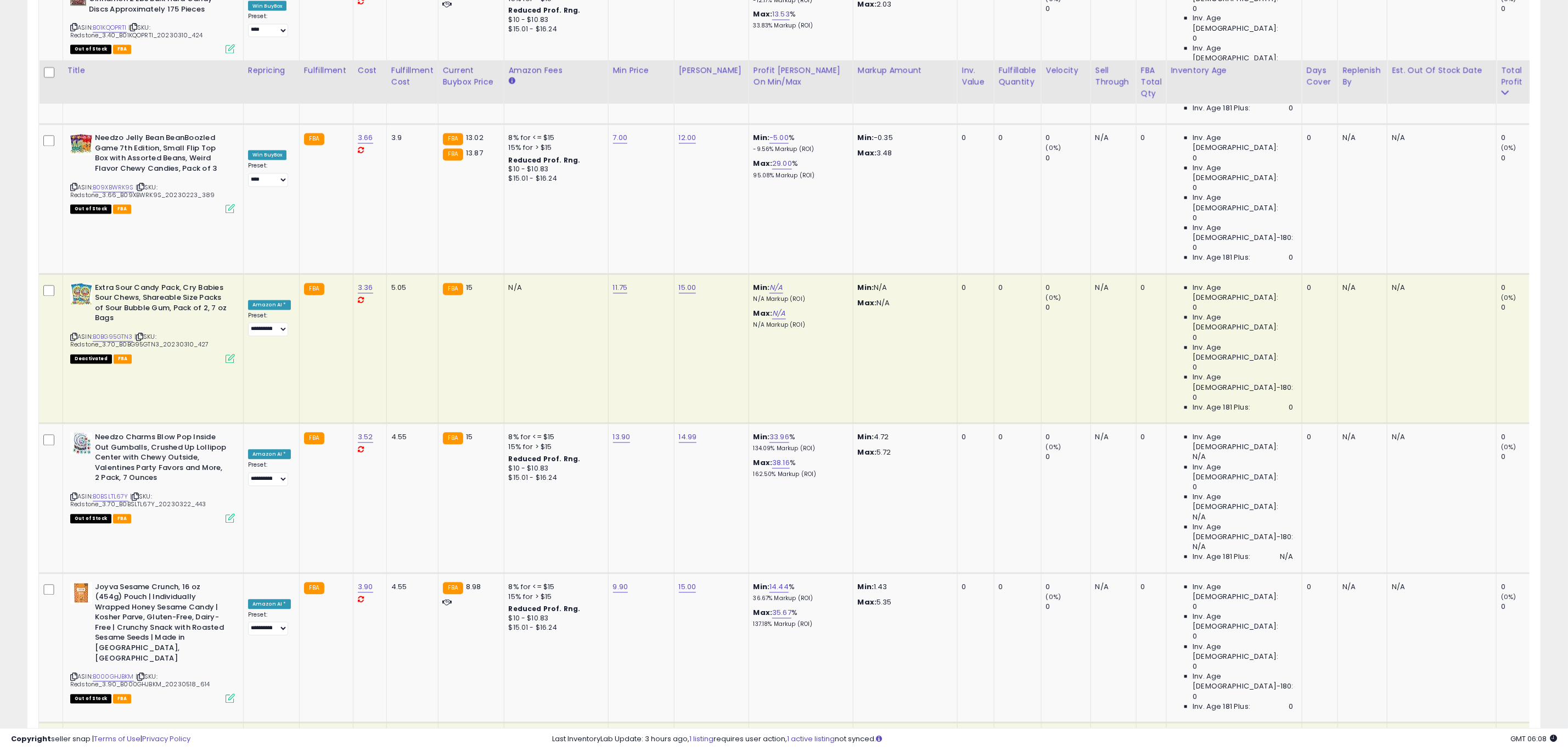
scroll to position [4782, 0]
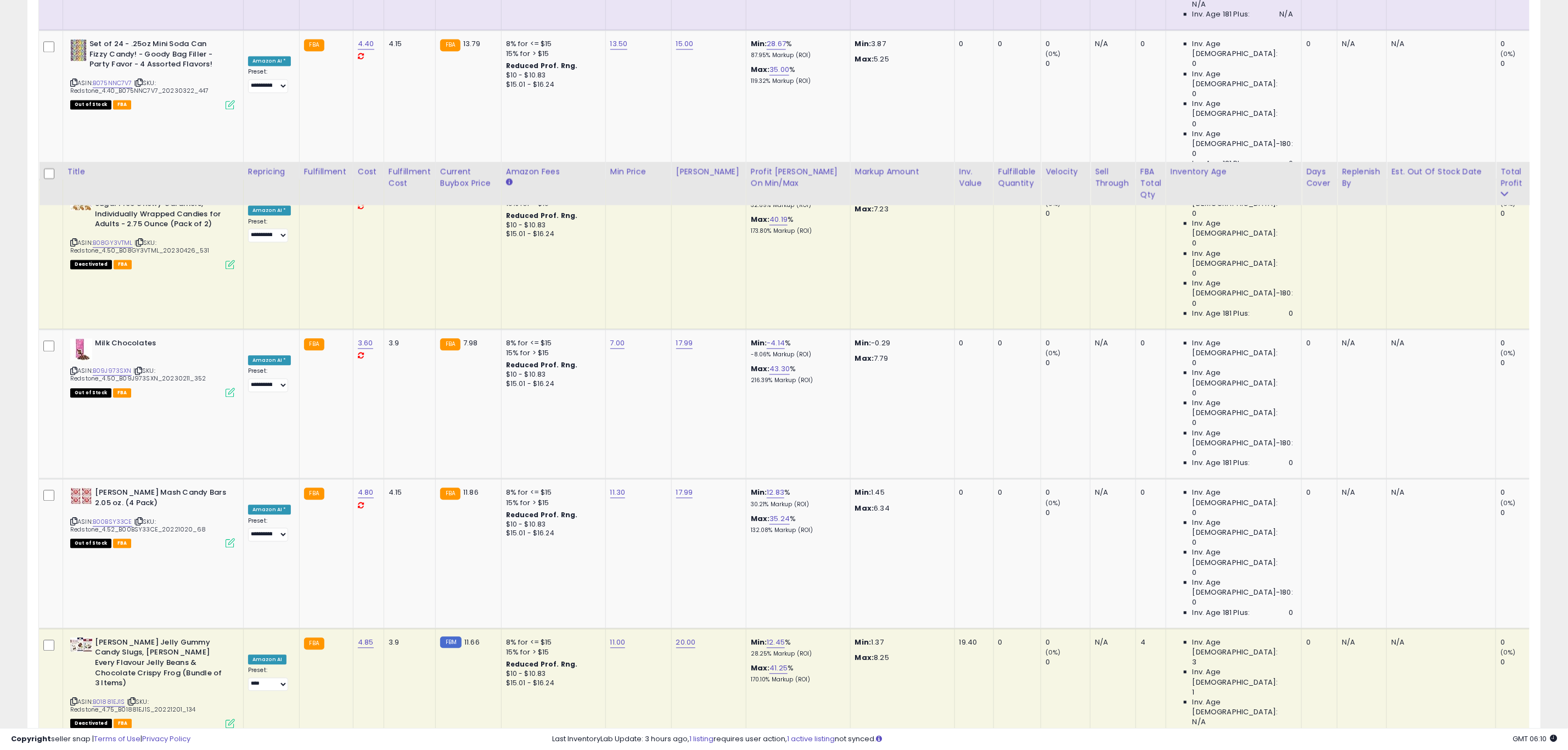
scroll to position [1812, 0]
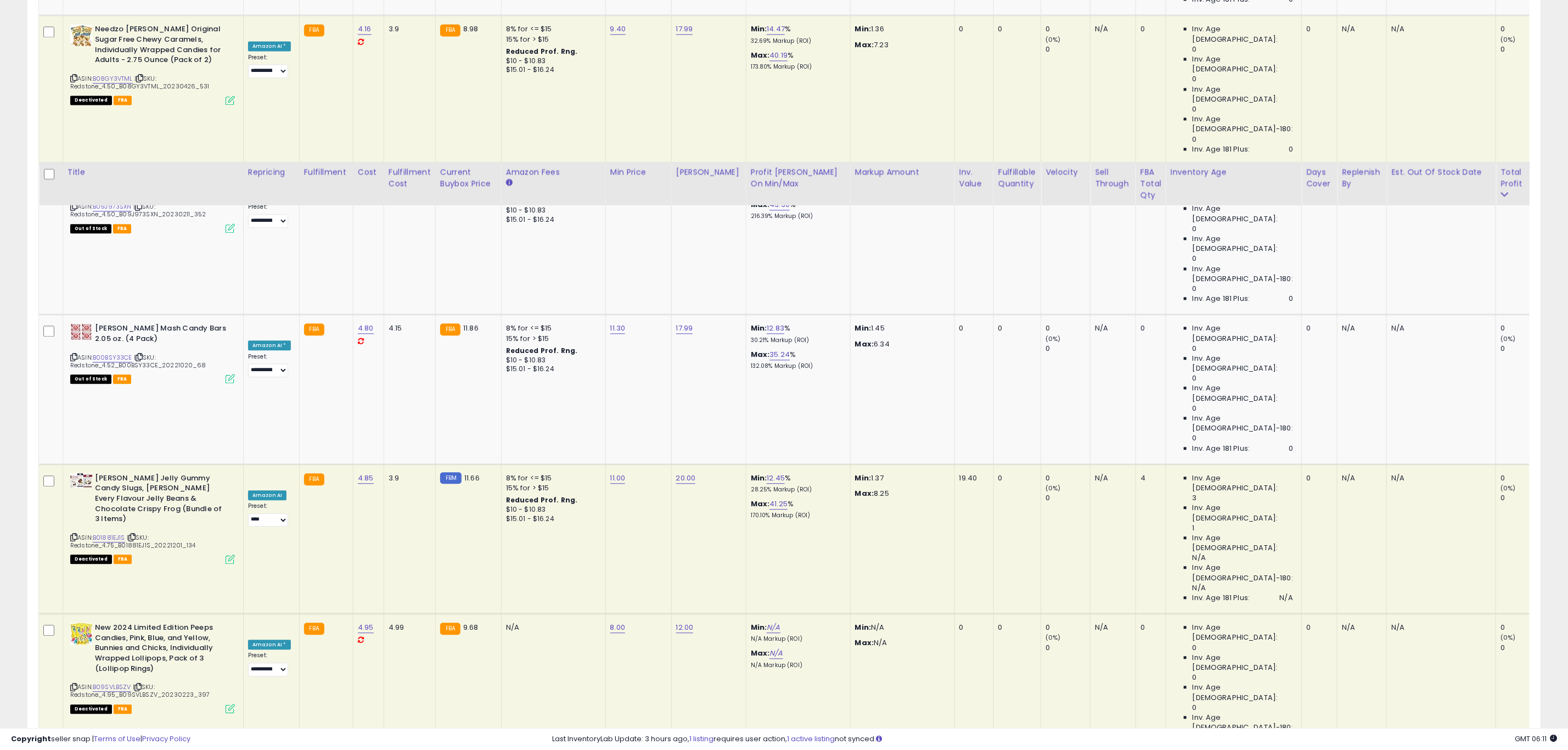
scroll to position [1976, 0]
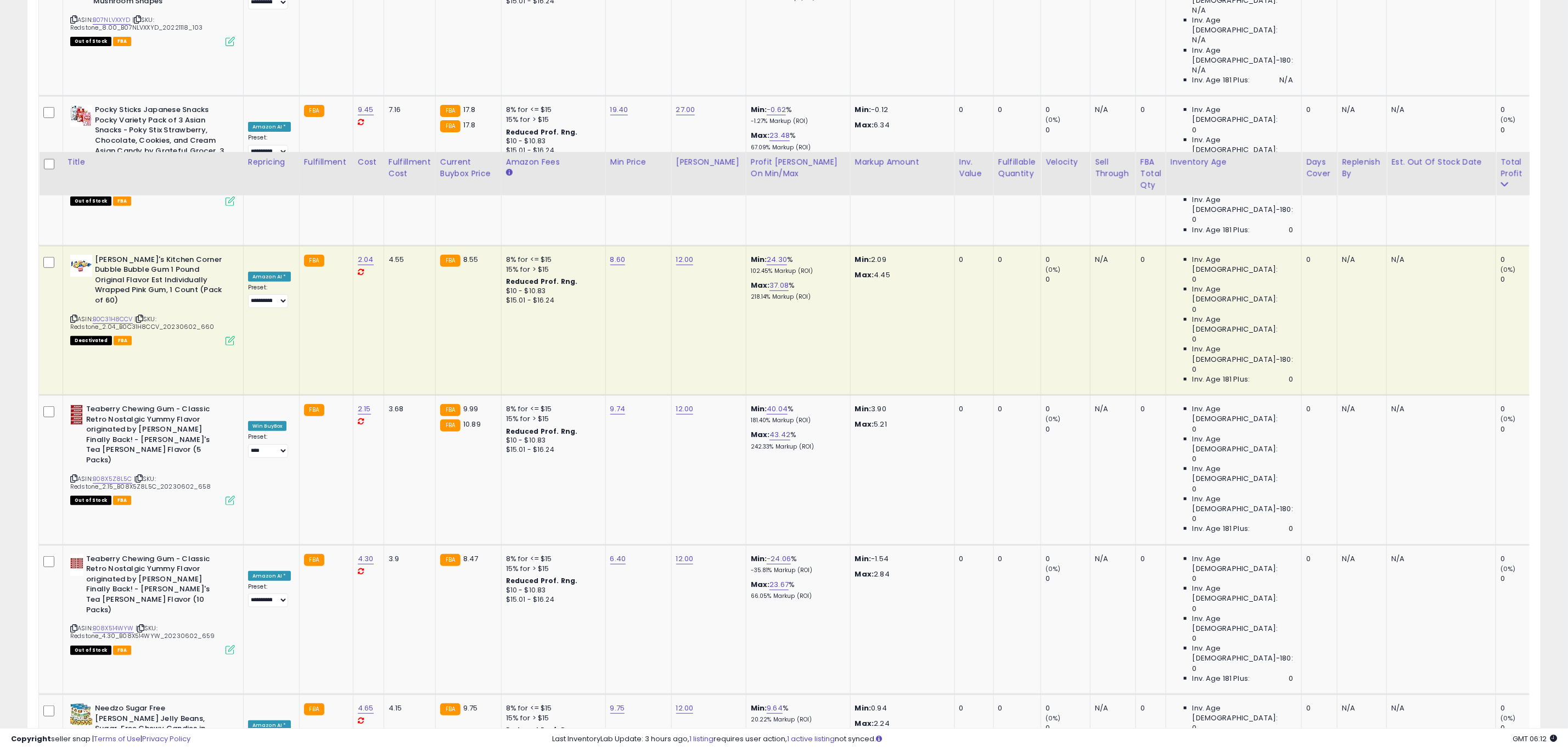
scroll to position [3541, 0]
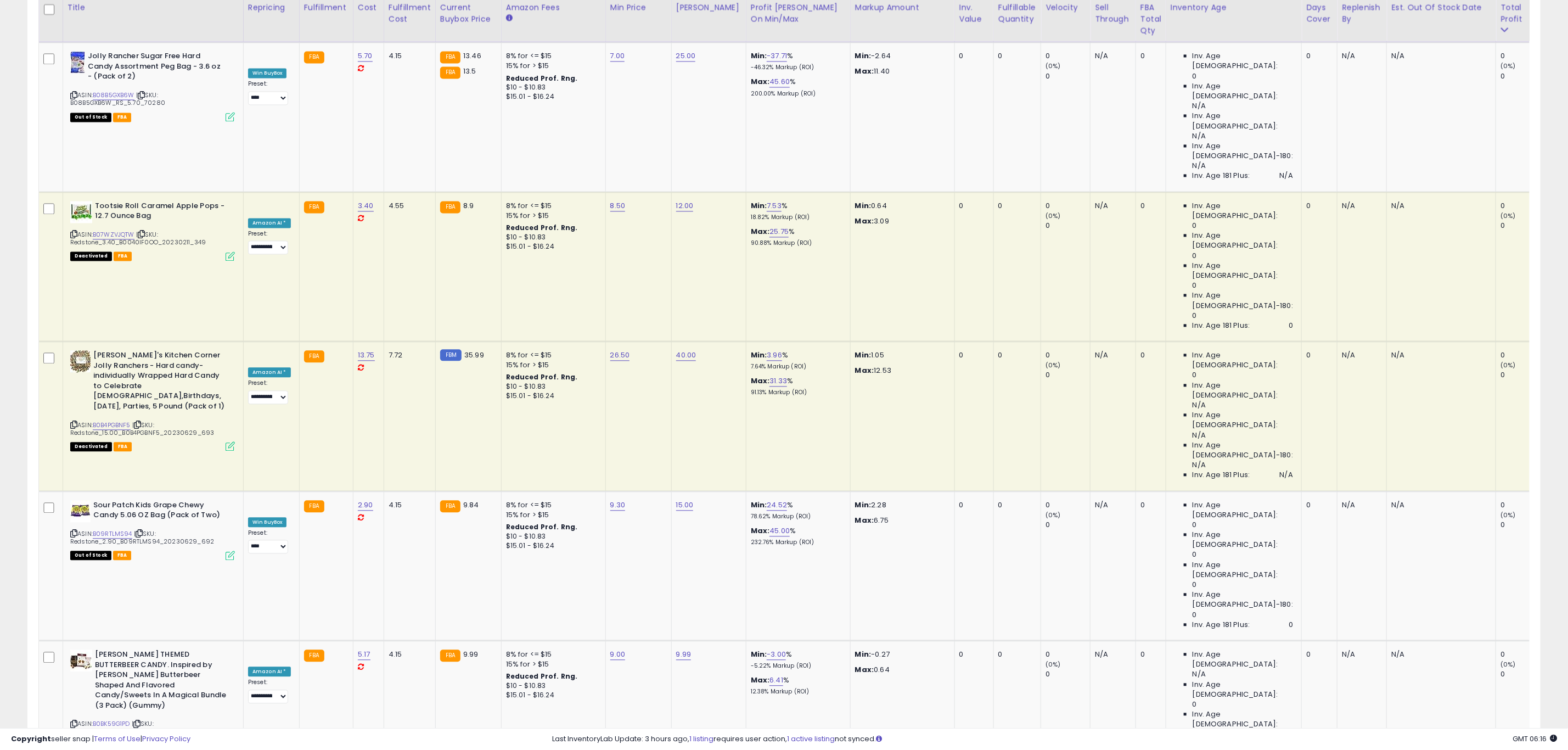
scroll to position [4828, 0]
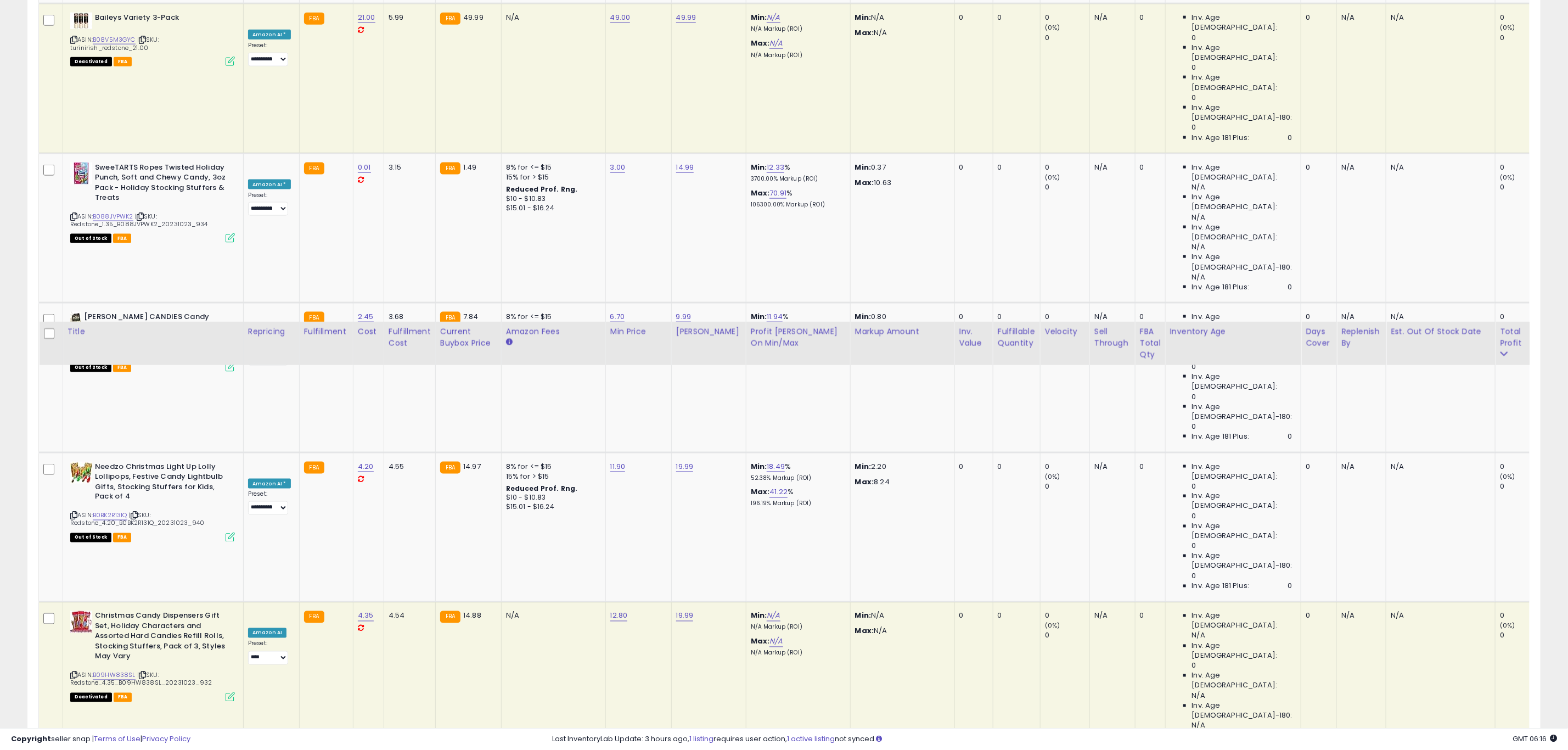
scroll to position [1400, 0]
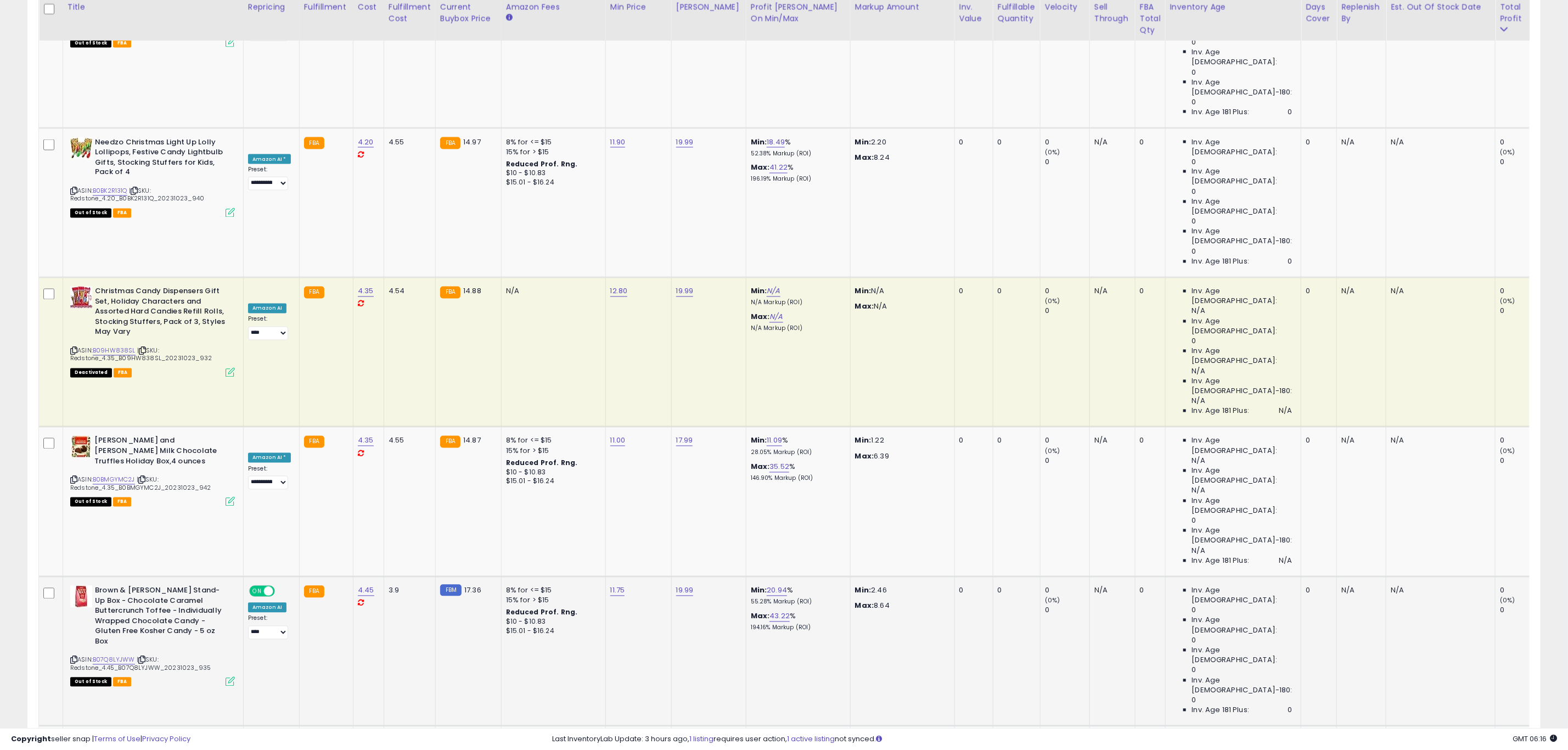
click at [77, 657] on icon at bounding box center [74, 660] width 7 height 6
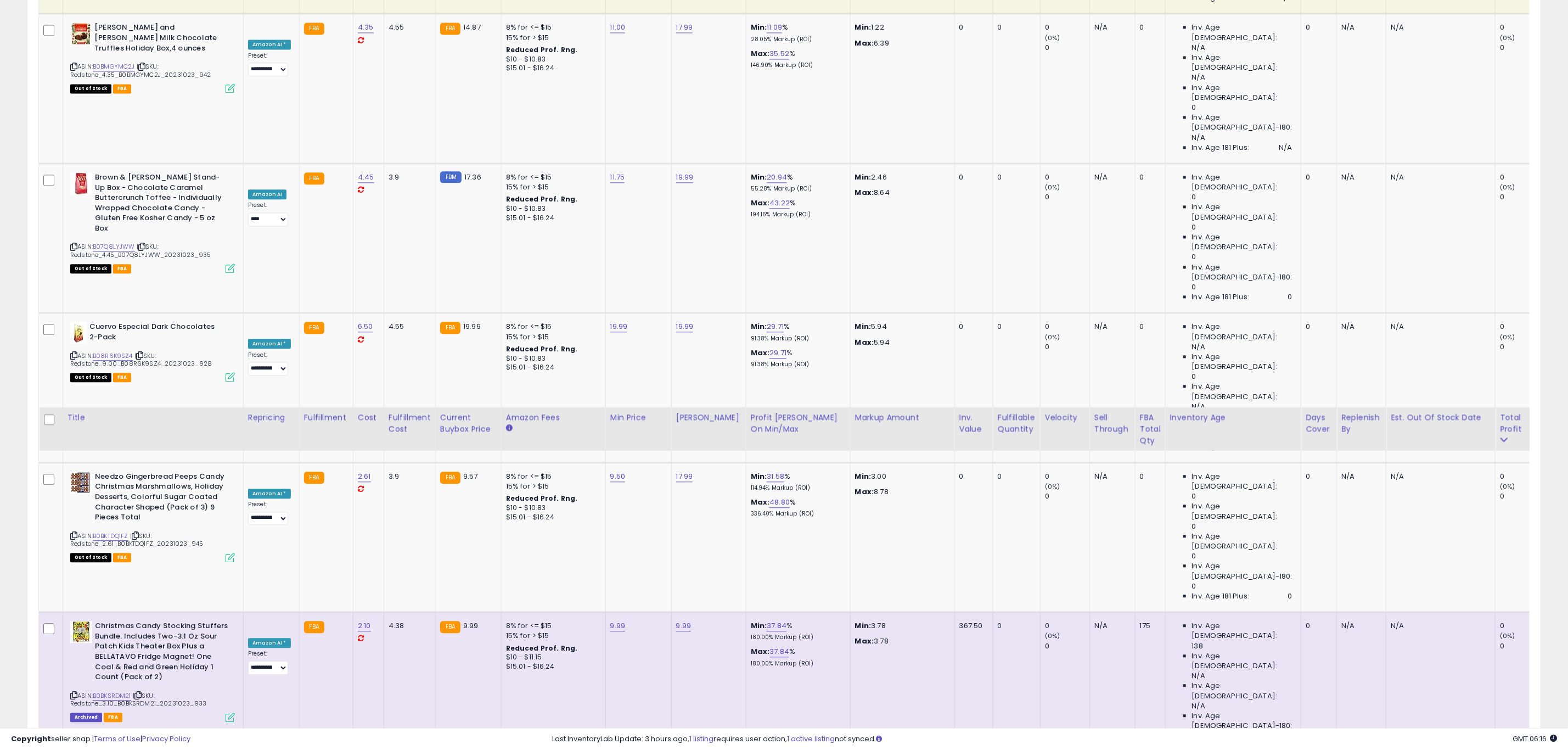
scroll to position [2223, 0]
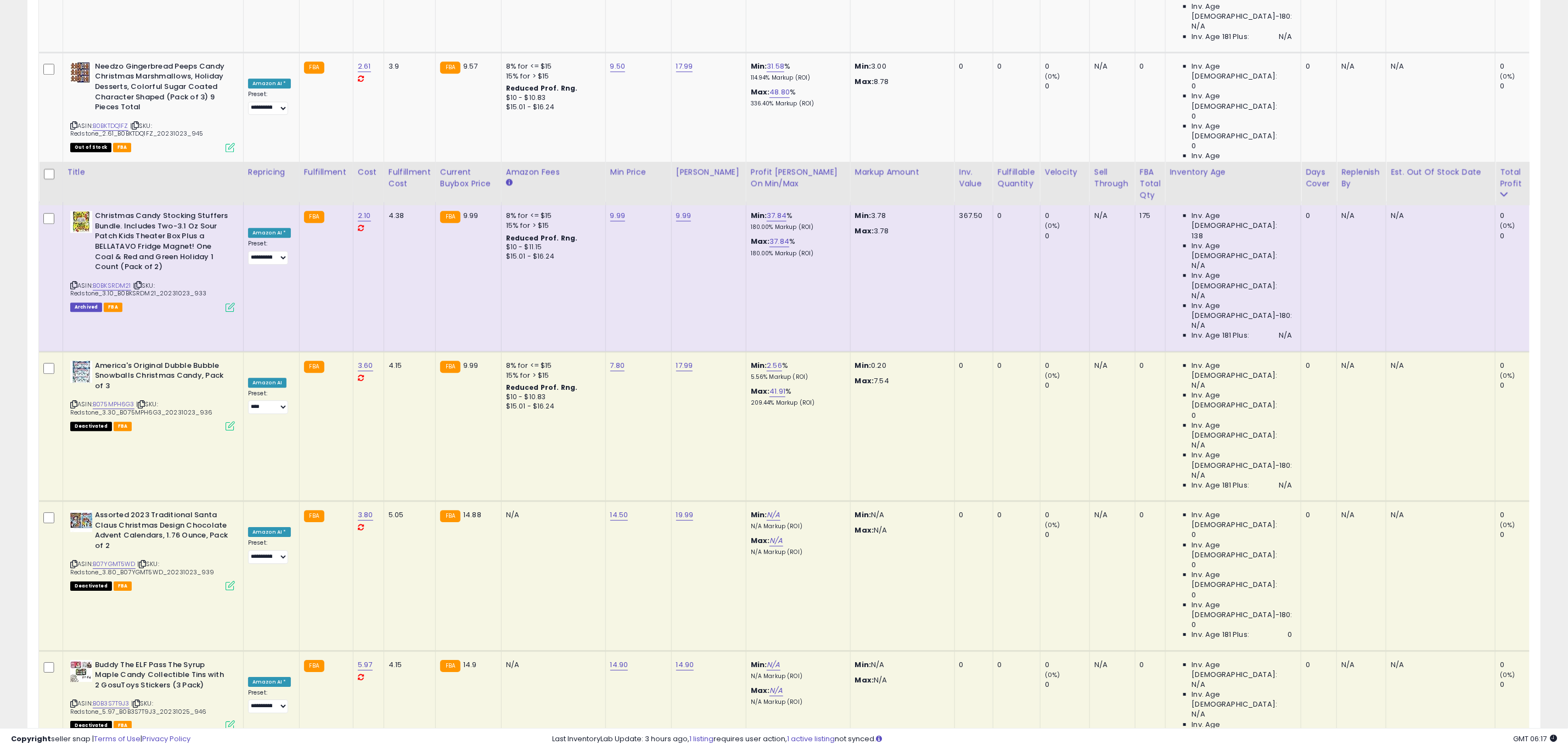
scroll to position [2388, 0]
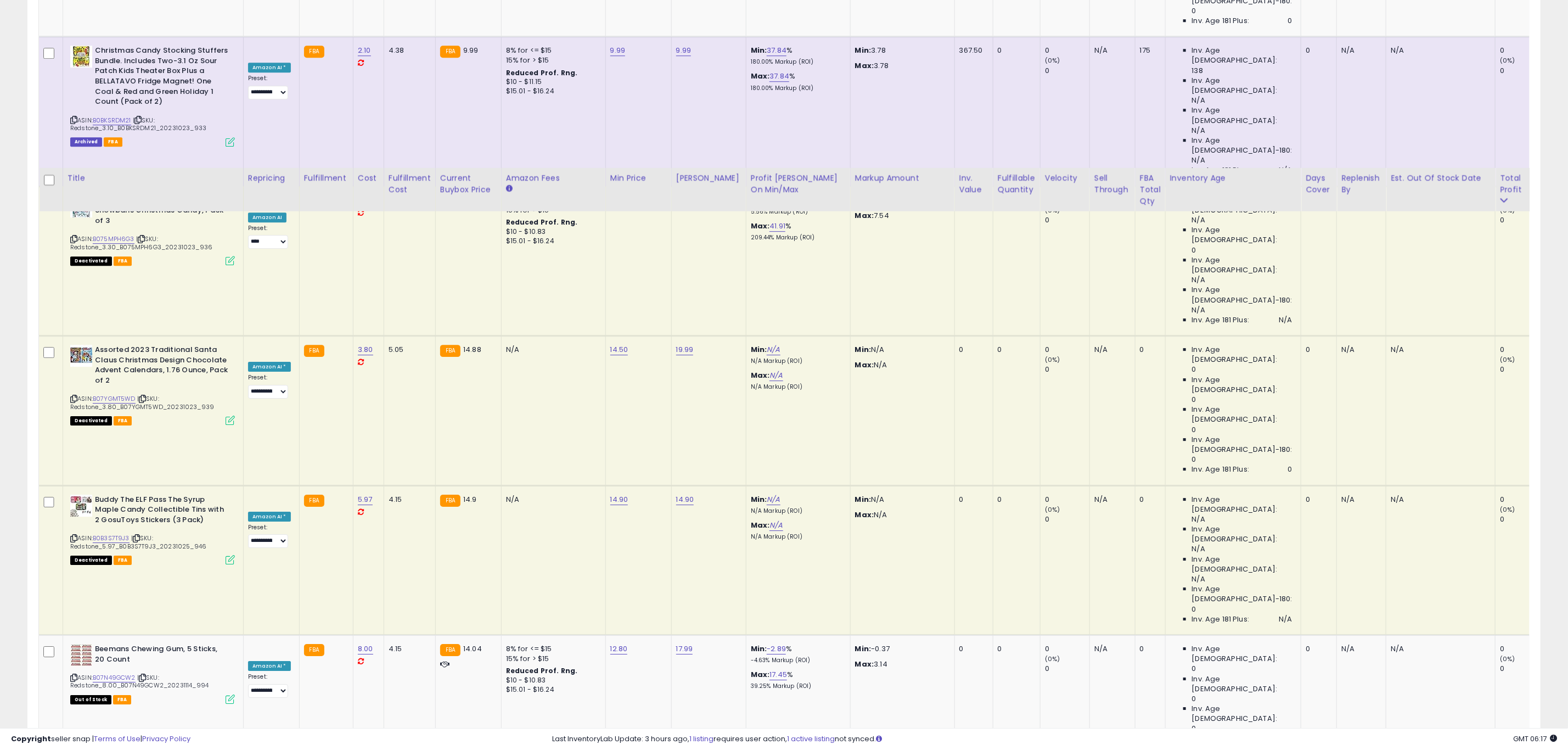
scroll to position [2718, 0]
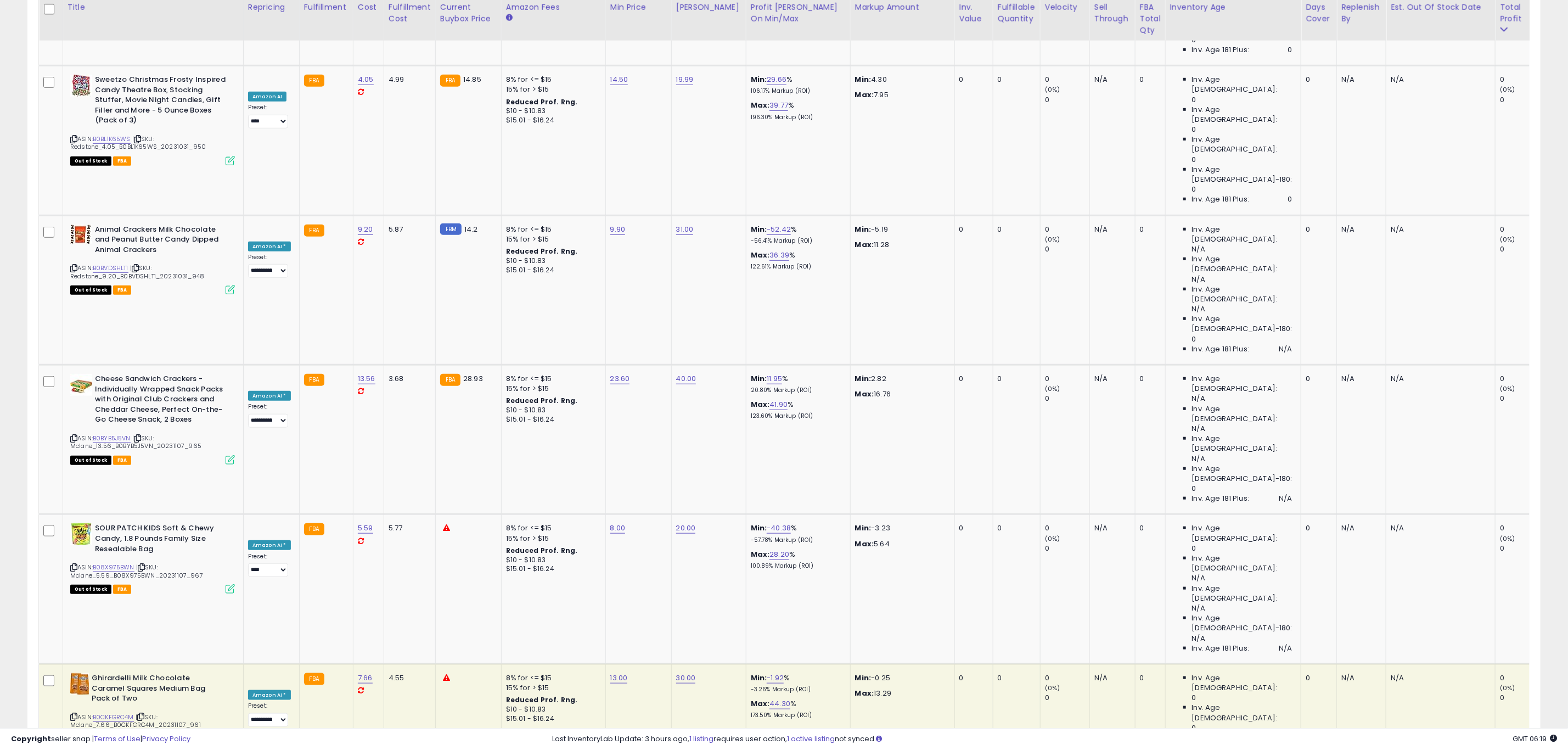
scroll to position [4282, 0]
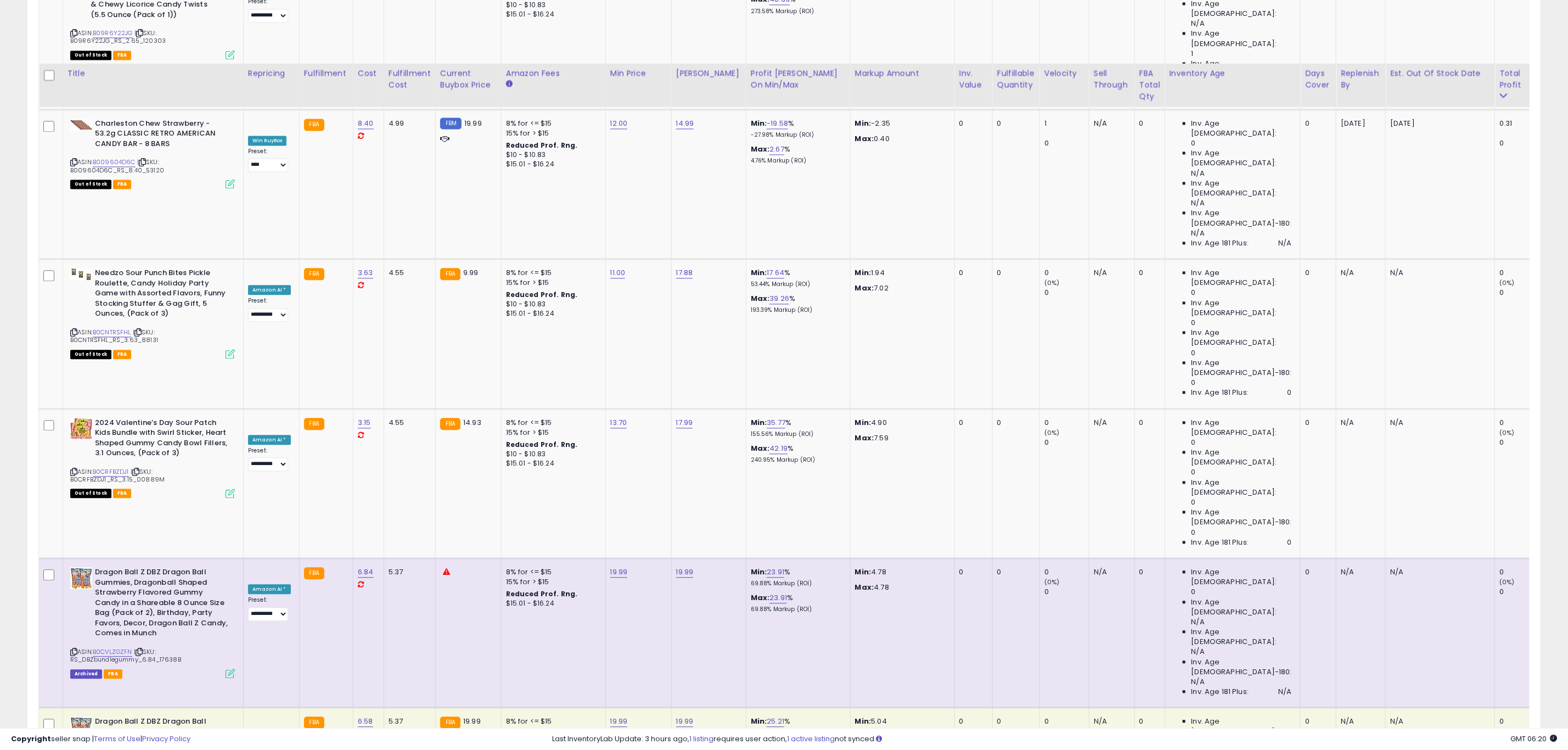
scroll to position [4924, 0]
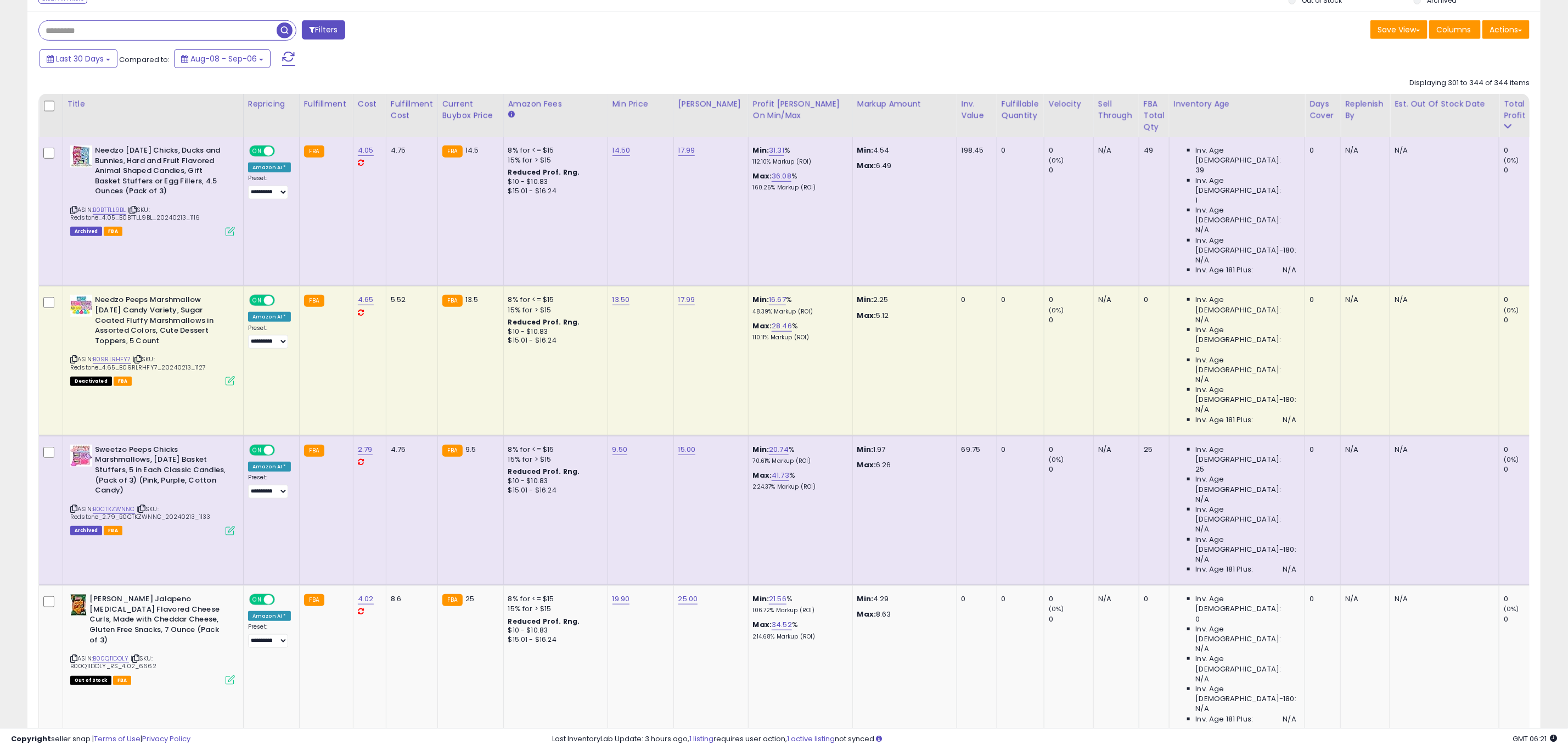
scroll to position [659, 0]
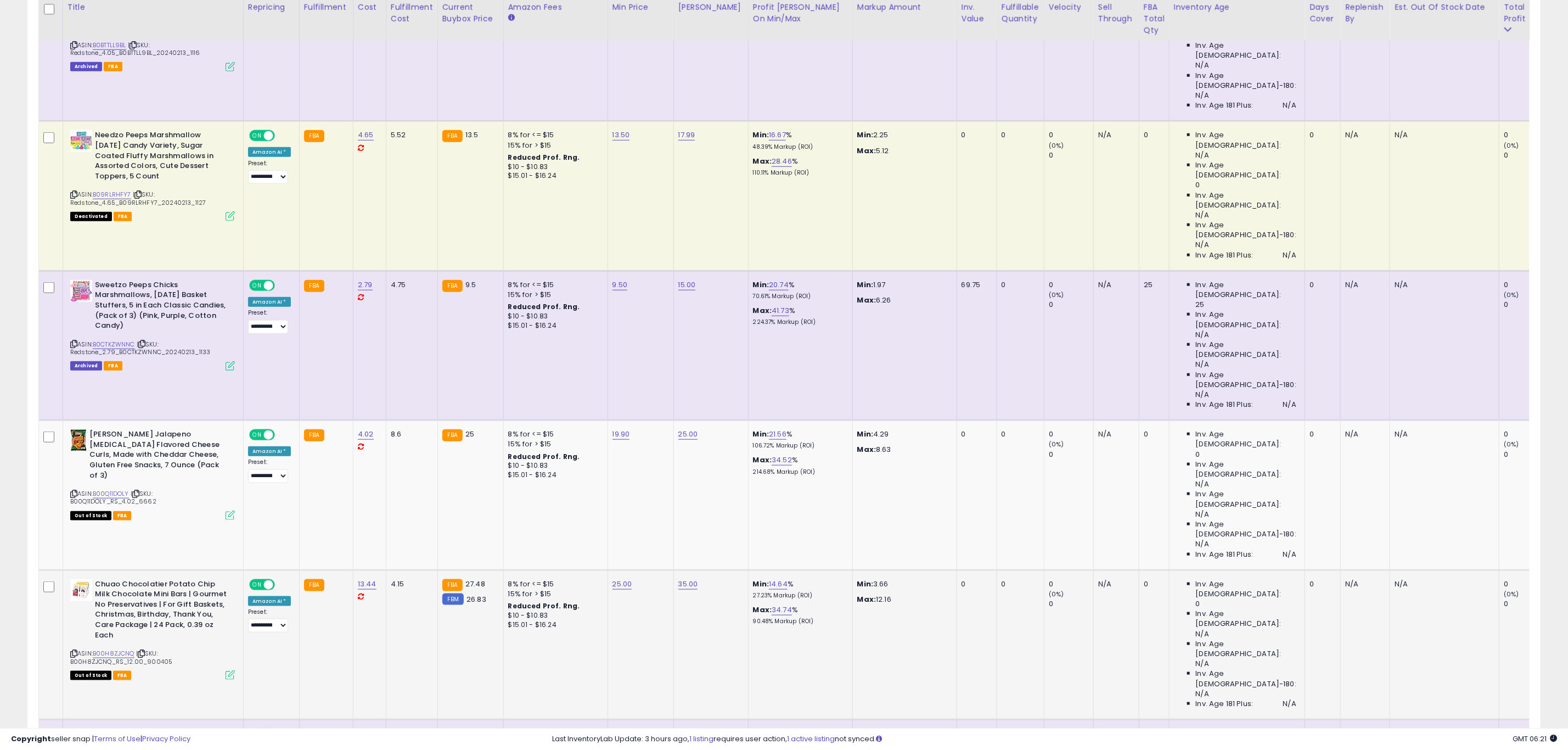
click at [75, 651] on icon at bounding box center [74, 654] width 7 height 6
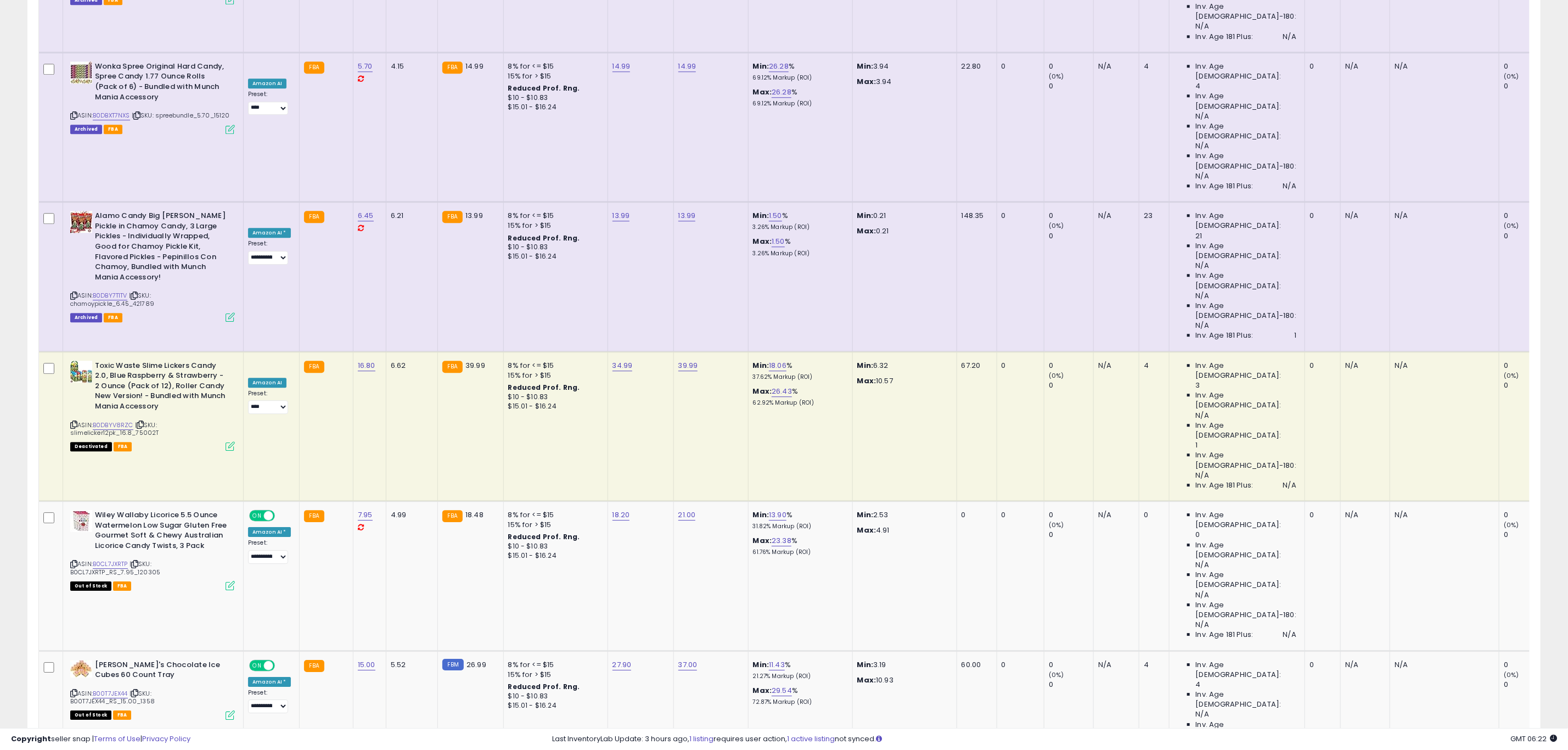
scroll to position [1812, 0]
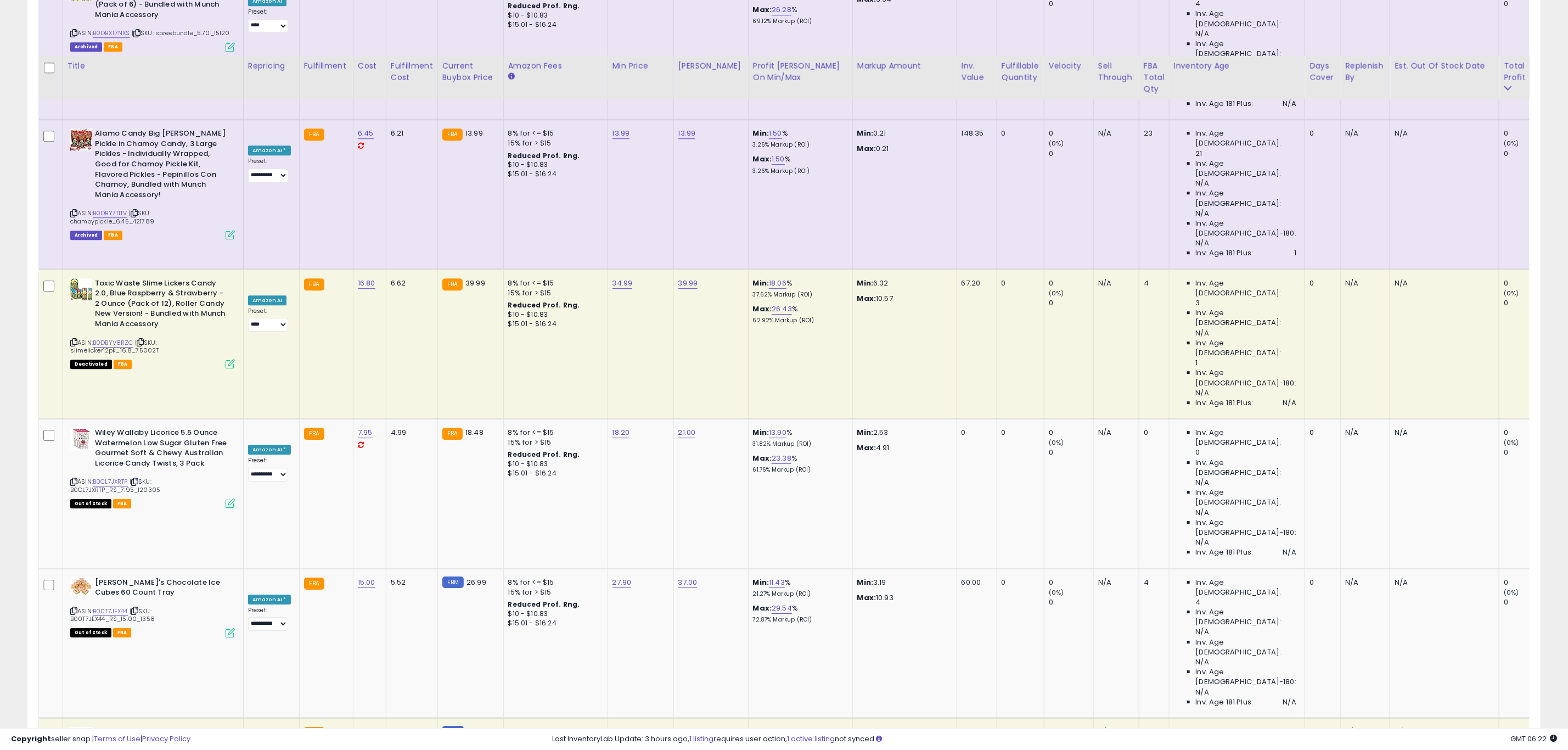
scroll to position [2388, 0]
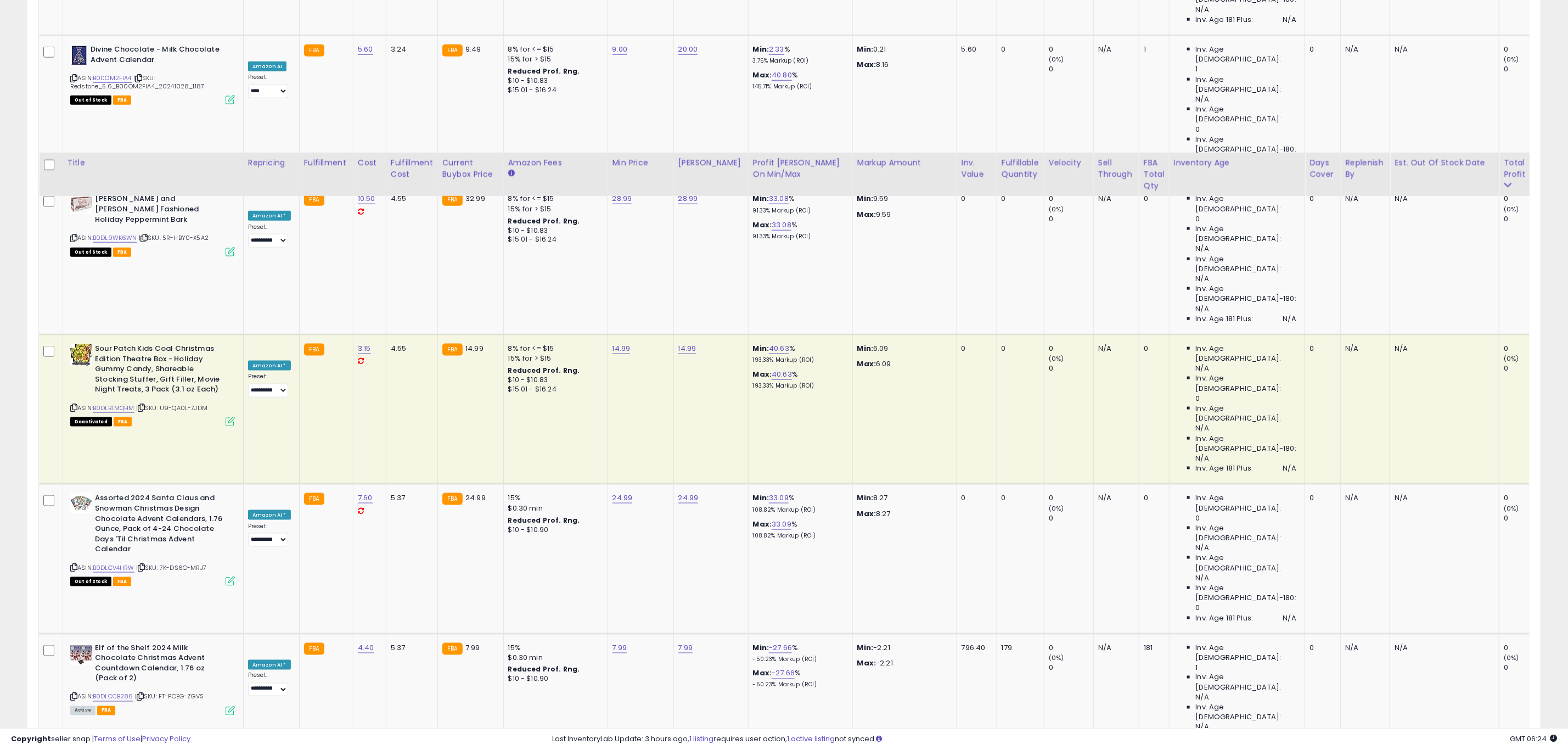
scroll to position [4190, 0]
